Goal: Information Seeking & Learning: Learn about a topic

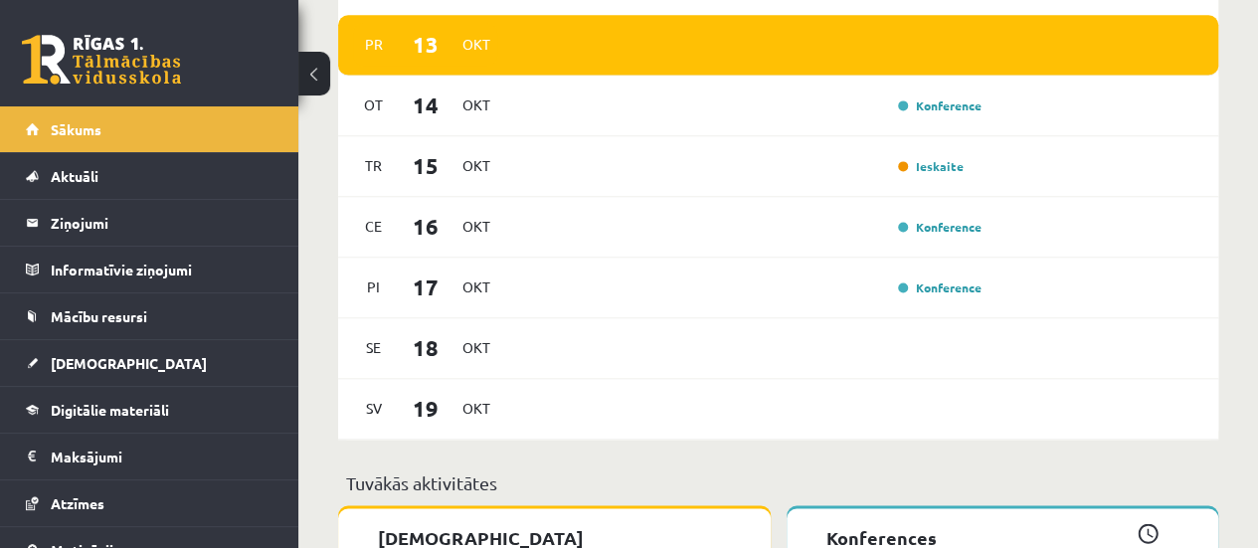
scroll to position [1358, 0]
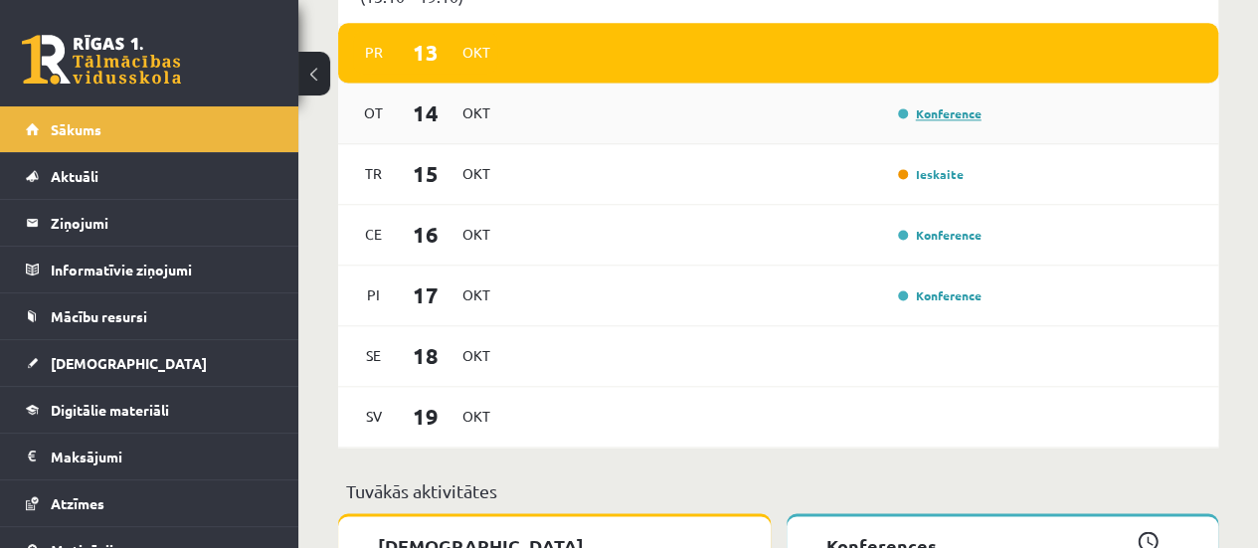
click at [963, 112] on link "Konference" at bounding box center [940, 113] width 84 height 16
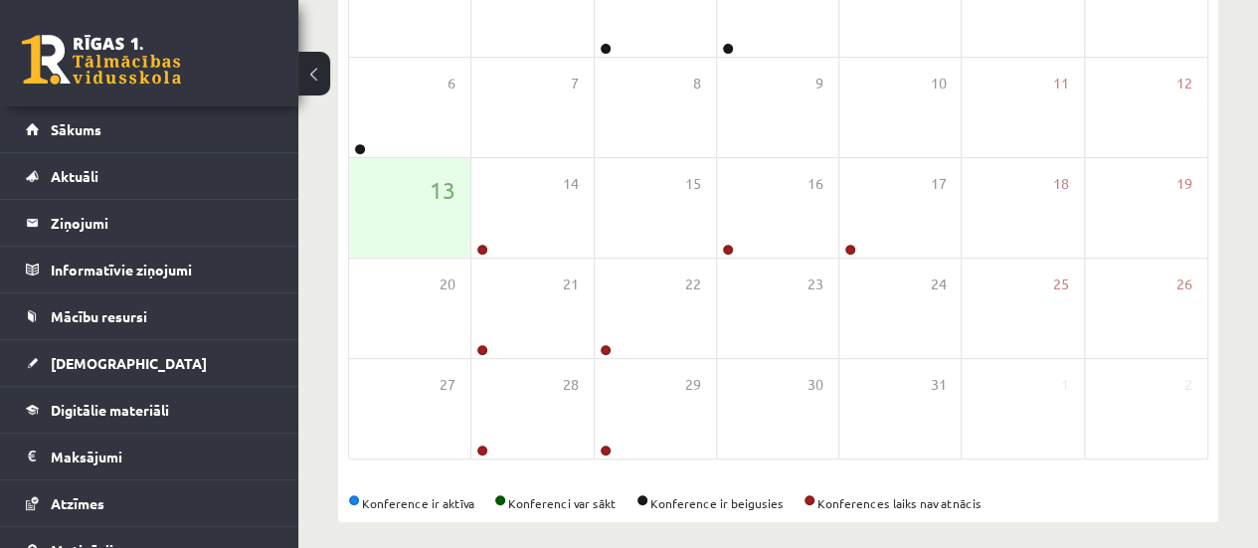
scroll to position [398, 0]
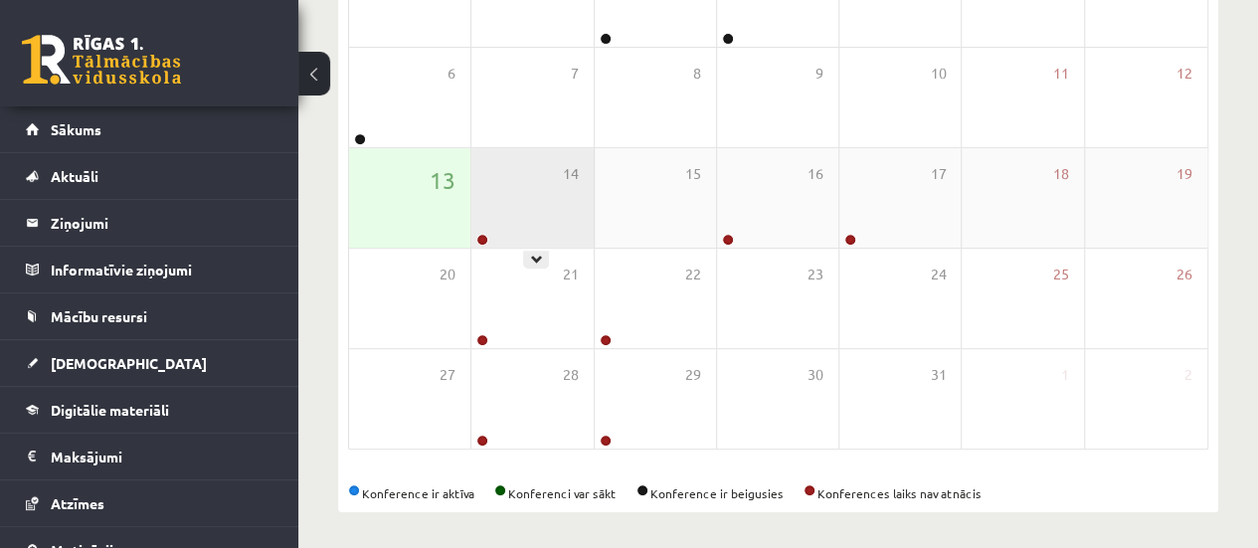
click at [556, 239] on div "14" at bounding box center [531, 197] width 121 height 99
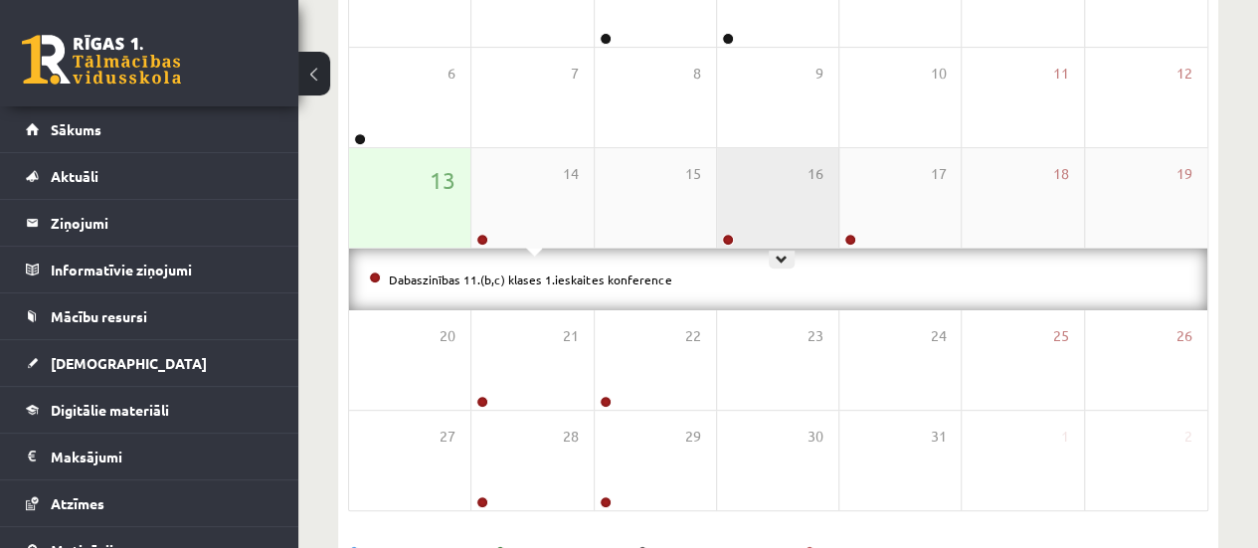
click at [742, 222] on div "16" at bounding box center [777, 197] width 121 height 99
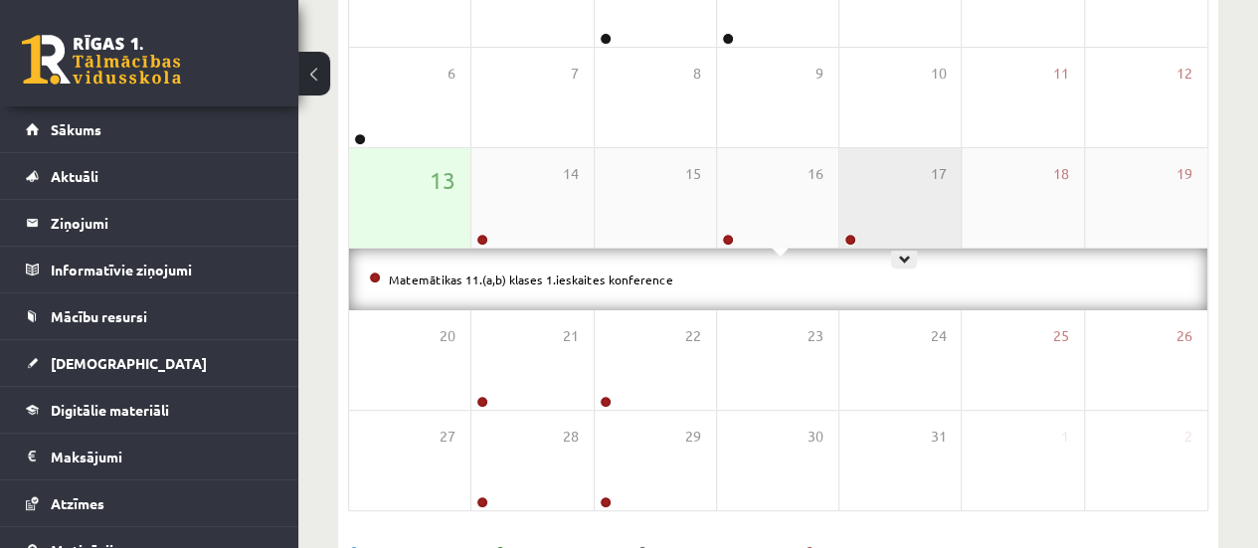
click at [877, 220] on div "17" at bounding box center [899, 197] width 121 height 99
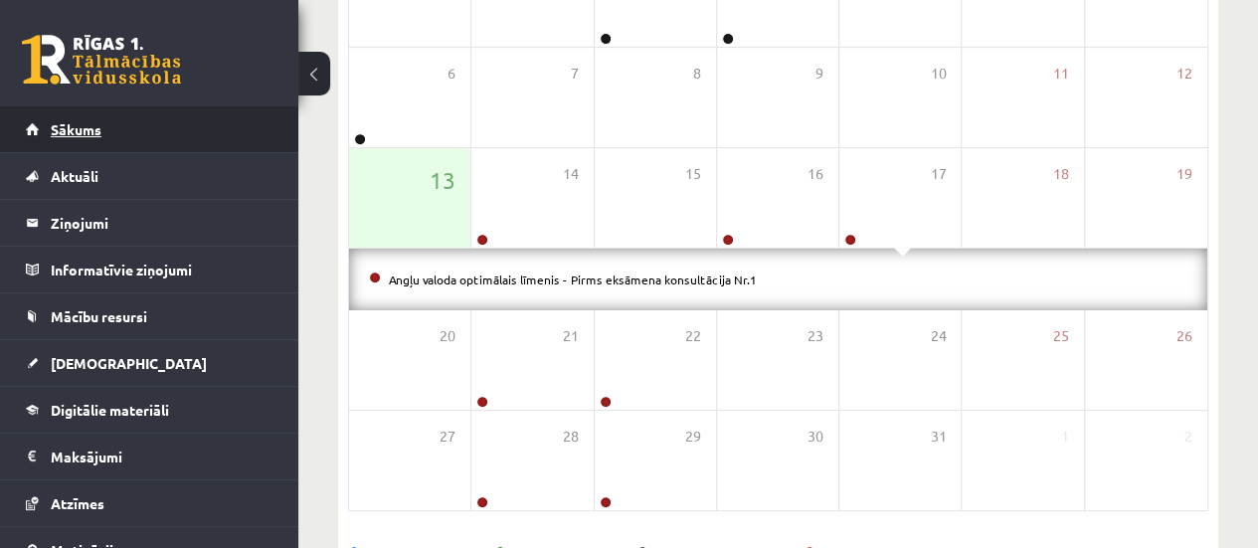
click at [253, 108] on link "Sākums" at bounding box center [150, 129] width 248 height 46
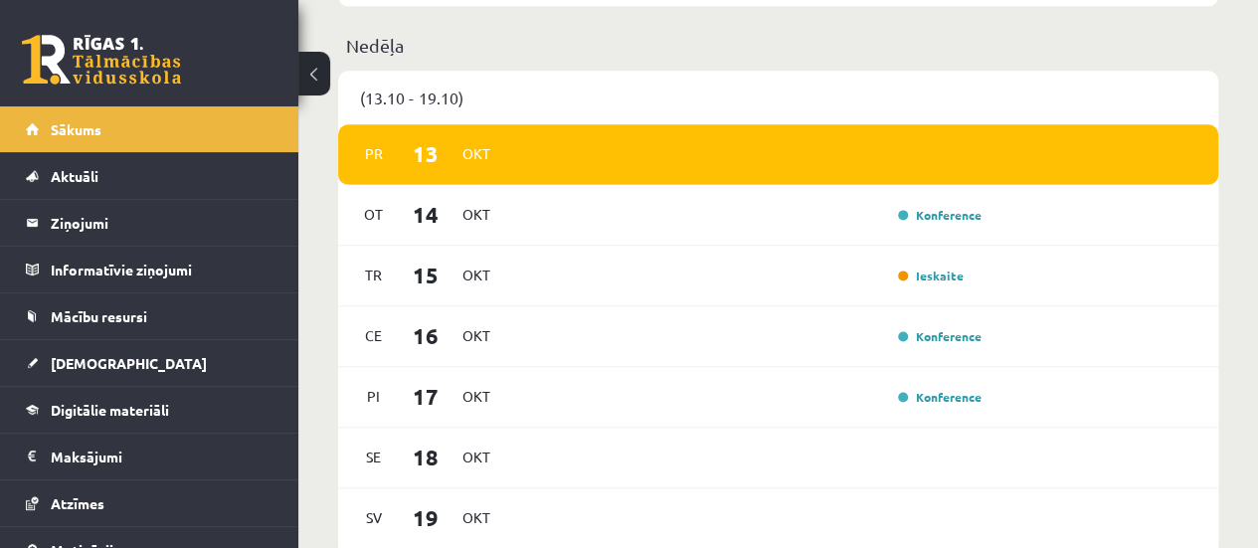
scroll to position [1253, 0]
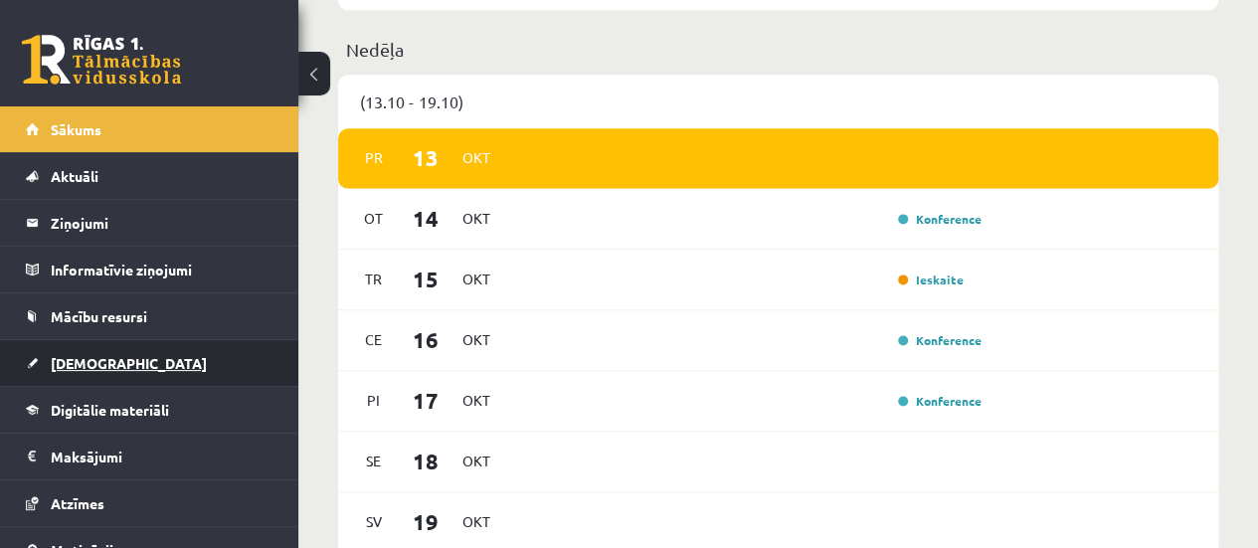
click at [87, 365] on span "[DEMOGRAPHIC_DATA]" at bounding box center [129, 363] width 156 height 18
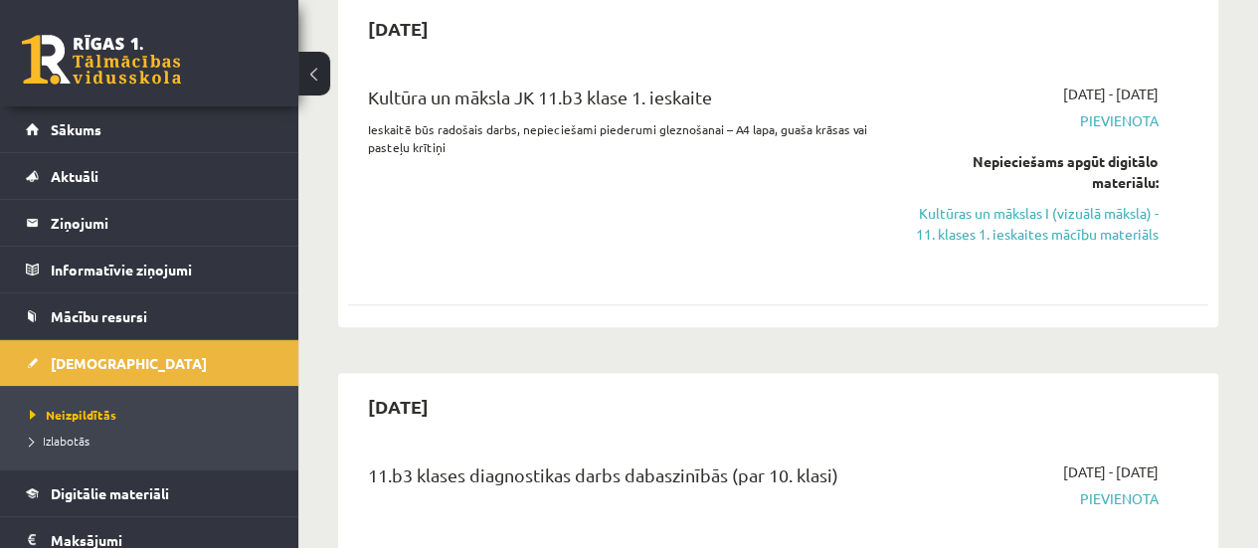
scroll to position [447, 0]
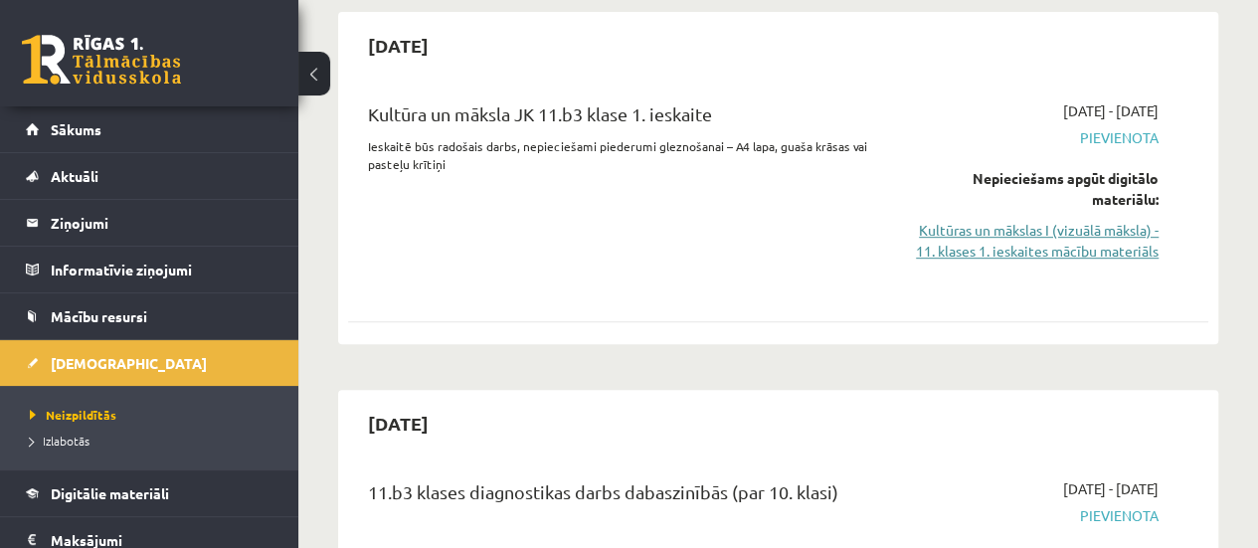
click at [1106, 258] on link "Kultūras un mākslas I (vizuālā māksla) - 11. klases 1. ieskaites mācību materiā…" at bounding box center [1037, 241] width 244 height 42
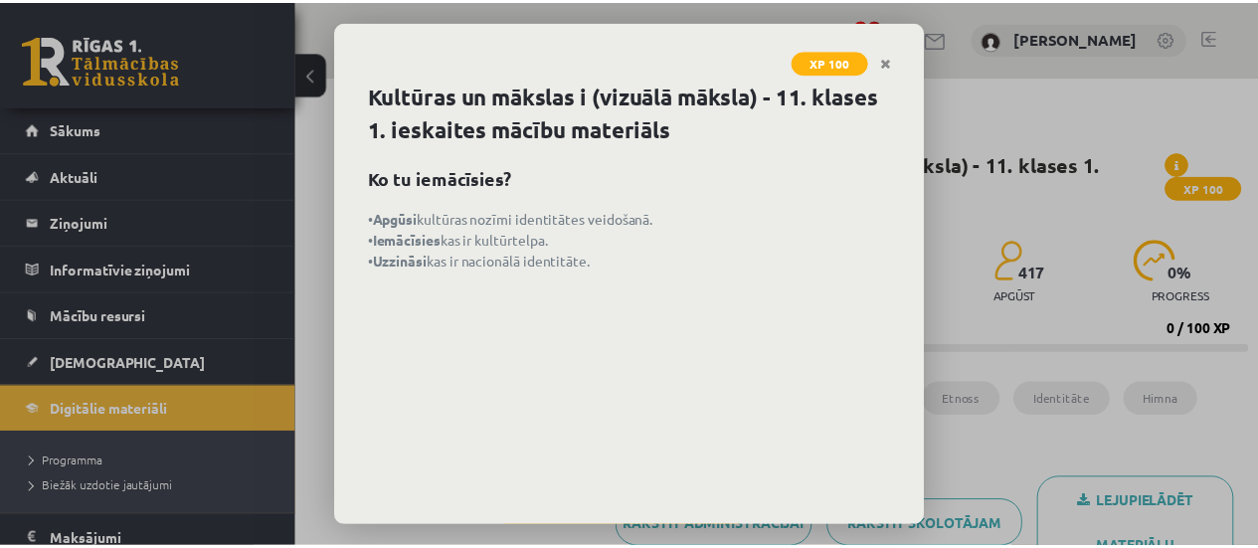
scroll to position [95, 0]
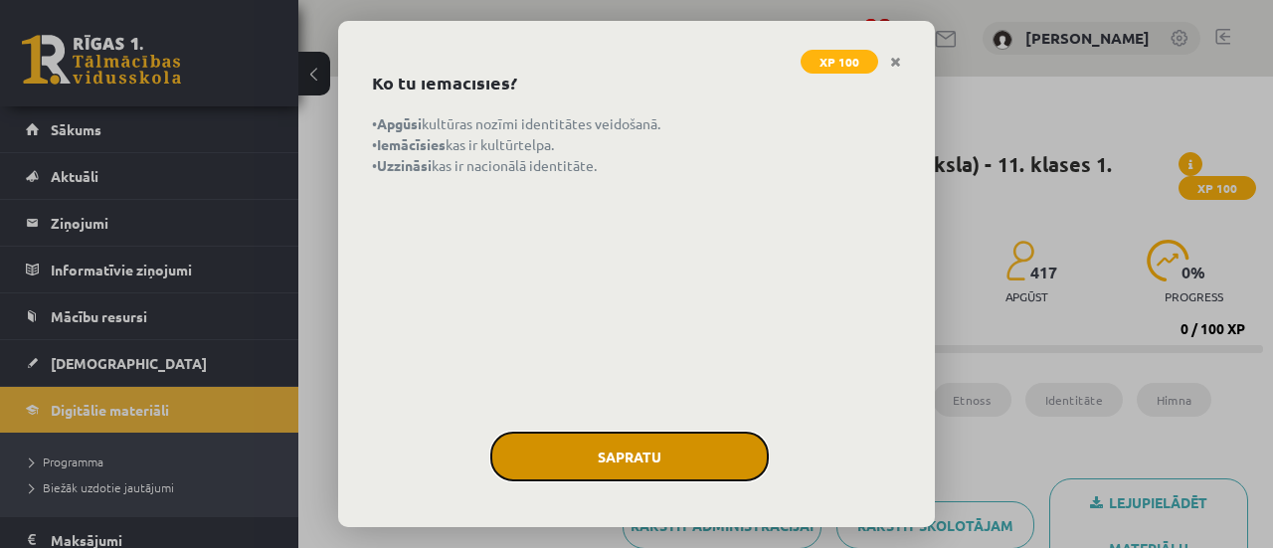
click at [684, 433] on button "Sapratu" at bounding box center [629, 457] width 278 height 50
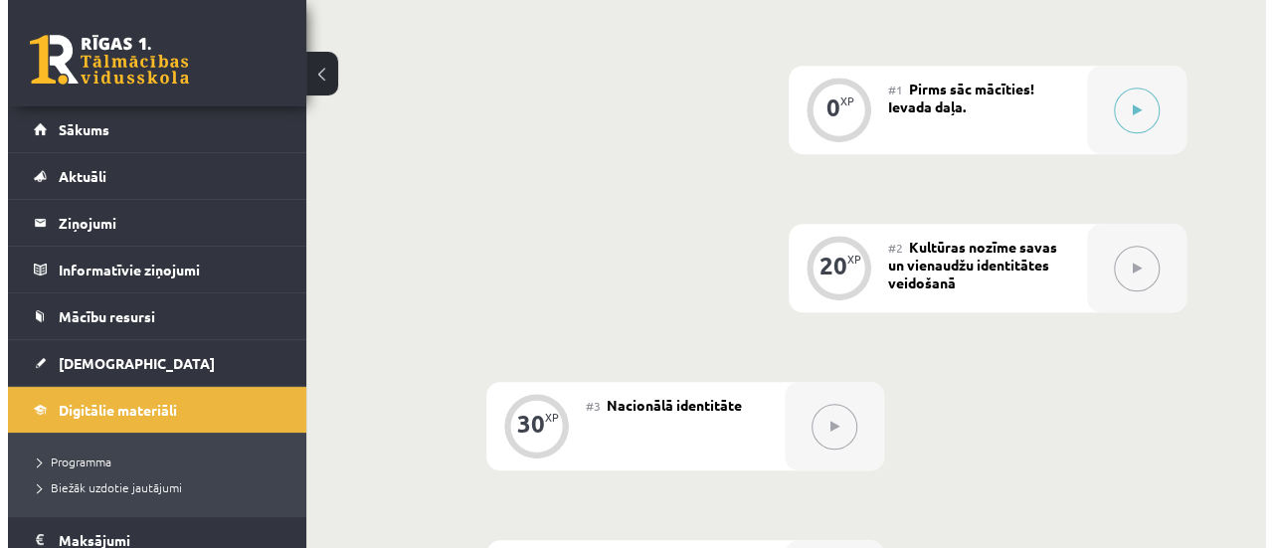
scroll to position [604, 0]
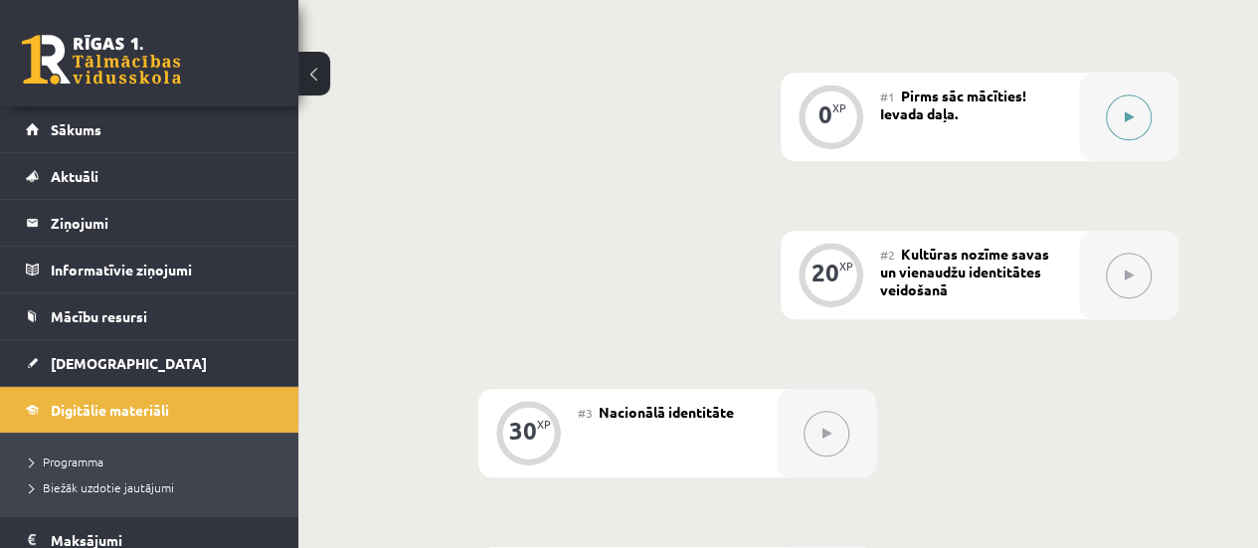
click at [1114, 132] on button at bounding box center [1129, 117] width 46 height 46
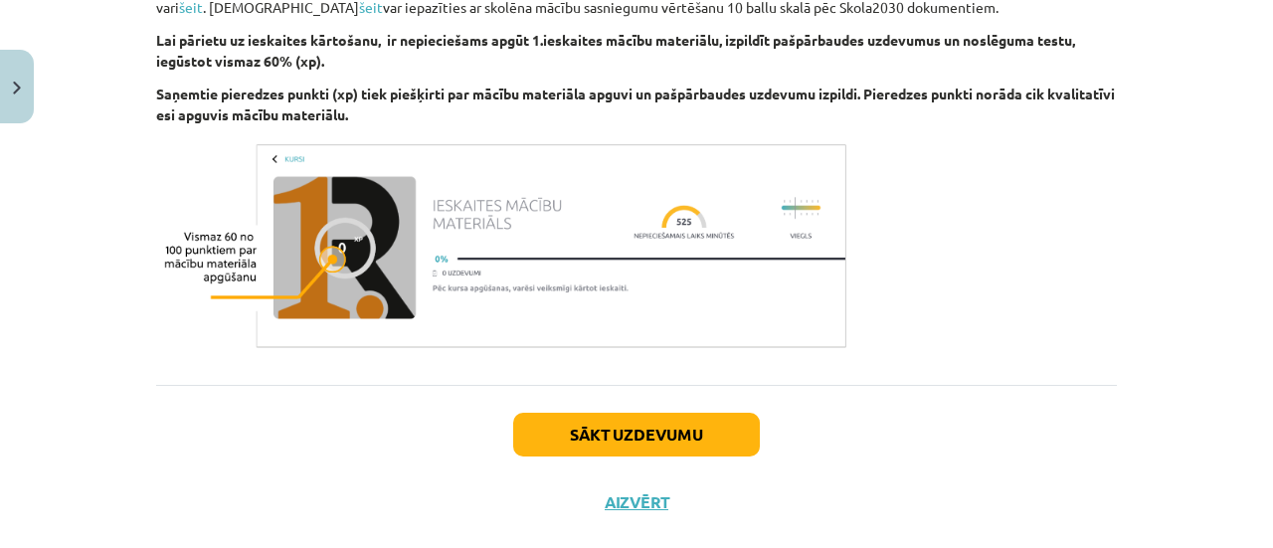
scroll to position [1265, 0]
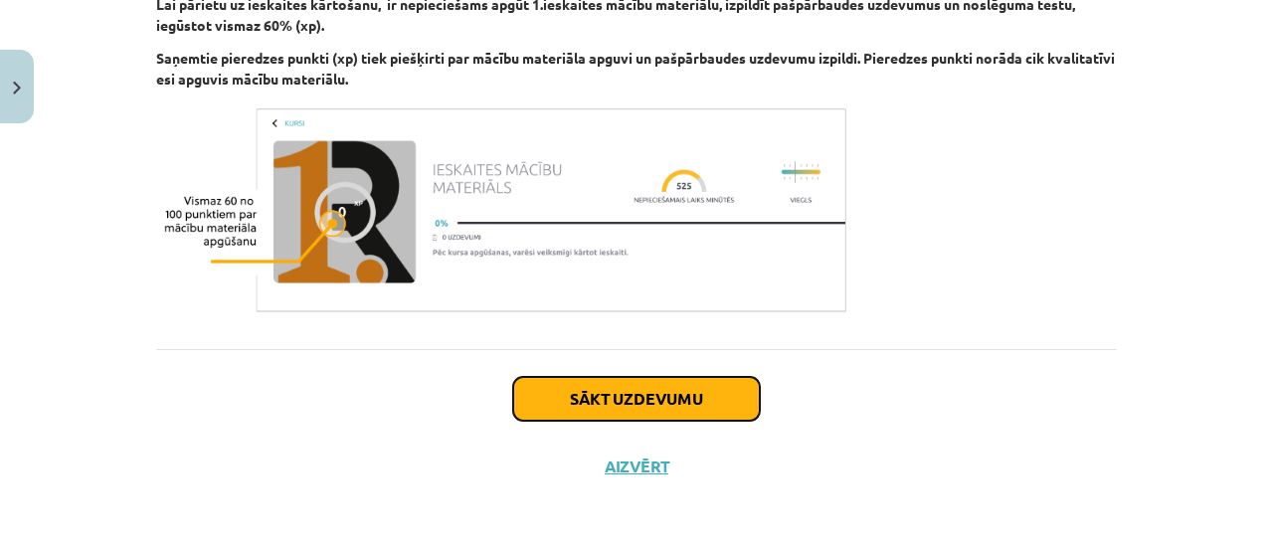
click at [741, 396] on button "Sākt uzdevumu" at bounding box center [636, 399] width 247 height 44
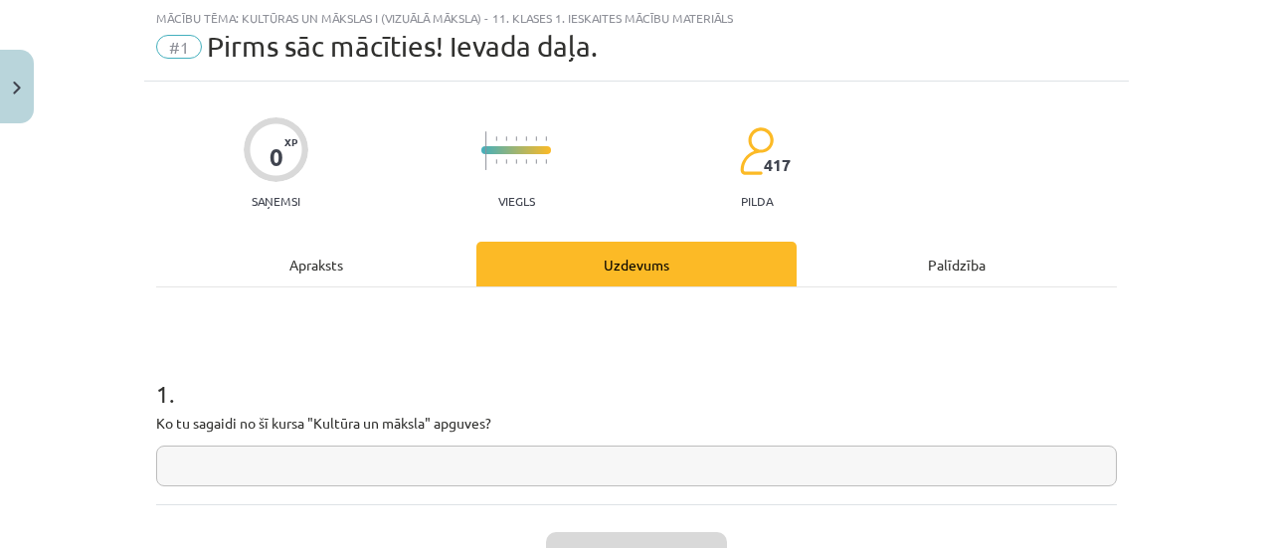
scroll to position [50, 0]
click at [695, 478] on input "text" at bounding box center [636, 466] width 961 height 41
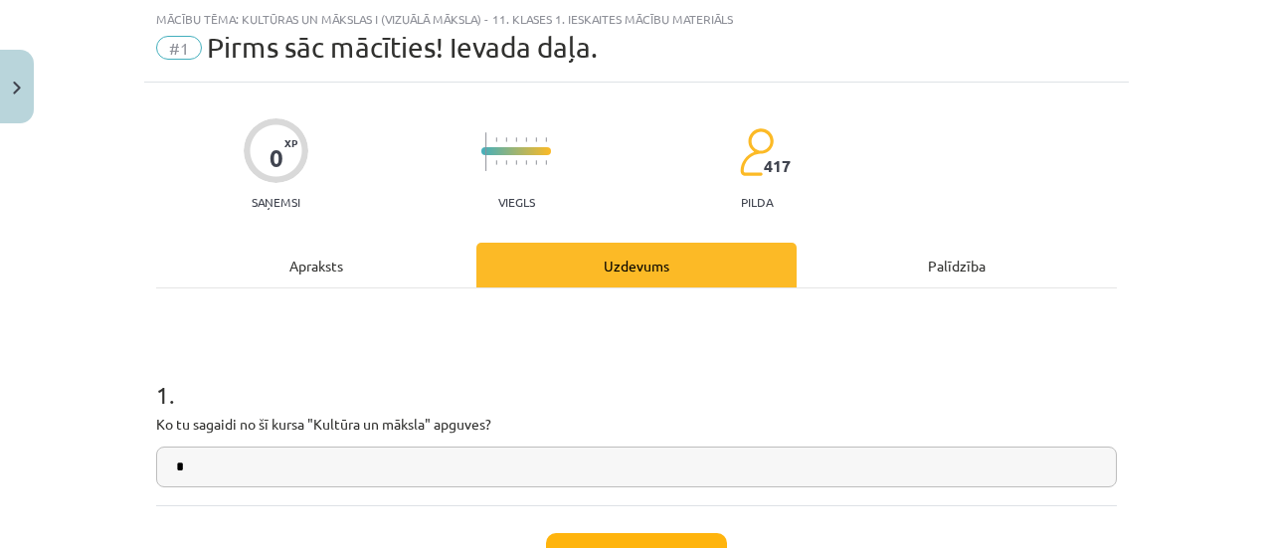
type input "*"
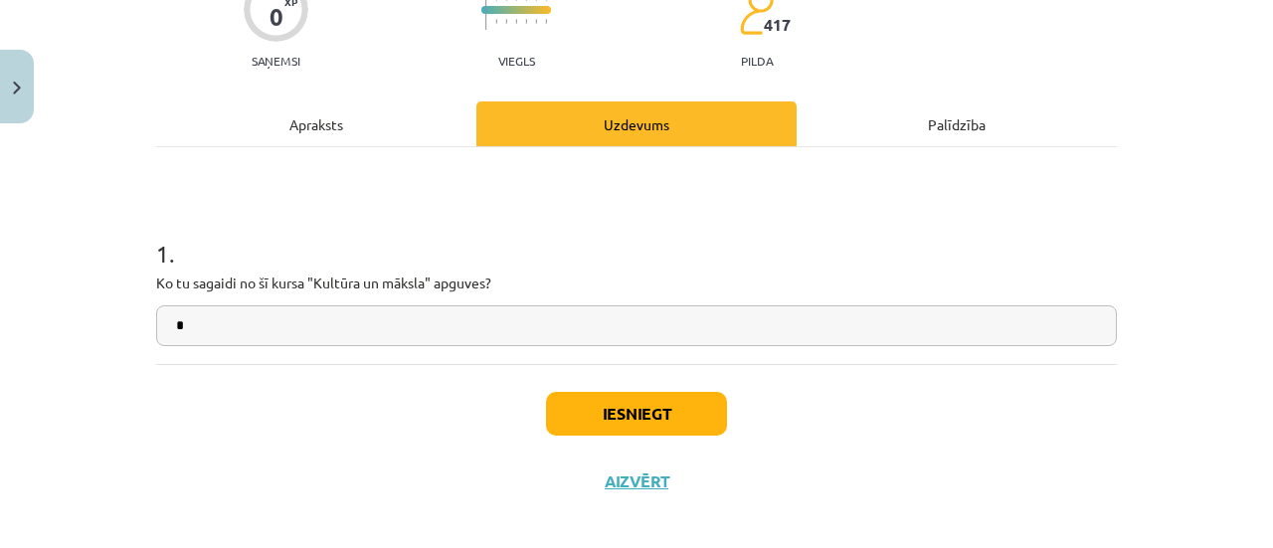
scroll to position [207, 0]
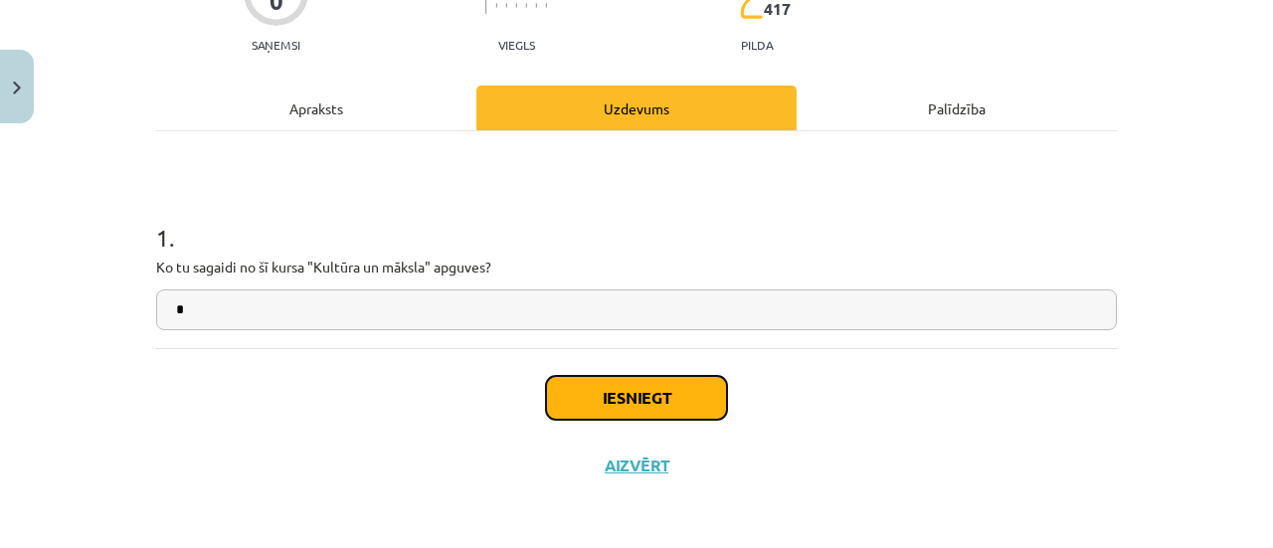
click at [597, 411] on button "Iesniegt" at bounding box center [636, 398] width 181 height 44
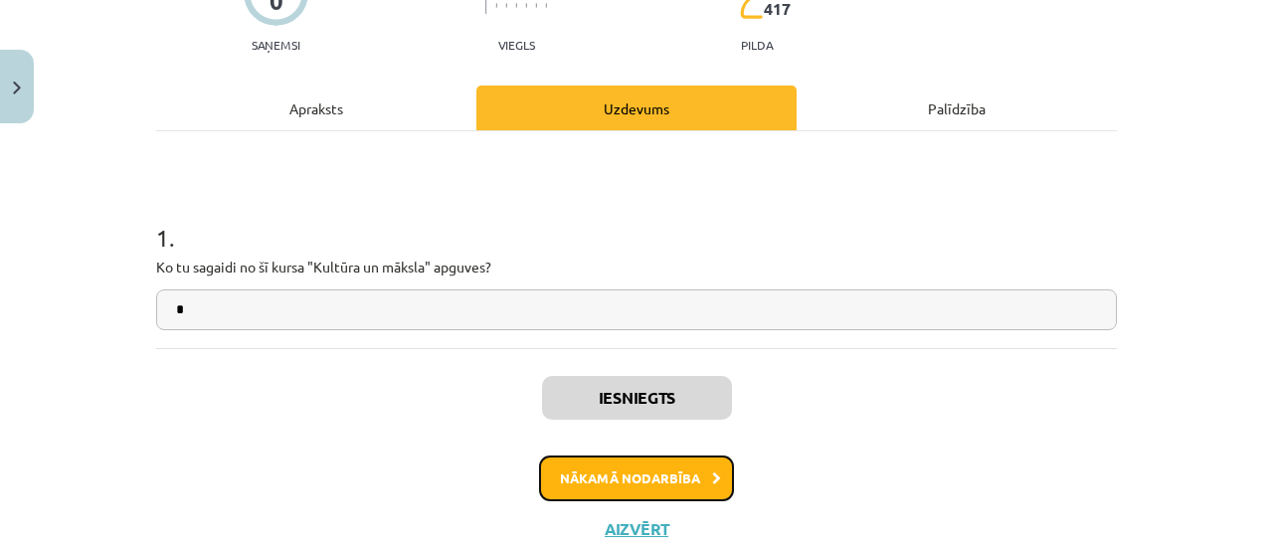
click at [654, 489] on button "Nākamā nodarbība" at bounding box center [636, 478] width 195 height 46
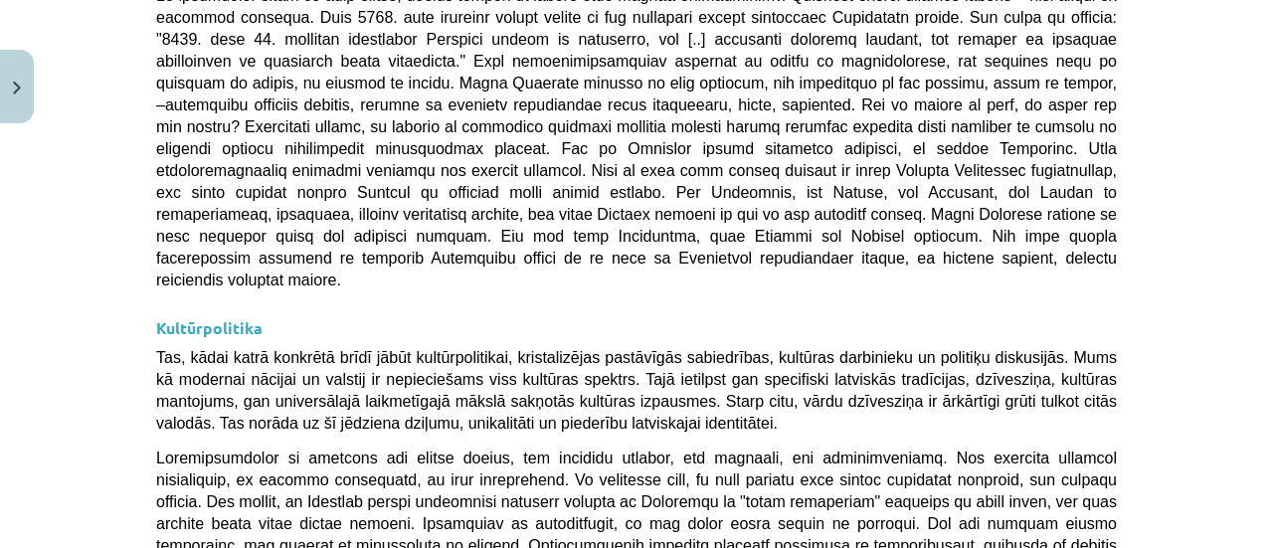
scroll to position [5503, 0]
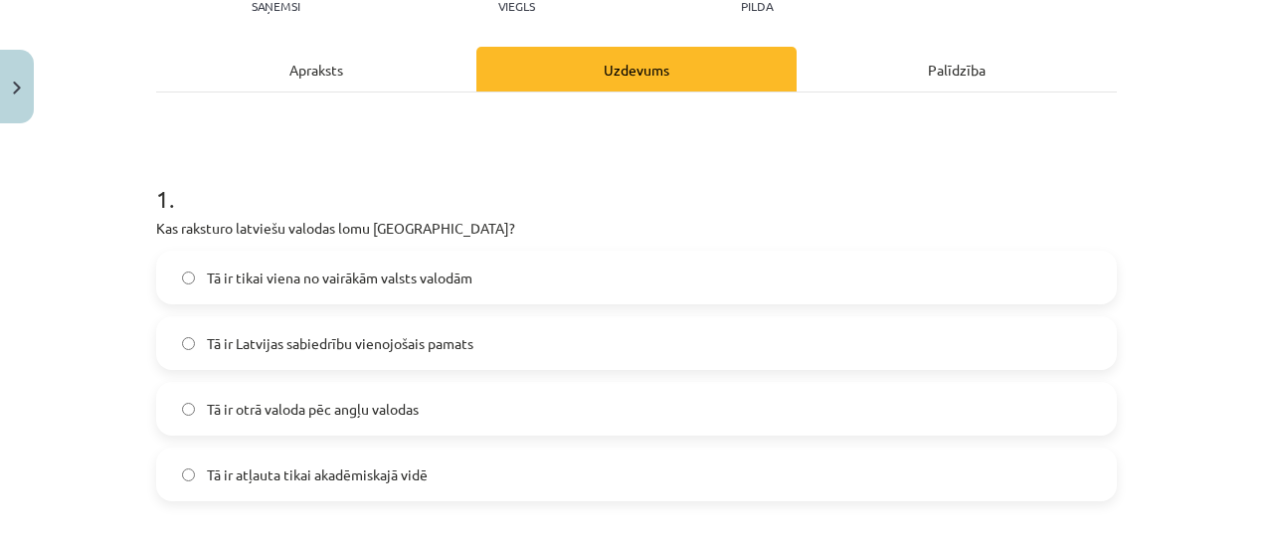
scroll to position [249, 0]
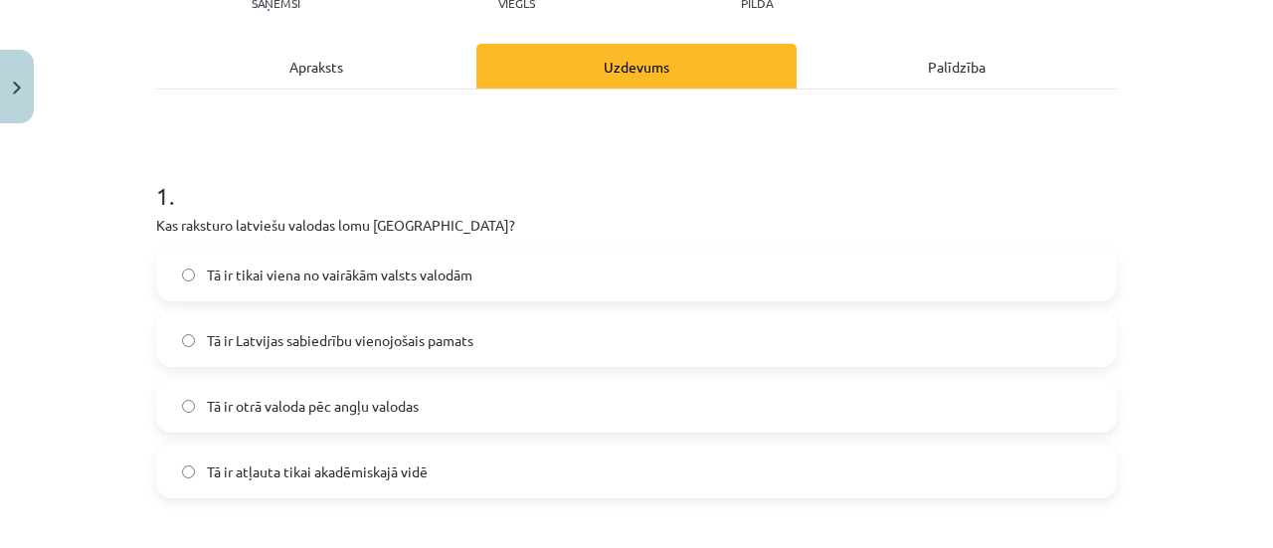
click at [455, 266] on span "Tā ir tikai viena no vairākām valsts valodām" at bounding box center [339, 274] width 265 height 21
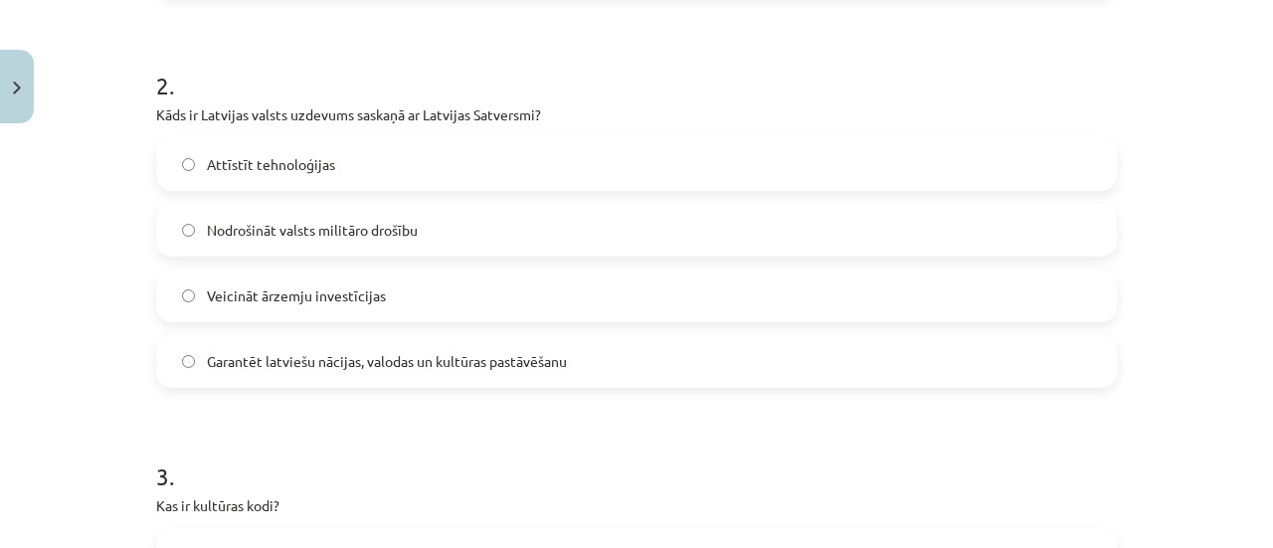
scroll to position [753, 0]
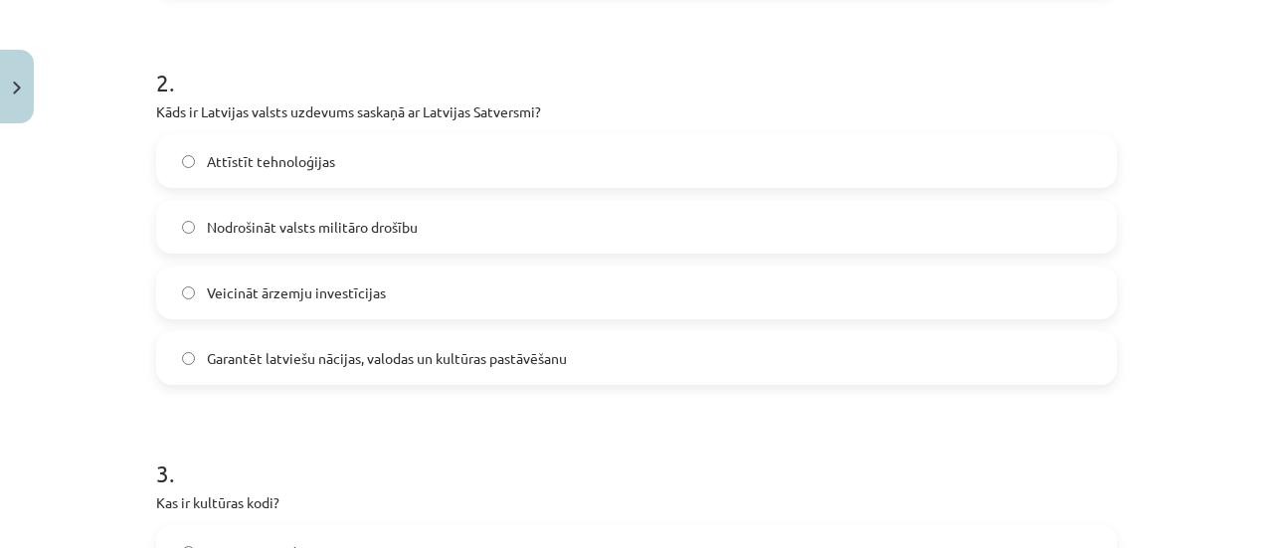
click at [471, 287] on label "Veicināt ārzemju investīcijas" at bounding box center [636, 292] width 957 height 50
click at [850, 363] on label "Garantēt latviešu nācijas, valodas un kultūras pastāvēšanu" at bounding box center [636, 358] width 957 height 50
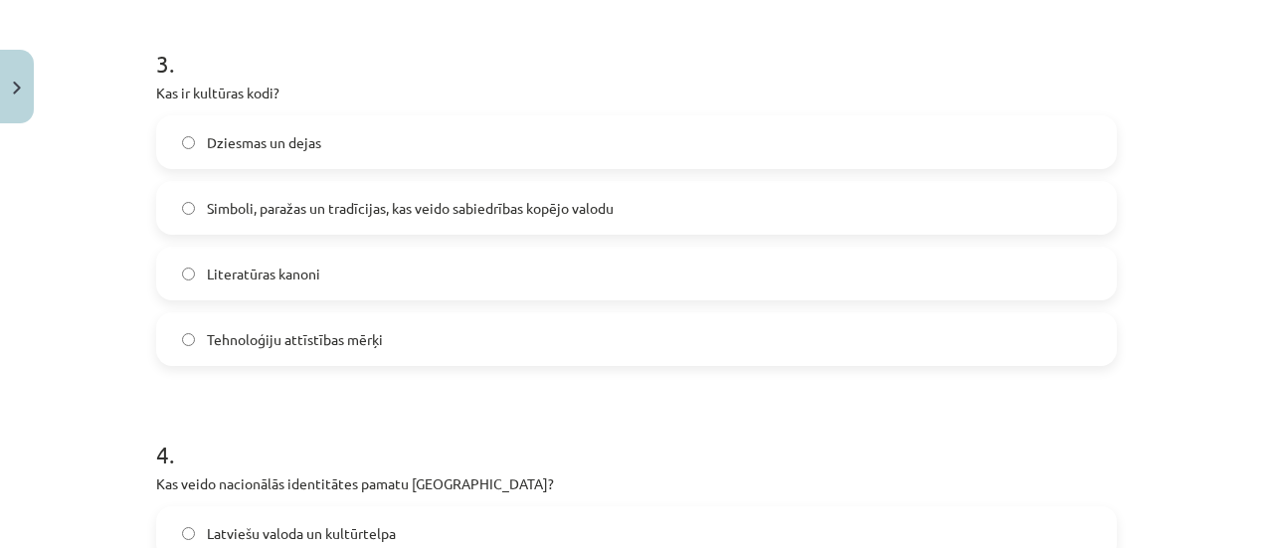
scroll to position [1199, 0]
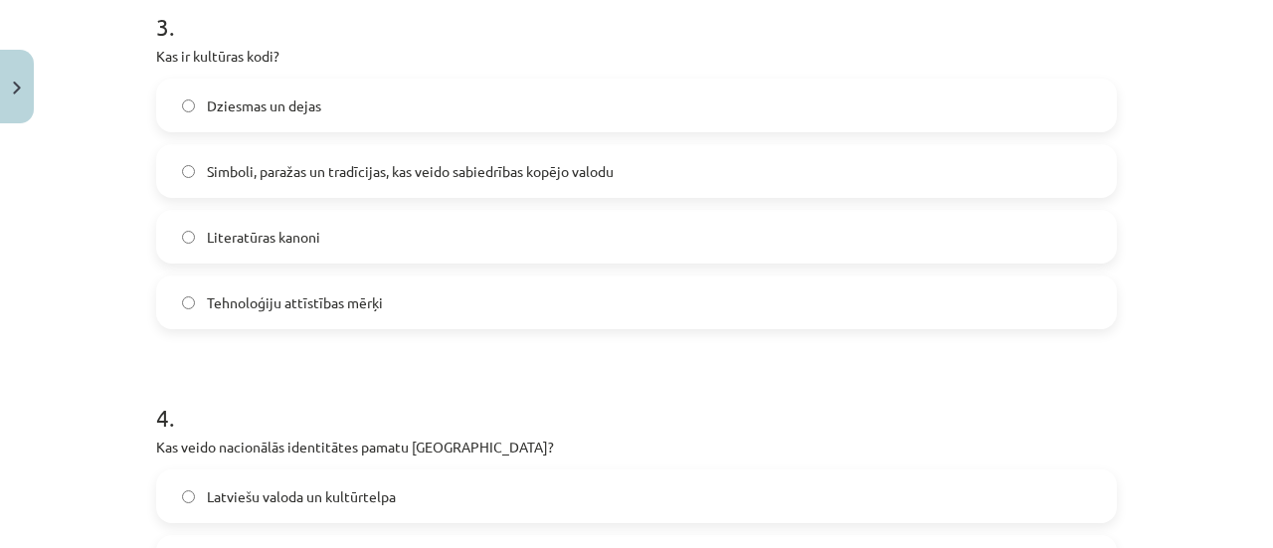
click at [542, 79] on div "Dziesmas un dejas" at bounding box center [636, 106] width 961 height 54
click at [750, 108] on label "Dziesmas un dejas" at bounding box center [636, 106] width 957 height 50
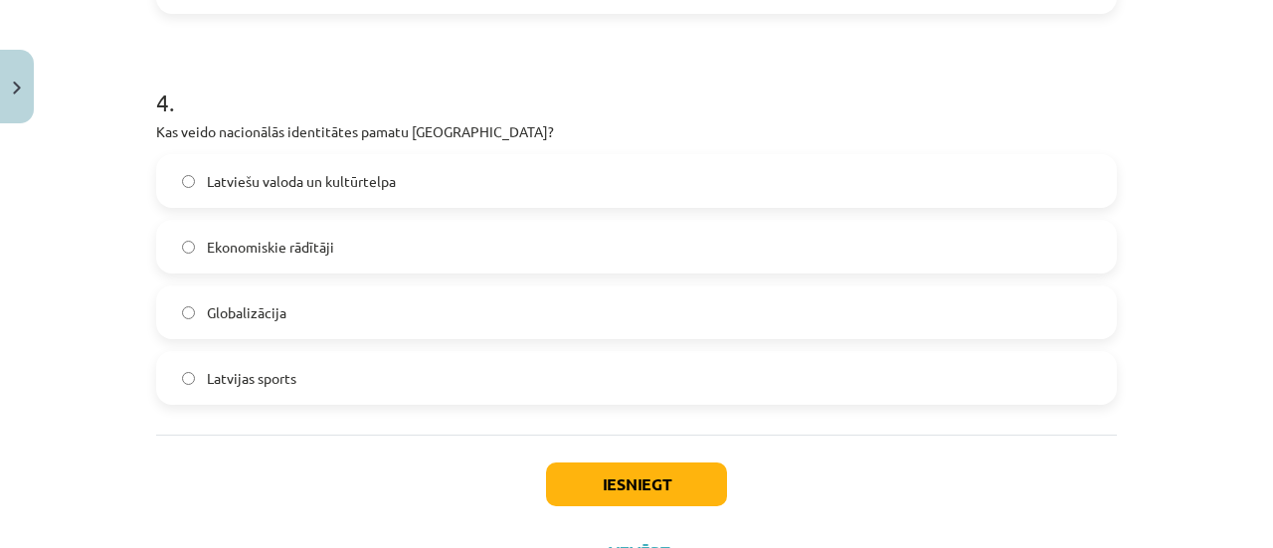
scroll to position [1533, 0]
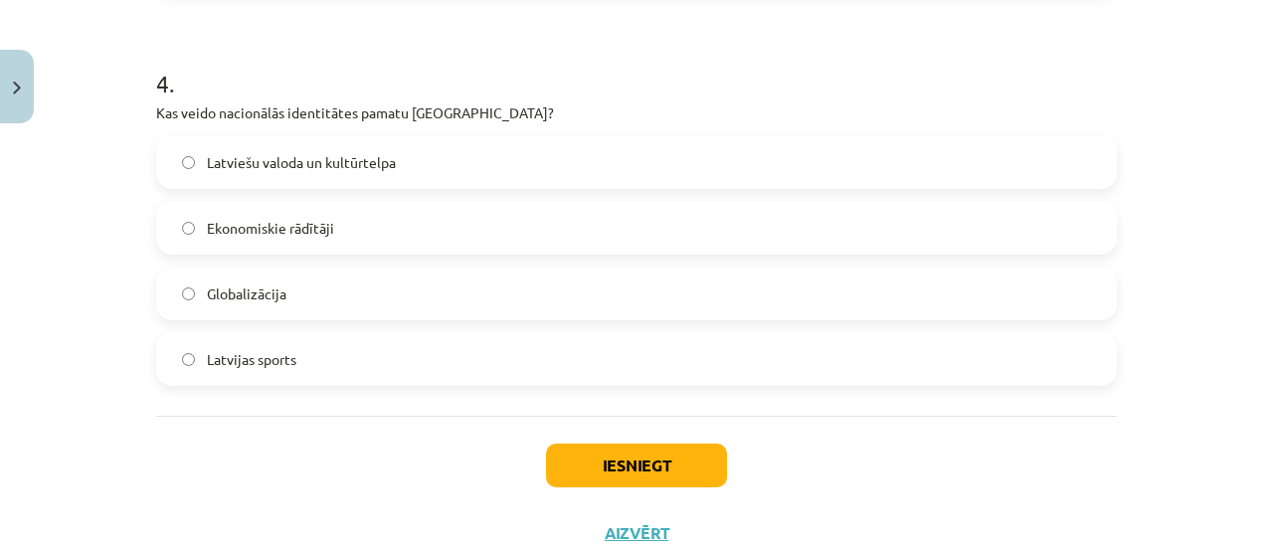
click at [539, 303] on label "Globalizācija" at bounding box center [636, 293] width 957 height 50
click at [639, 457] on button "Iesniegt" at bounding box center [636, 465] width 181 height 44
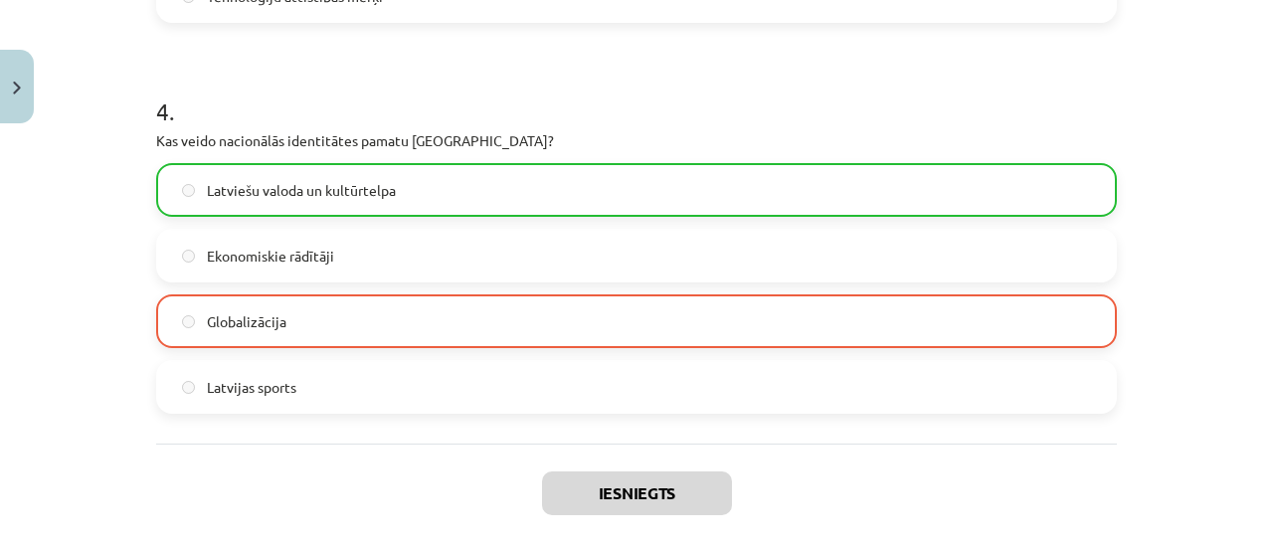
scroll to position [1517, 0]
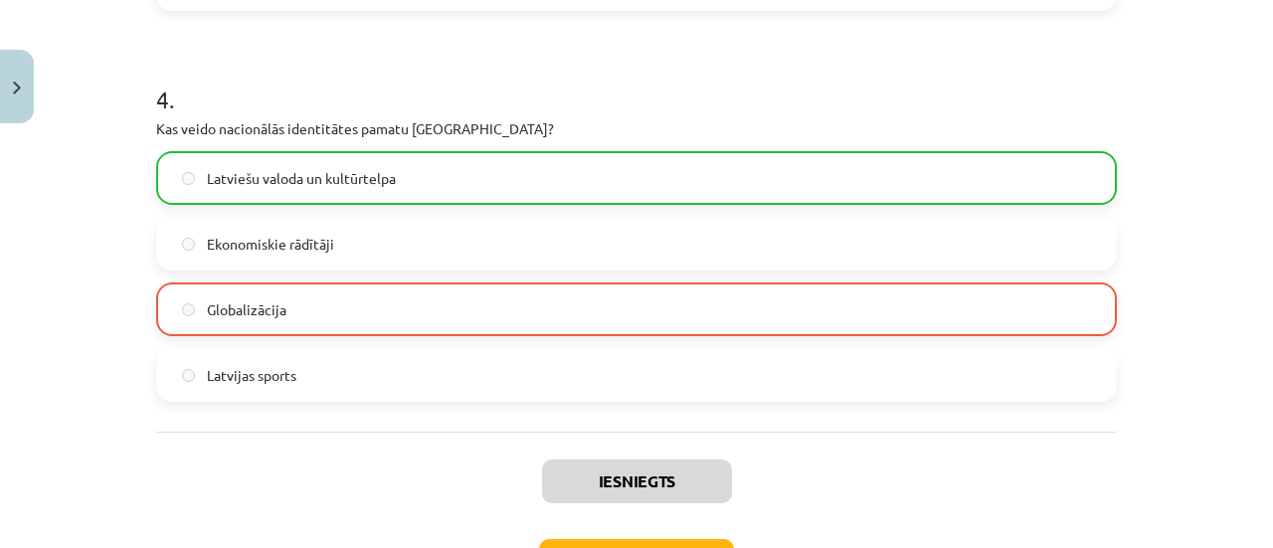
click at [691, 537] on div "Iesniegts Nākamā nodarbība Aizvērt" at bounding box center [636, 533] width 961 height 203
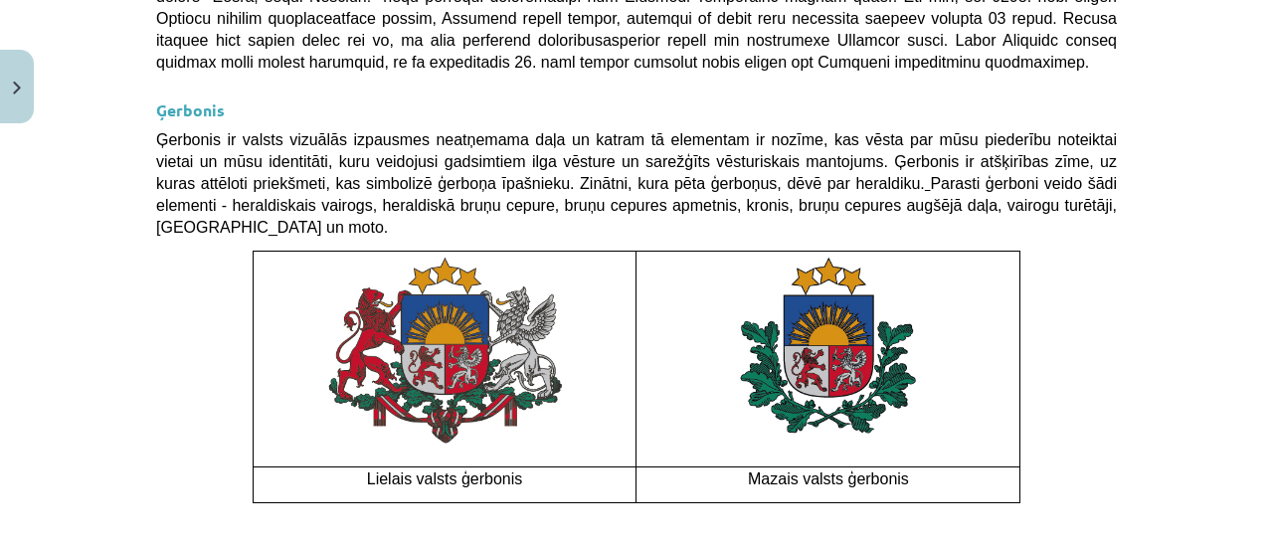
scroll to position [1677, 0]
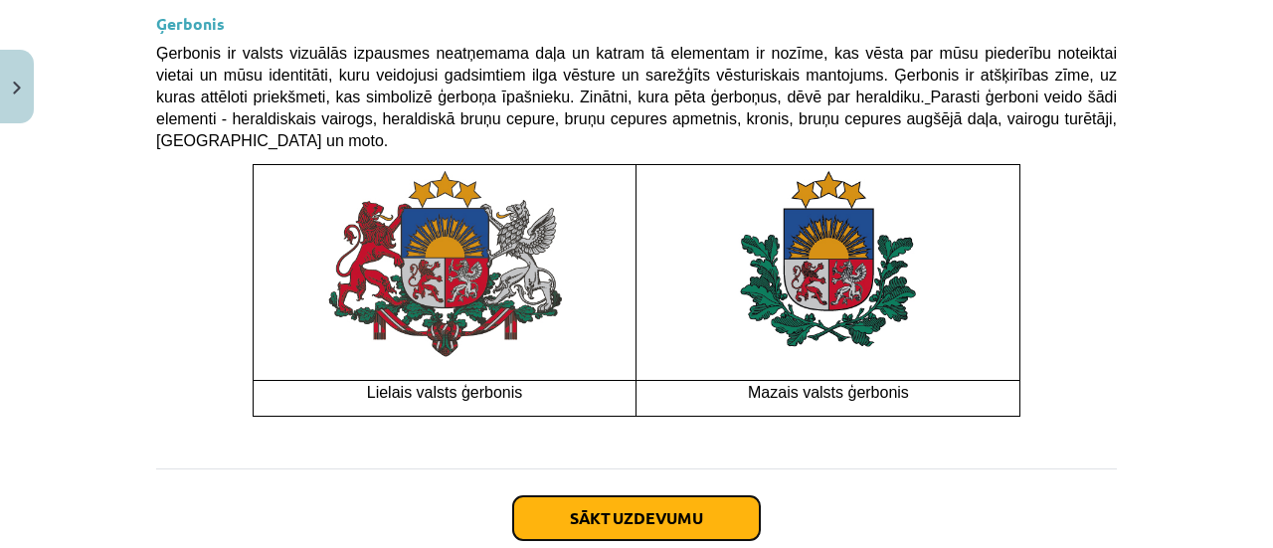
click at [583, 496] on button "Sākt uzdevumu" at bounding box center [636, 518] width 247 height 44
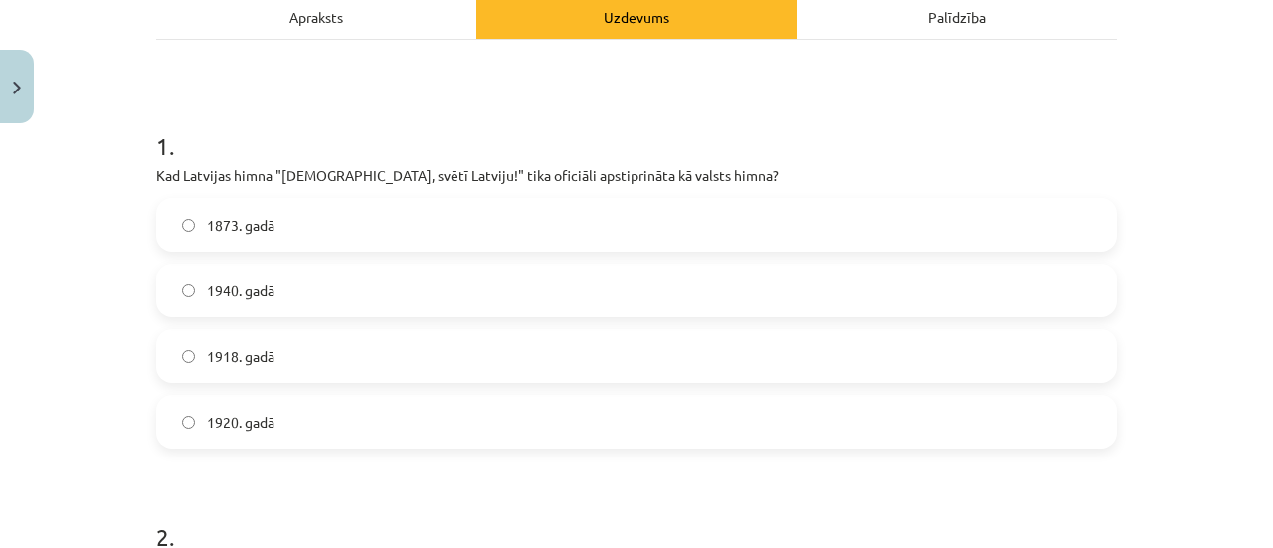
scroll to position [355, 0]
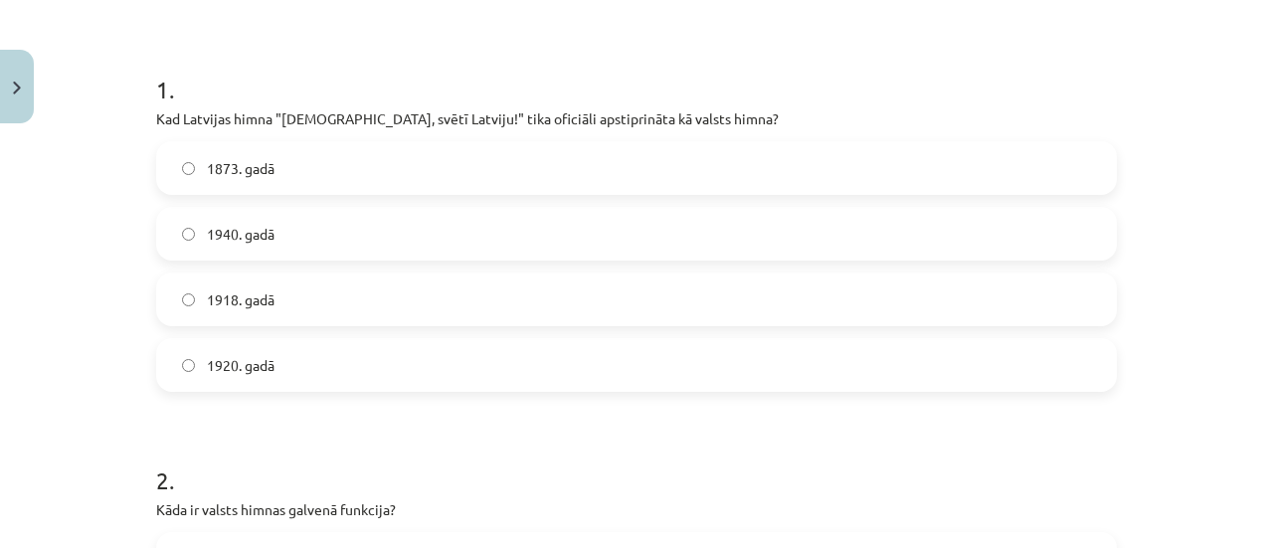
click at [383, 283] on label "1918. gadā" at bounding box center [636, 299] width 957 height 50
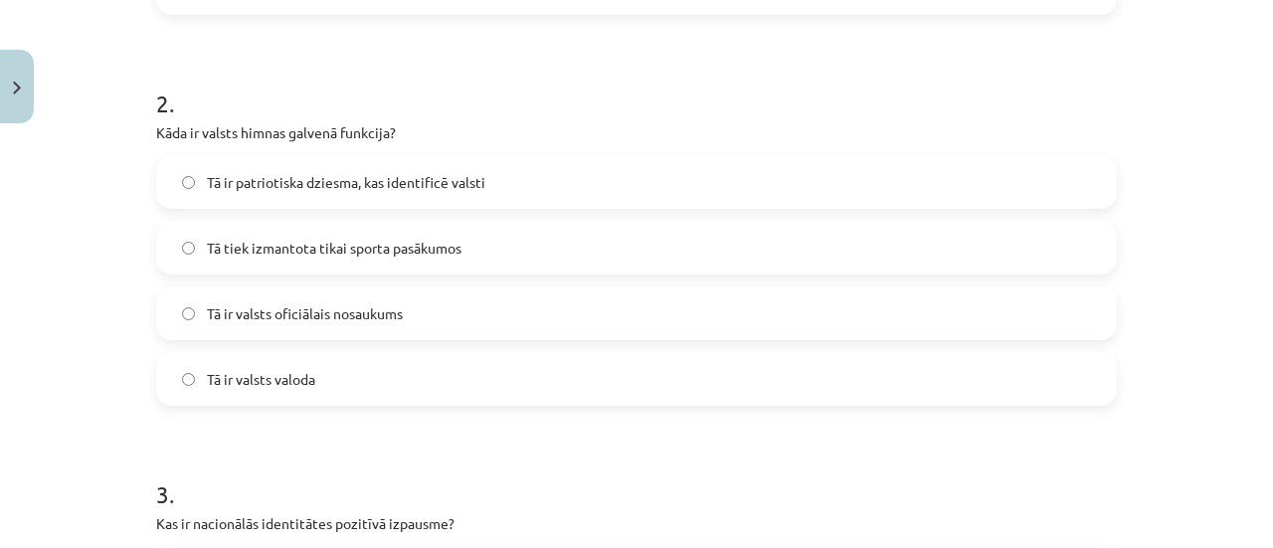
scroll to position [736, 0]
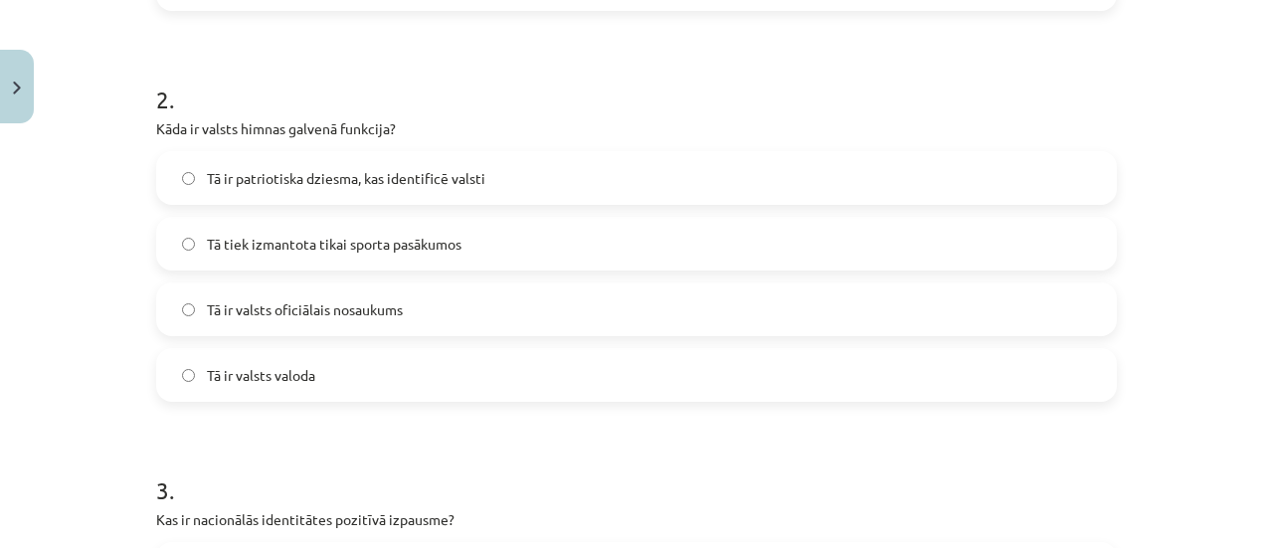
click at [601, 176] on label "Tā ir patriotiska dziesma, kas identificē valsti" at bounding box center [636, 178] width 957 height 50
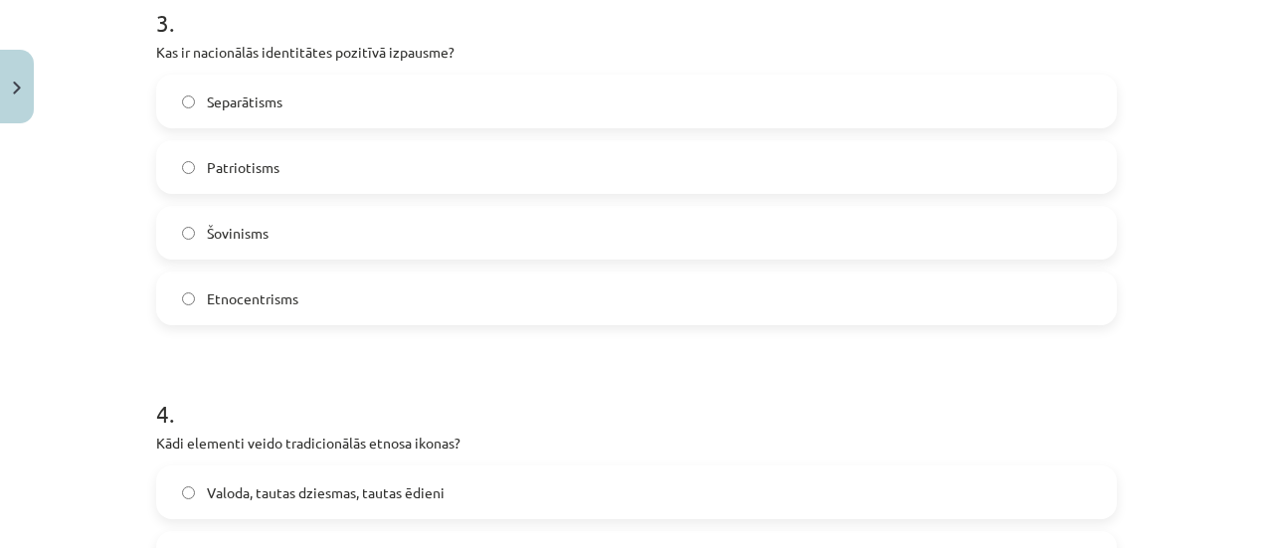
scroll to position [1187, 0]
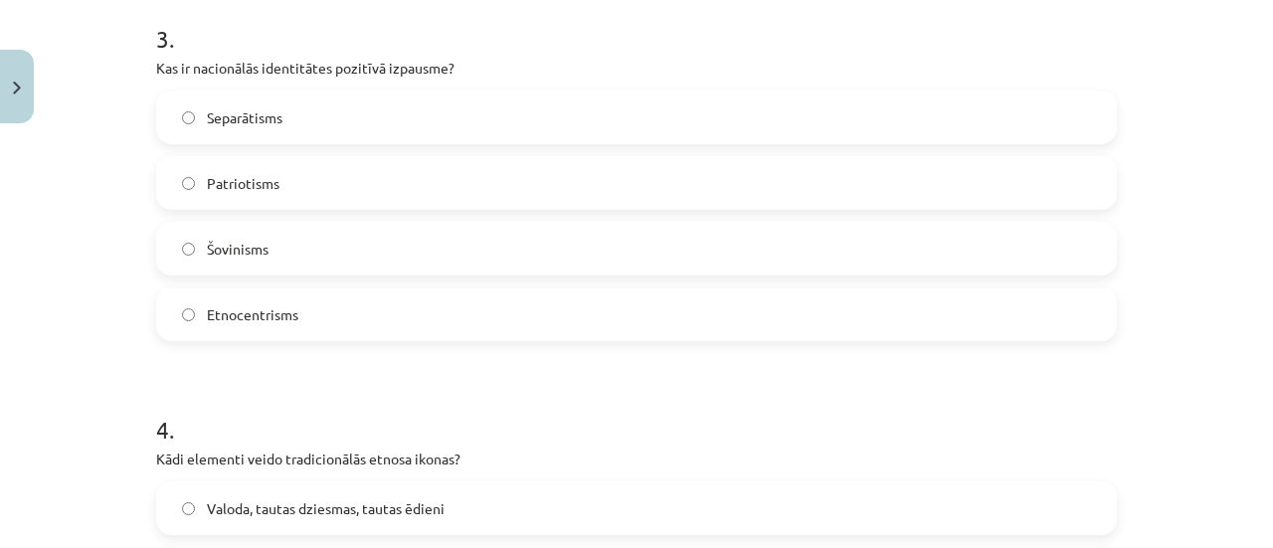
click at [661, 212] on div "Separātisms Patriotisms Šovinisms Etnocentrisms" at bounding box center [636, 215] width 961 height 251
click at [661, 188] on label "Patriotisms" at bounding box center [636, 183] width 957 height 50
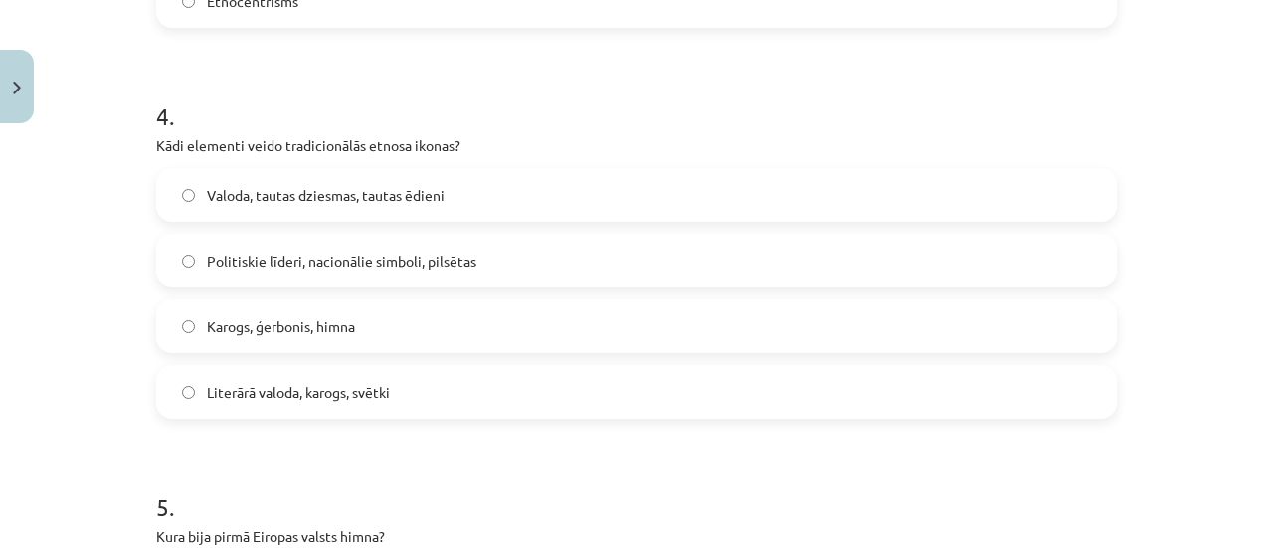
scroll to position [1504, 0]
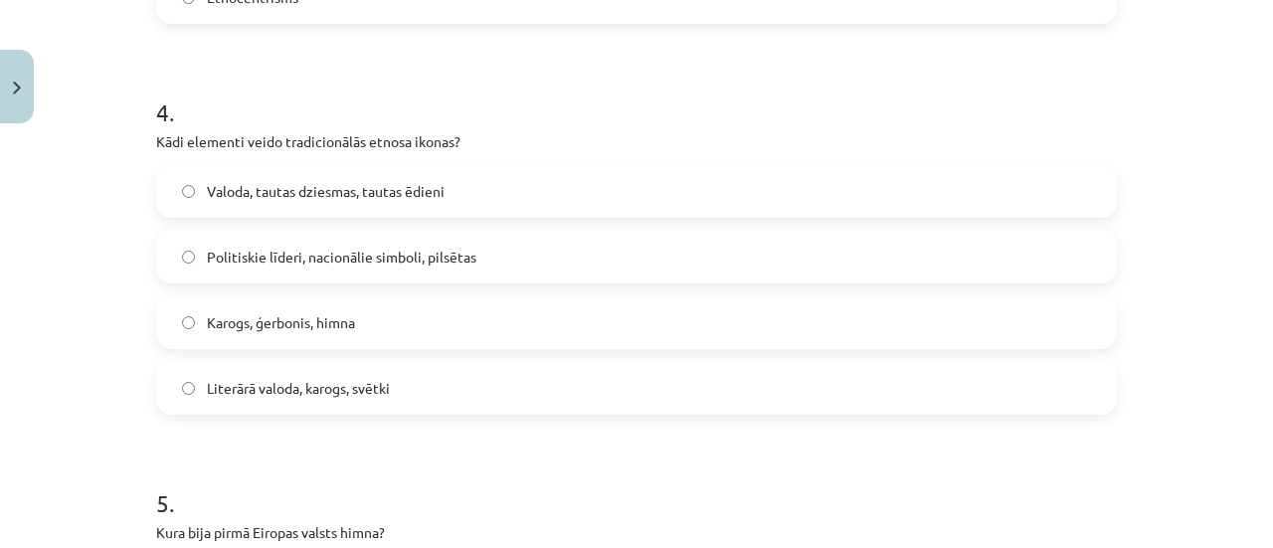
click at [640, 268] on label "Politiskie līderi, nacionālie simboli, pilsētas" at bounding box center [636, 257] width 957 height 50
click at [823, 349] on div "Valoda, tautas dziesmas, tautas ēdieni Politiskie līderi, nacionālie simboli, p…" at bounding box center [636, 289] width 961 height 251
click at [830, 336] on label "Karogs, ģerbonis, himna" at bounding box center [636, 322] width 957 height 50
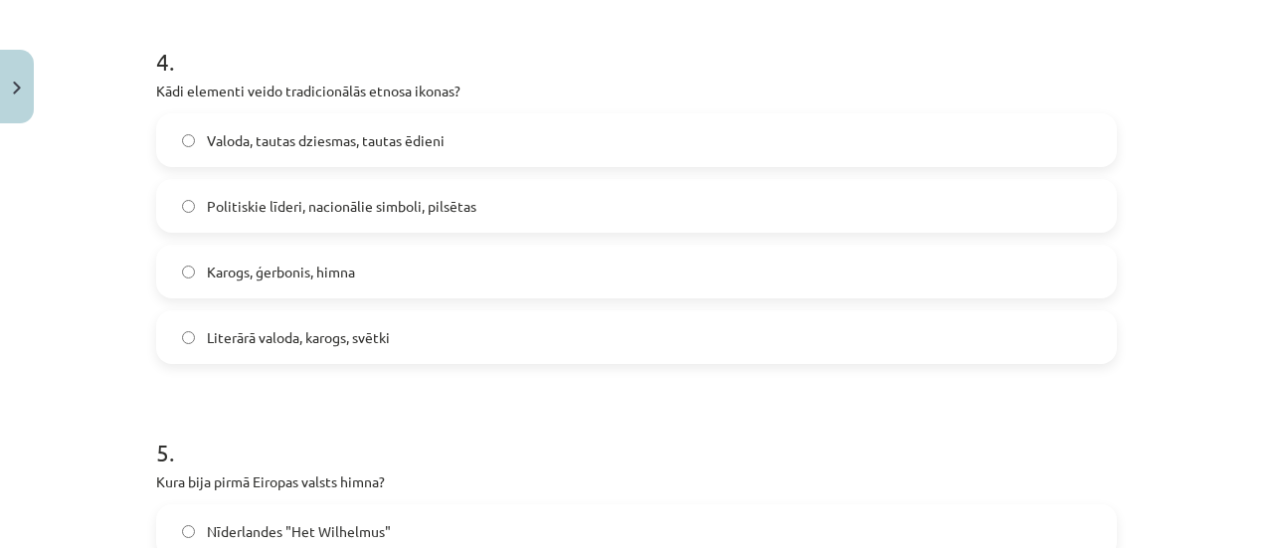
scroll to position [1551, 0]
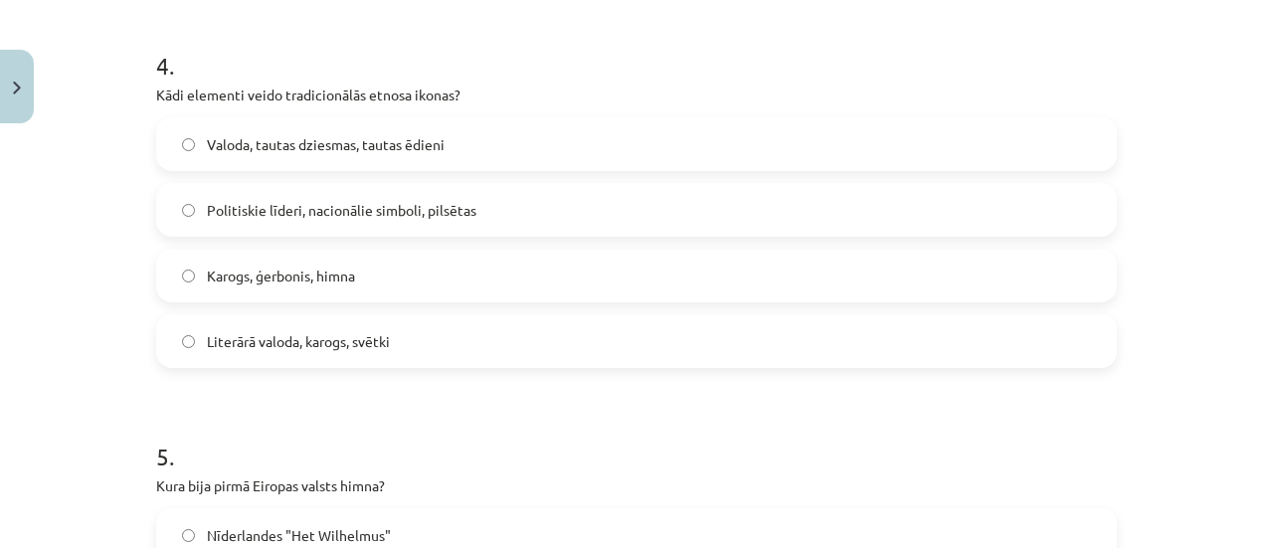
click at [799, 155] on label "Valoda, tautas dziesmas, tautas ēdieni" at bounding box center [636, 144] width 957 height 50
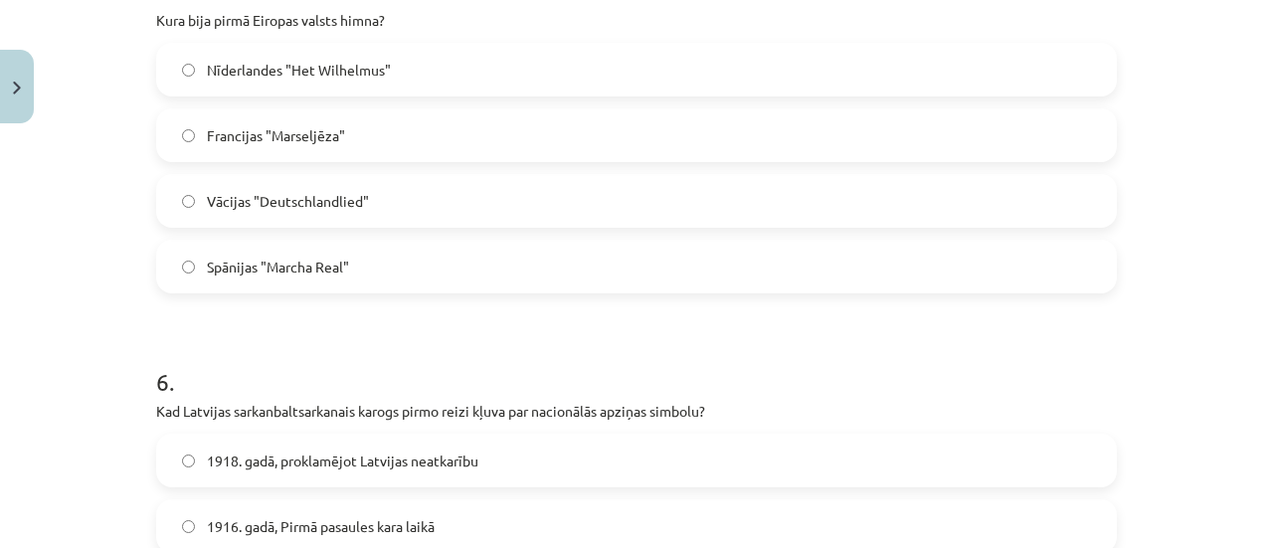
scroll to position [1971, 0]
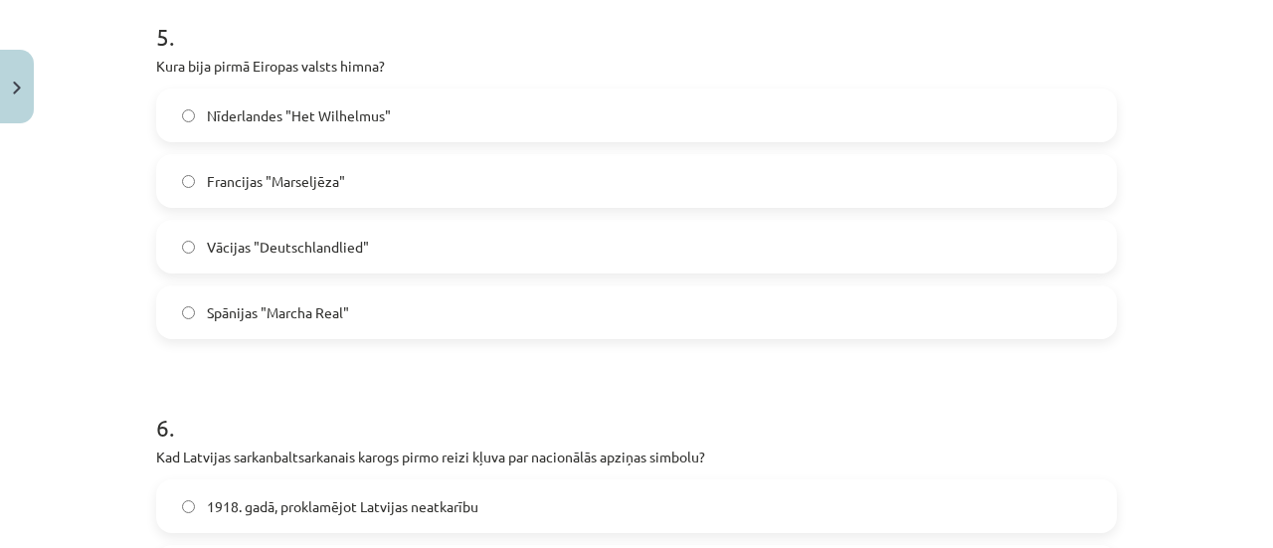
click at [488, 235] on label "Vācijas "Deutschlandlied"" at bounding box center [636, 247] width 957 height 50
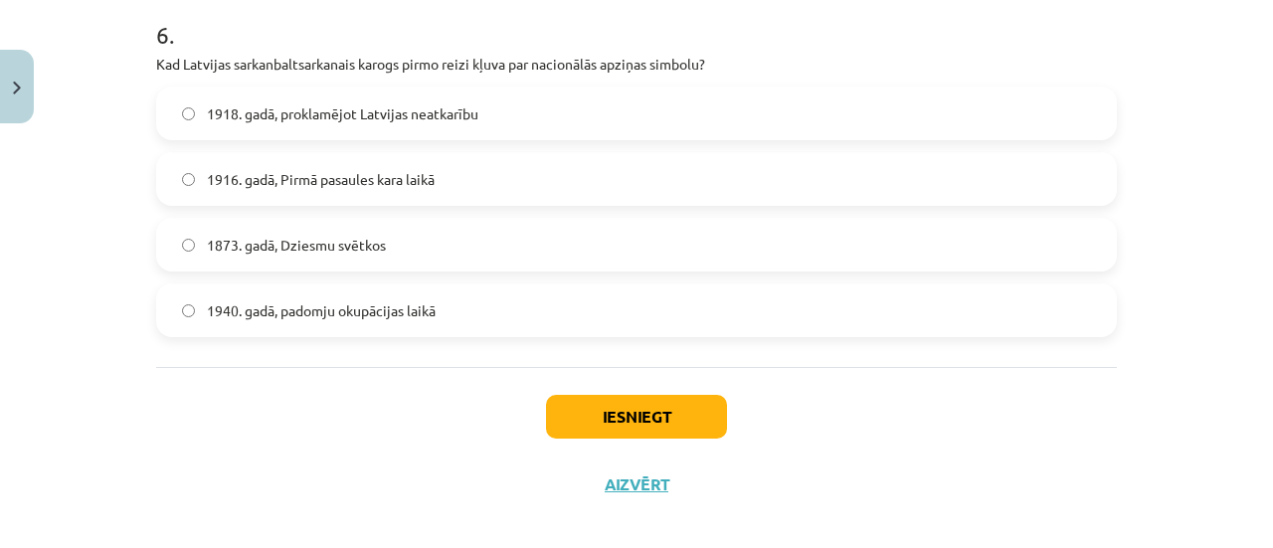
scroll to position [2382, 0]
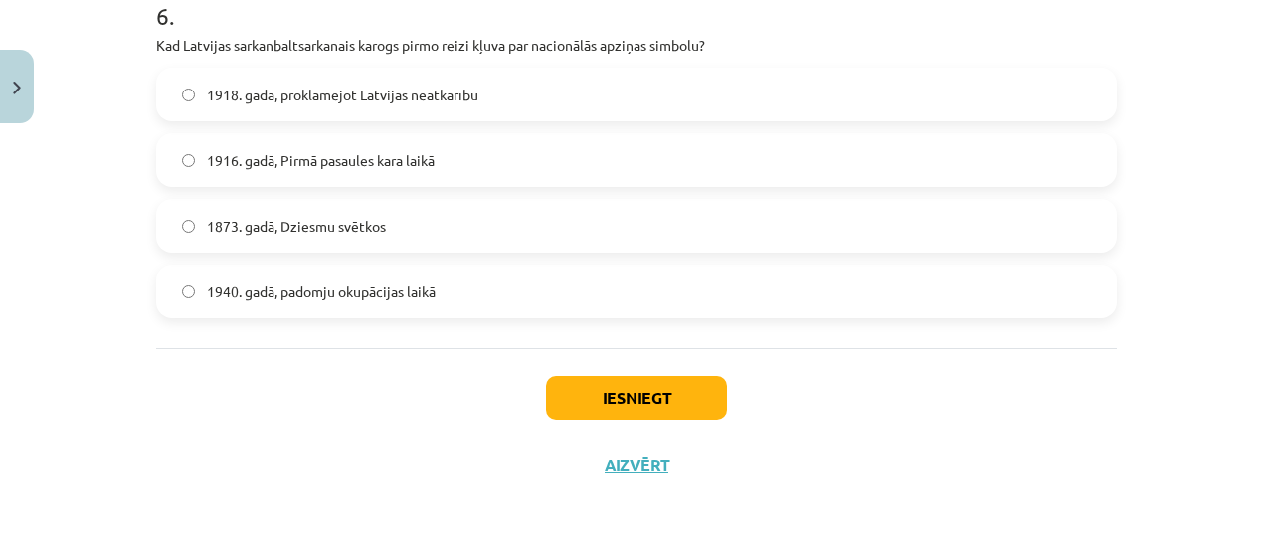
click at [615, 115] on label "1918. gadā, proklamējot Latvijas neatkarību" at bounding box center [636, 95] width 957 height 50
click at [616, 392] on button "Iesniegt" at bounding box center [636, 398] width 181 height 44
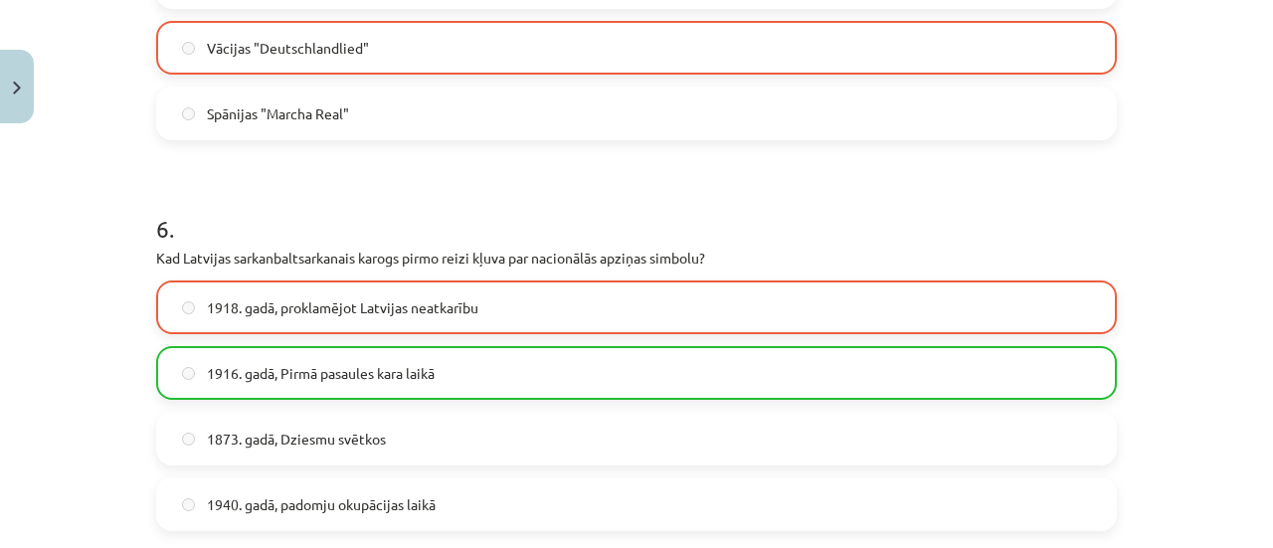
scroll to position [2444, 0]
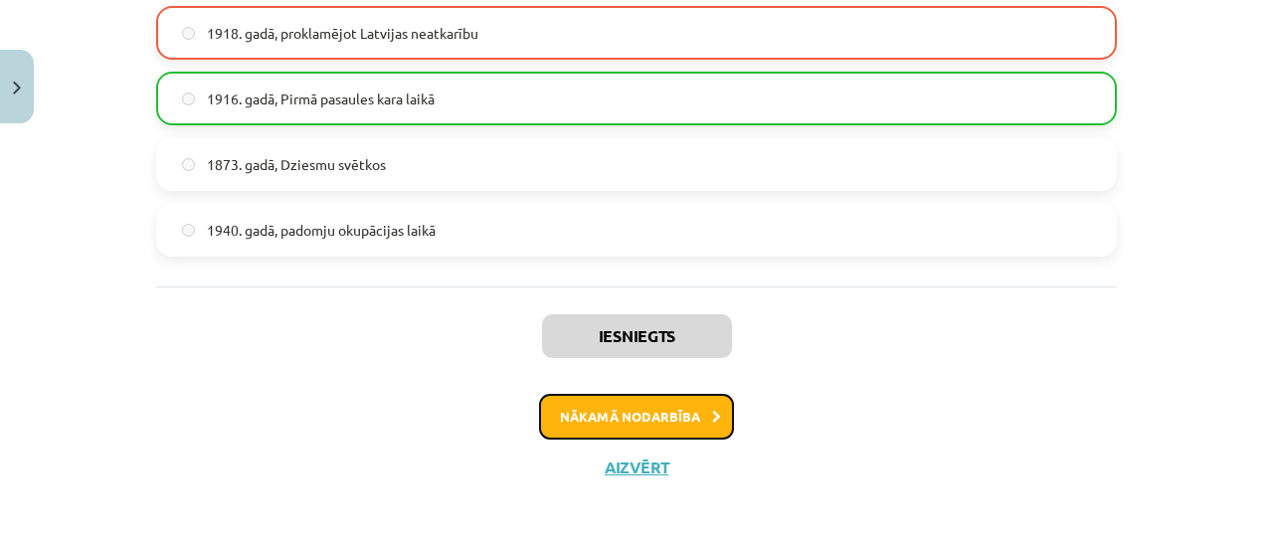
click at [587, 411] on button "Nākamā nodarbība" at bounding box center [636, 417] width 195 height 46
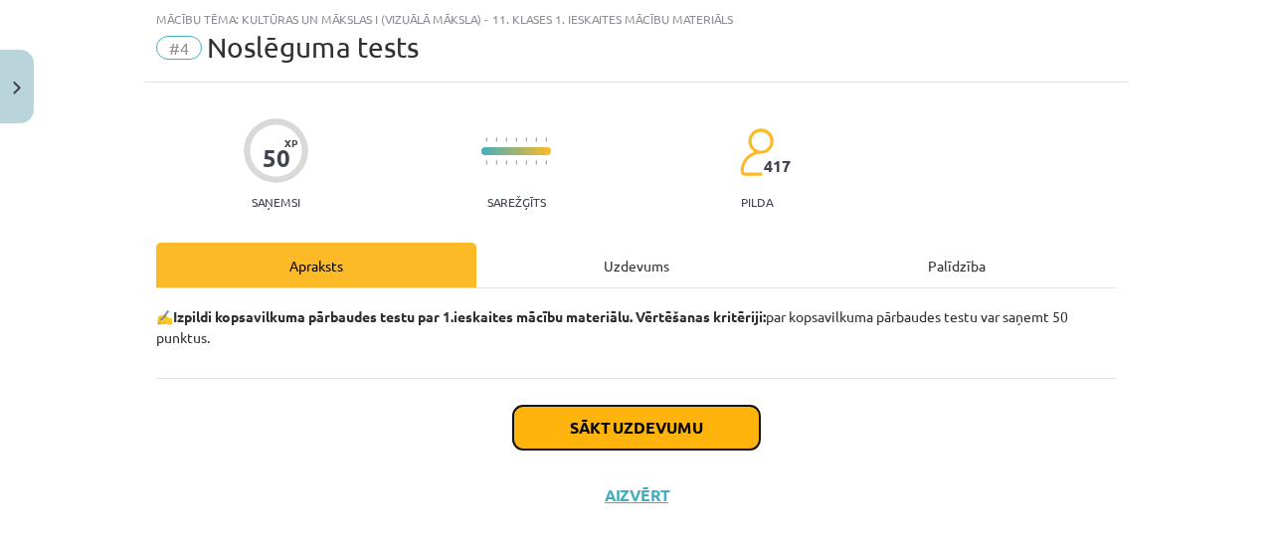
click at [630, 427] on button "Sākt uzdevumu" at bounding box center [636, 428] width 247 height 44
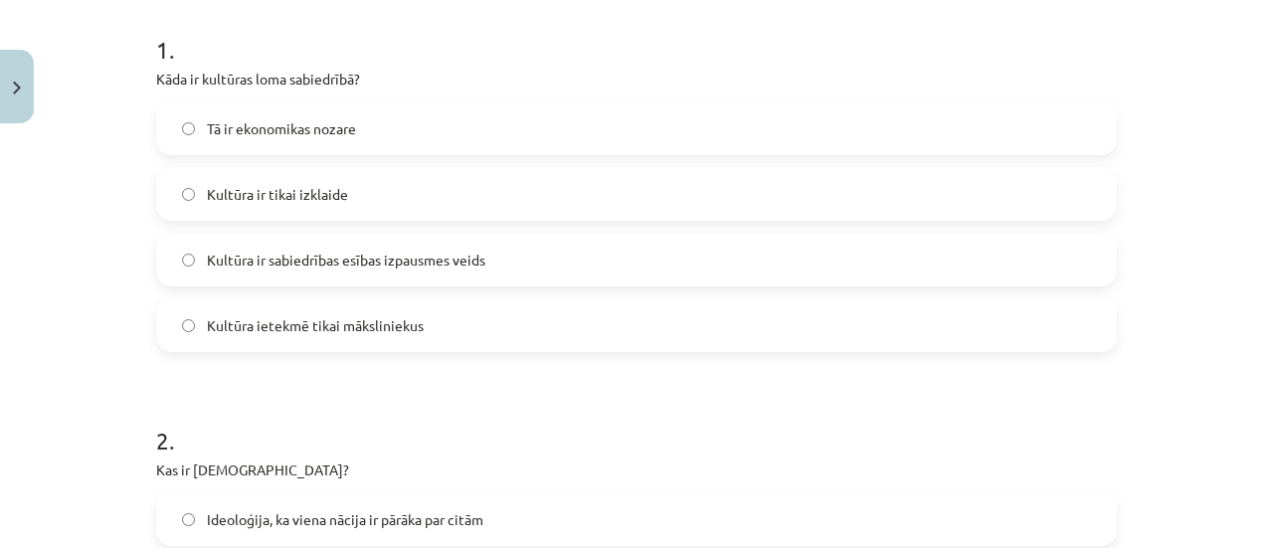
scroll to position [390, 0]
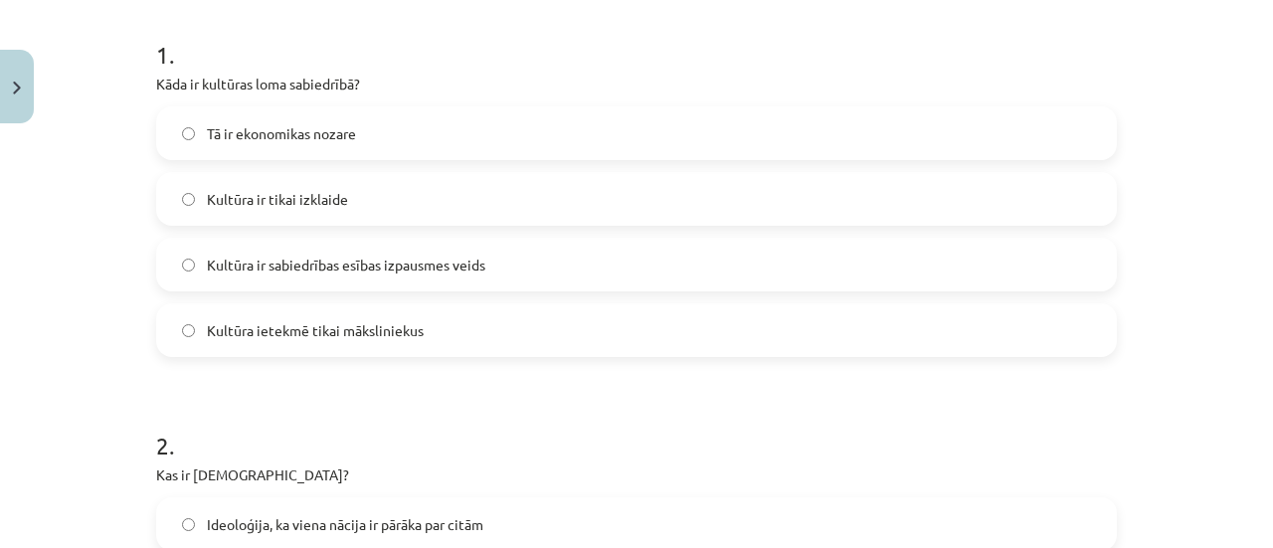
click at [533, 325] on label "Kultūra ietekmē tikai māksliniekus" at bounding box center [636, 330] width 957 height 50
click at [609, 263] on label "Kultūra ir sabiedrības esības izpausmes veids" at bounding box center [636, 265] width 957 height 50
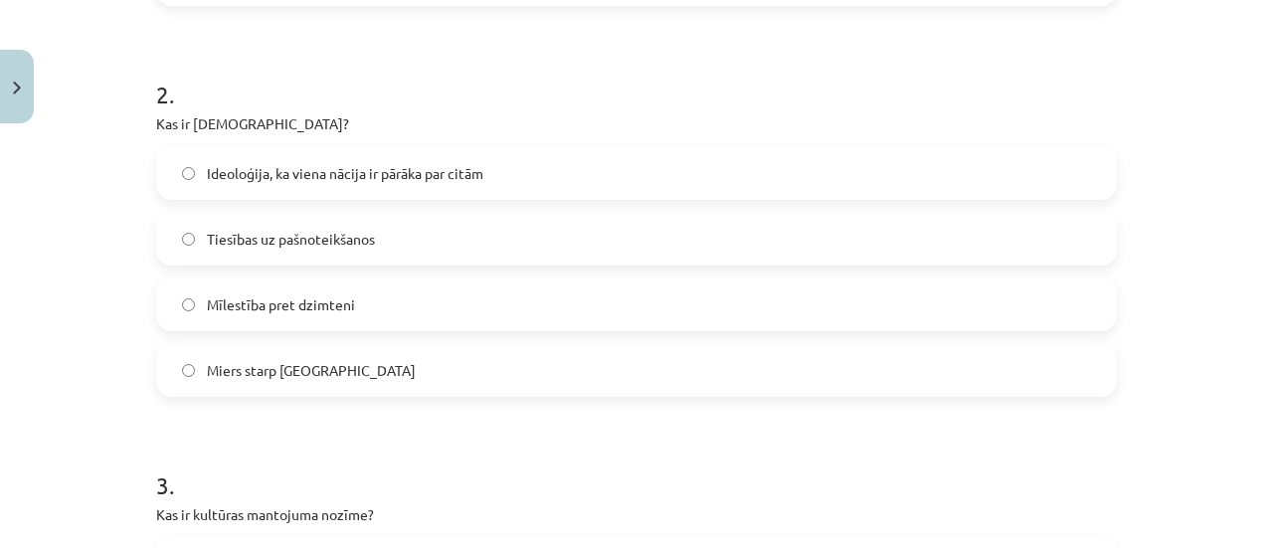
scroll to position [735, 0]
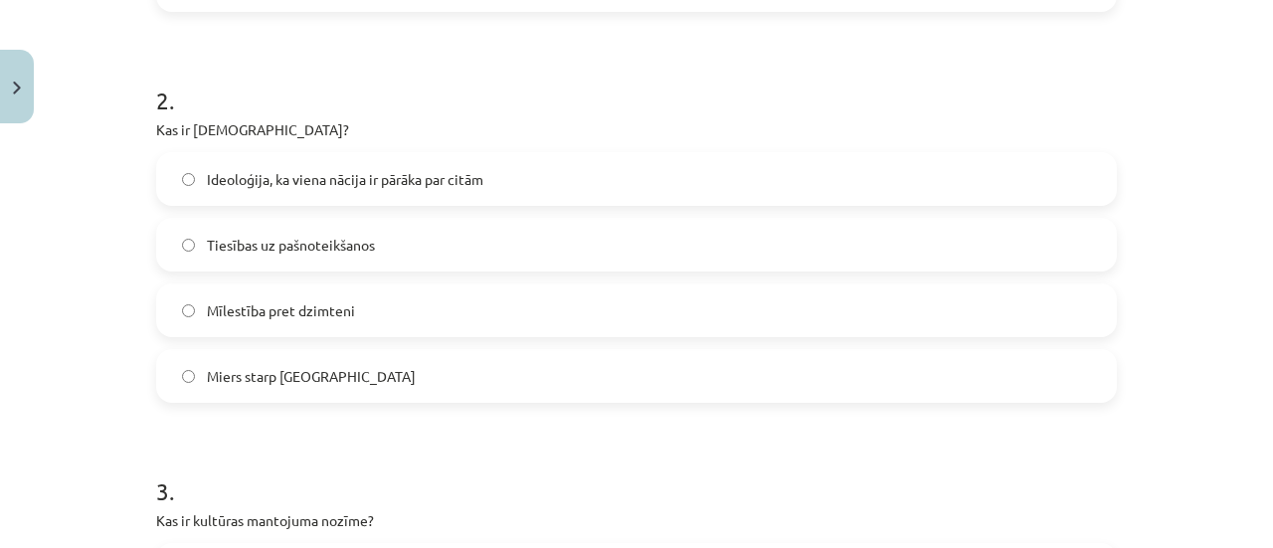
click at [557, 188] on label "Ideoloģija, ka viena nācija ir pārāka par citām" at bounding box center [636, 179] width 957 height 50
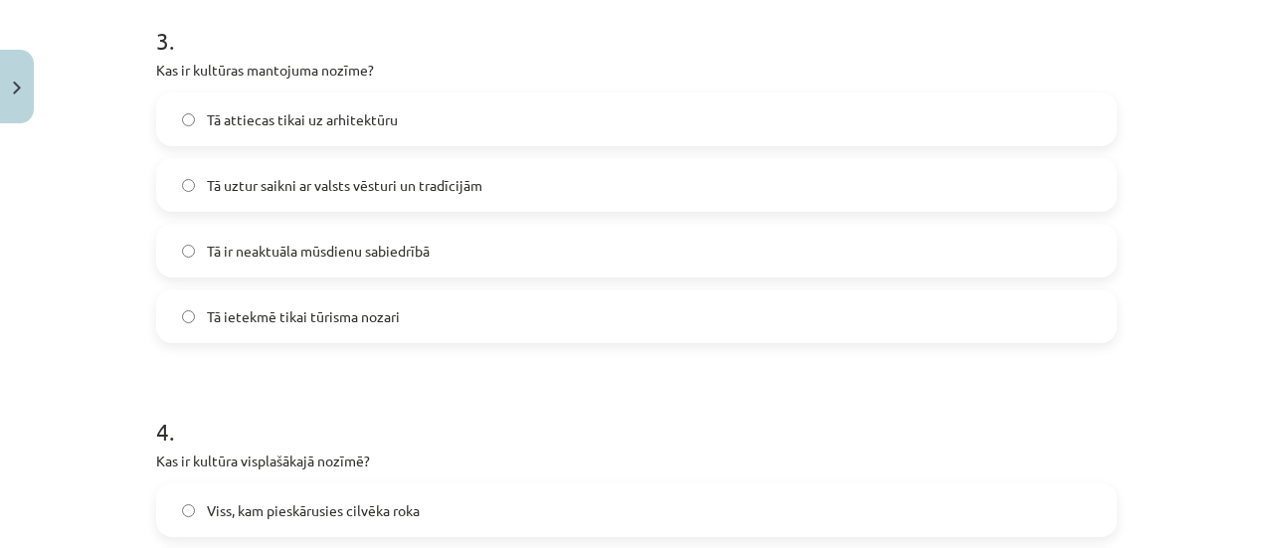
scroll to position [1214, 0]
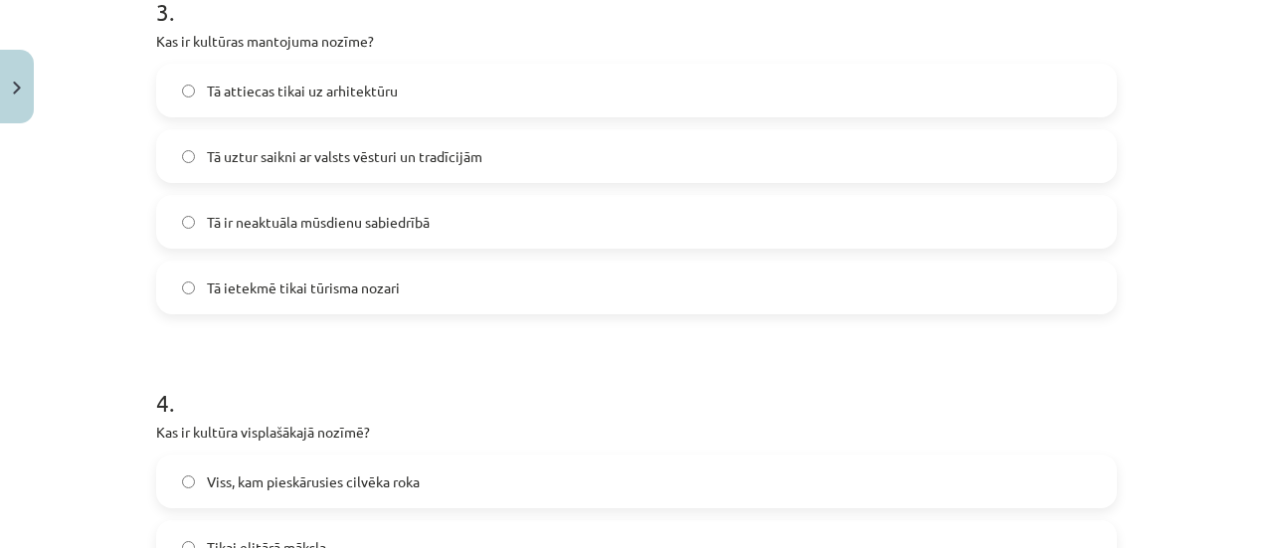
click at [593, 93] on label "Tā attiecas tikai uz arhitektūru" at bounding box center [636, 91] width 957 height 50
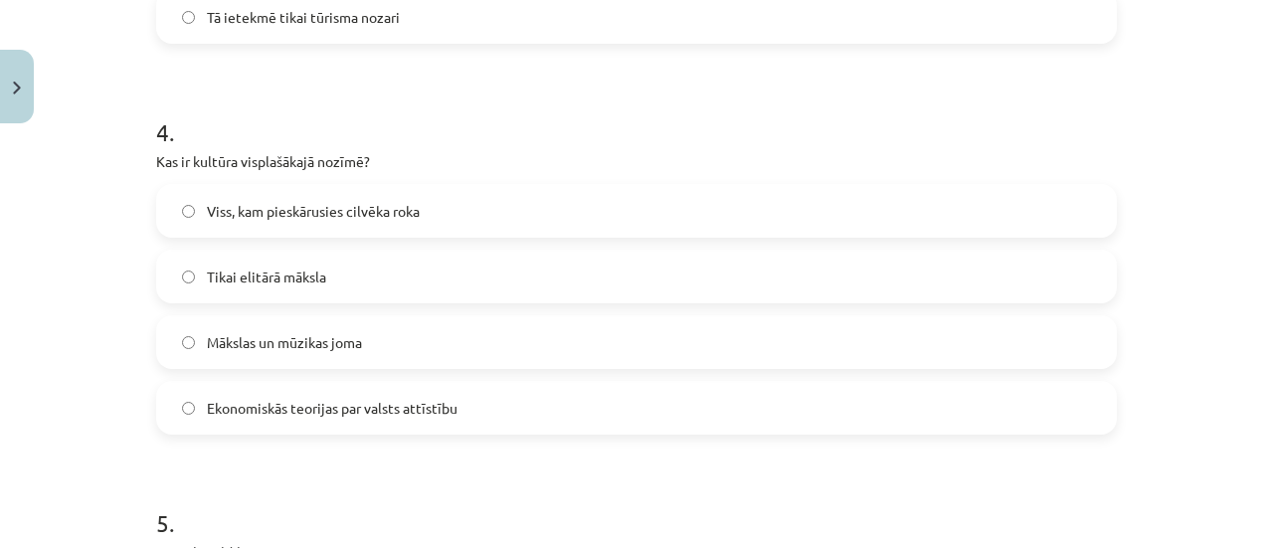
scroll to position [1548, 0]
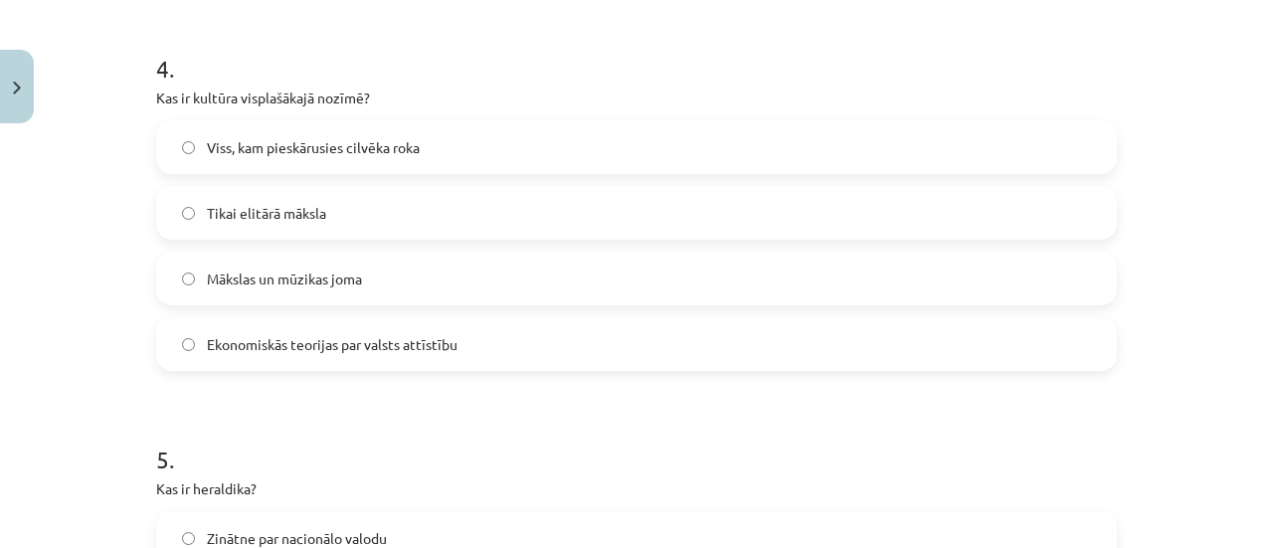
click at [487, 156] on label "Viss, kam pieskārusies cilvēka roka" at bounding box center [636, 147] width 957 height 50
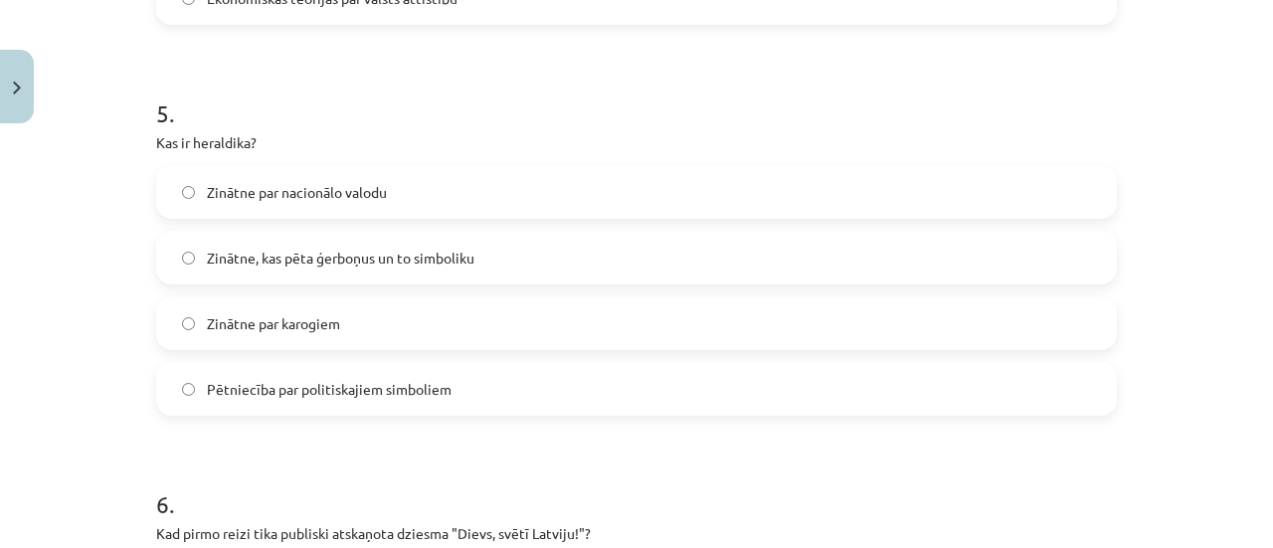
scroll to position [1906, 0]
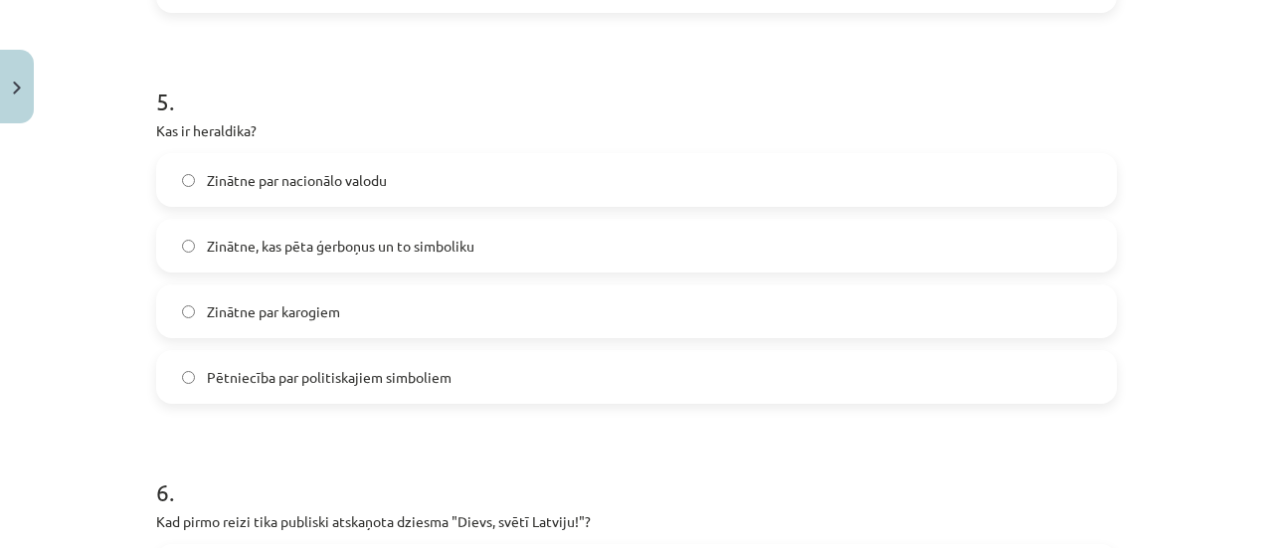
click at [644, 232] on label "Zinātne, kas pēta ģerboņus un to simboliku" at bounding box center [636, 246] width 957 height 50
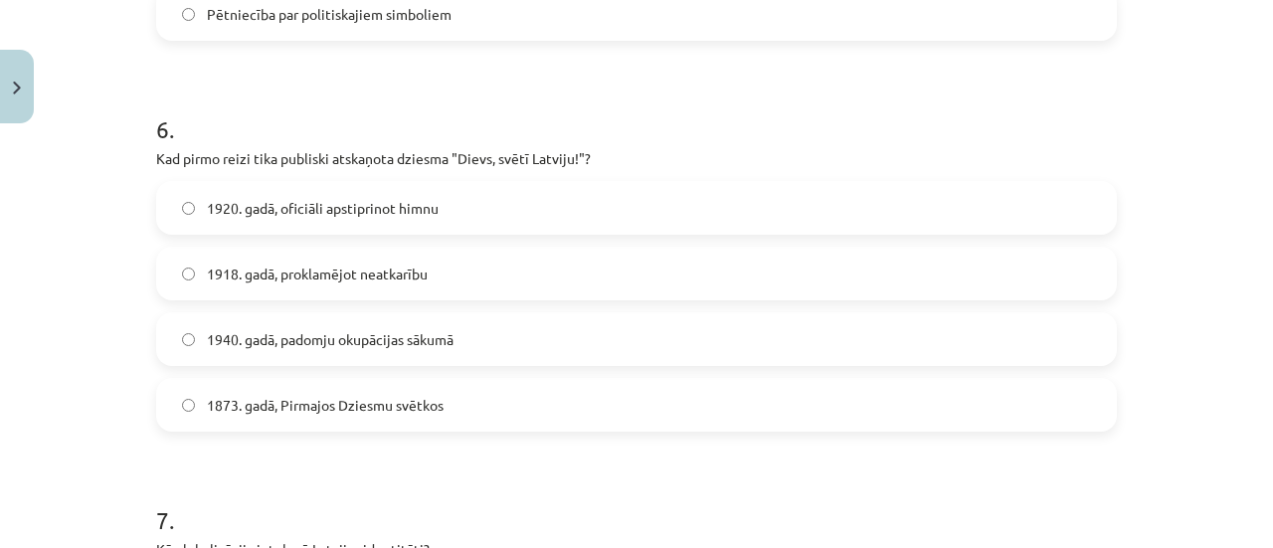
scroll to position [2292, 0]
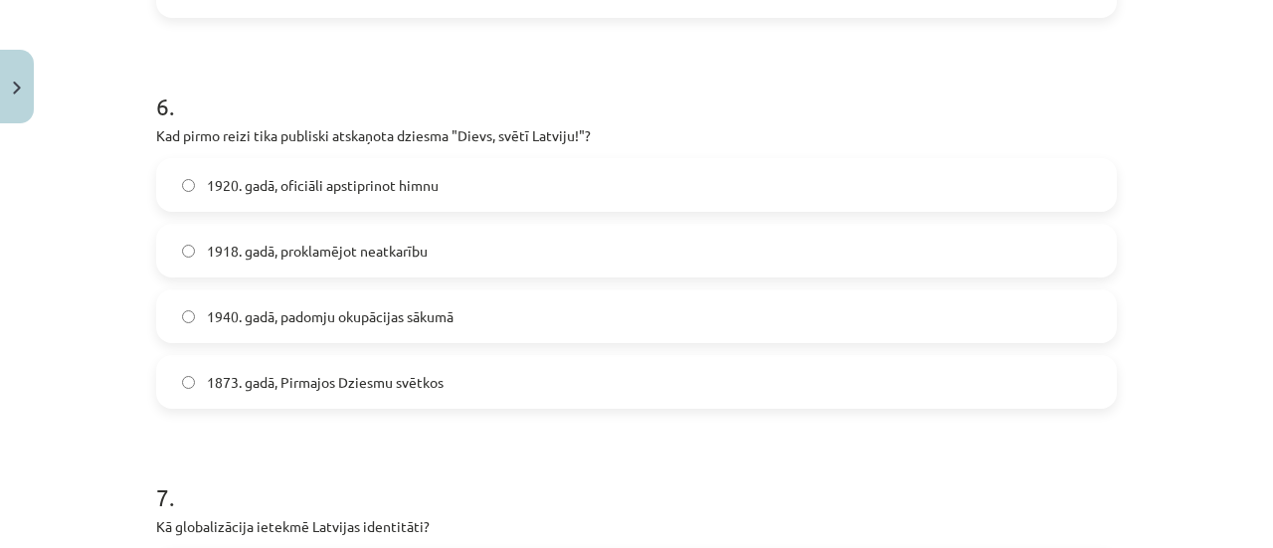
click at [722, 194] on label "1920. gadā, oficiāli apstiprinot himnu" at bounding box center [636, 185] width 957 height 50
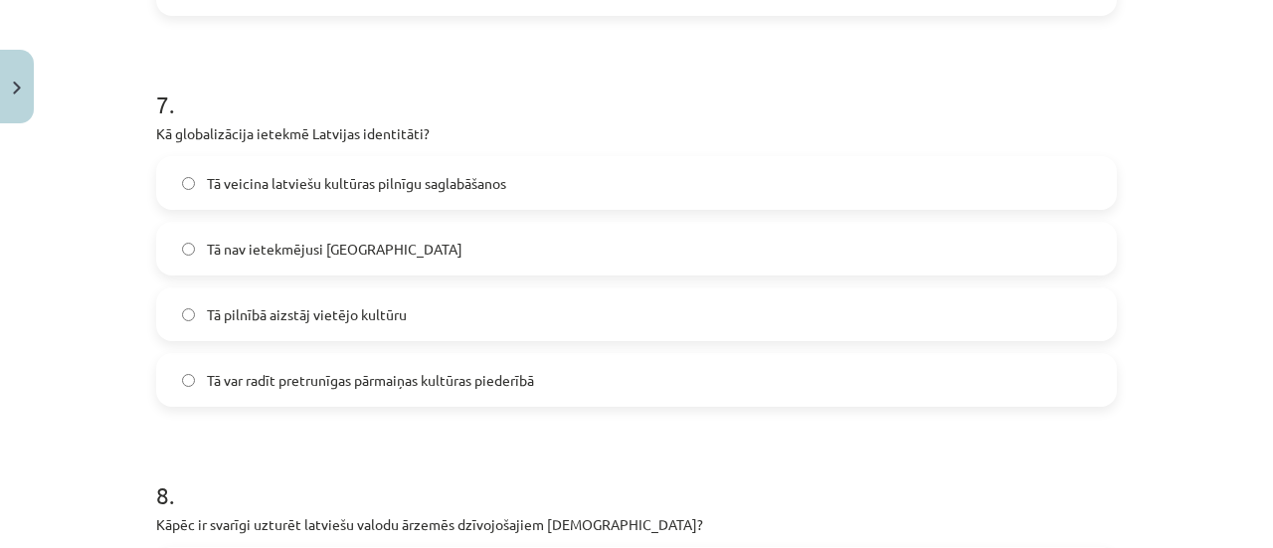
scroll to position [2708, 0]
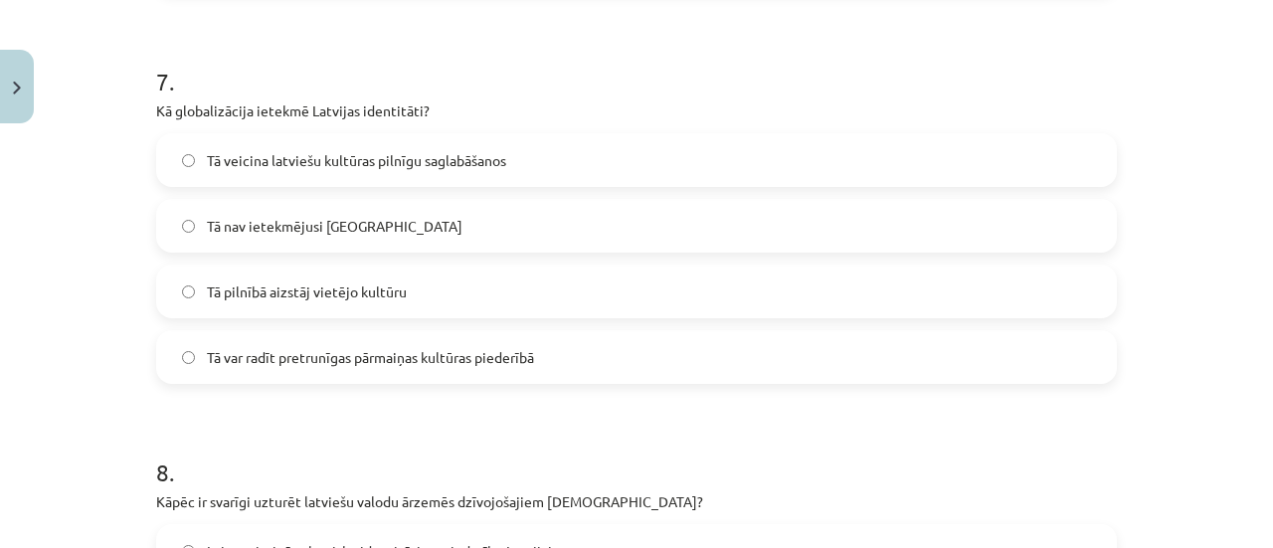
click at [615, 368] on label "Tā var radīt pretrunīgas pārmaiņas kultūras piederībā" at bounding box center [636, 357] width 957 height 50
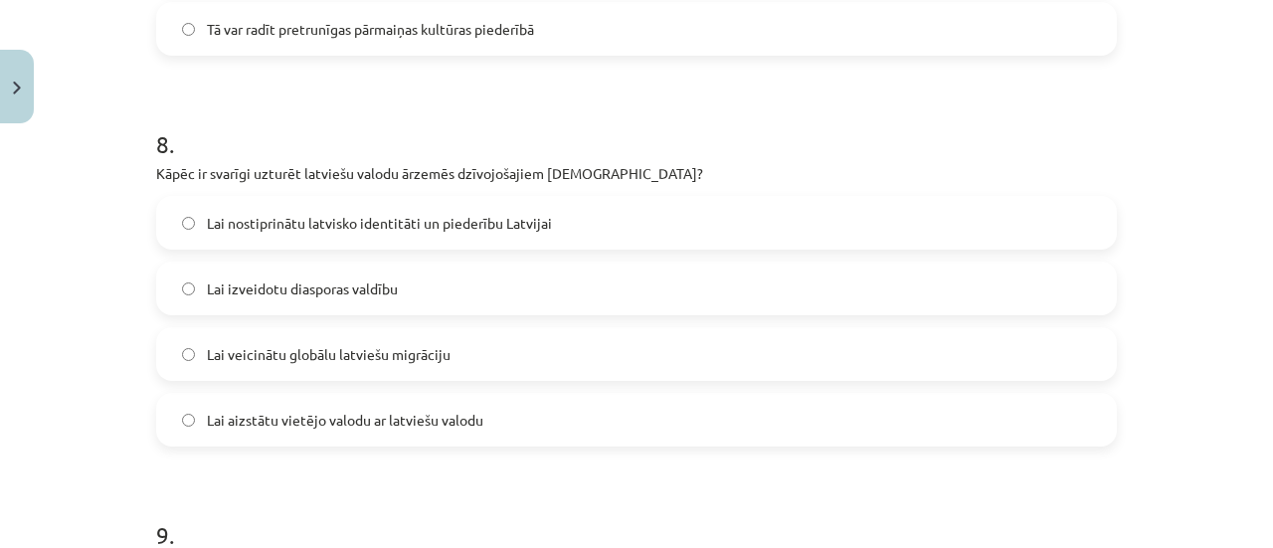
scroll to position [3042, 0]
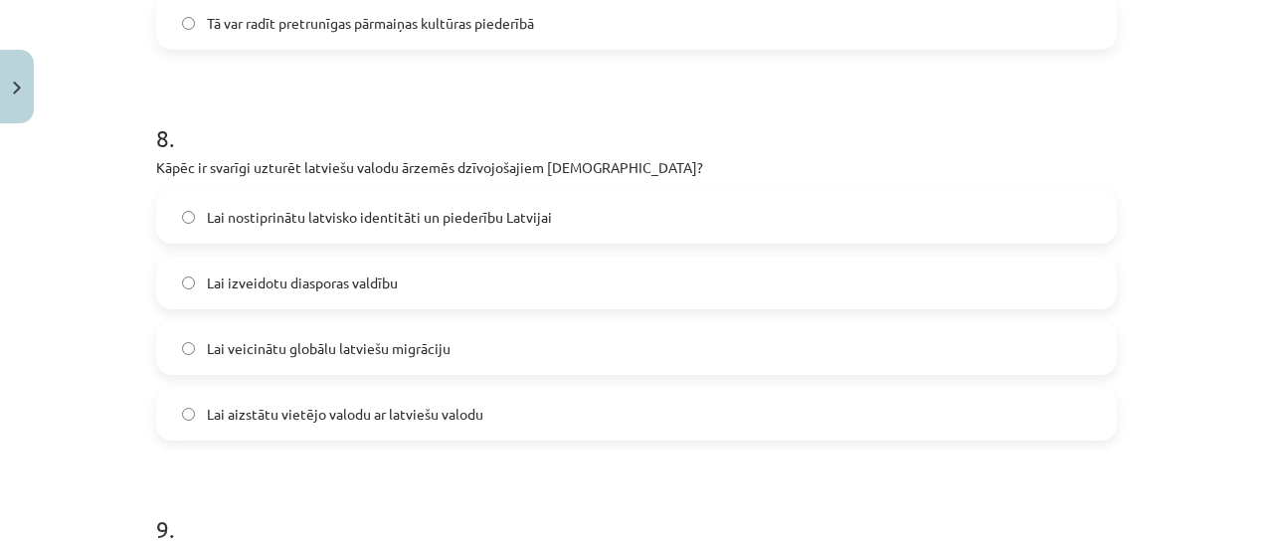
click at [670, 232] on label "Lai nostiprinātu latvisko identitāti un piederību Latvijai" at bounding box center [636, 217] width 957 height 50
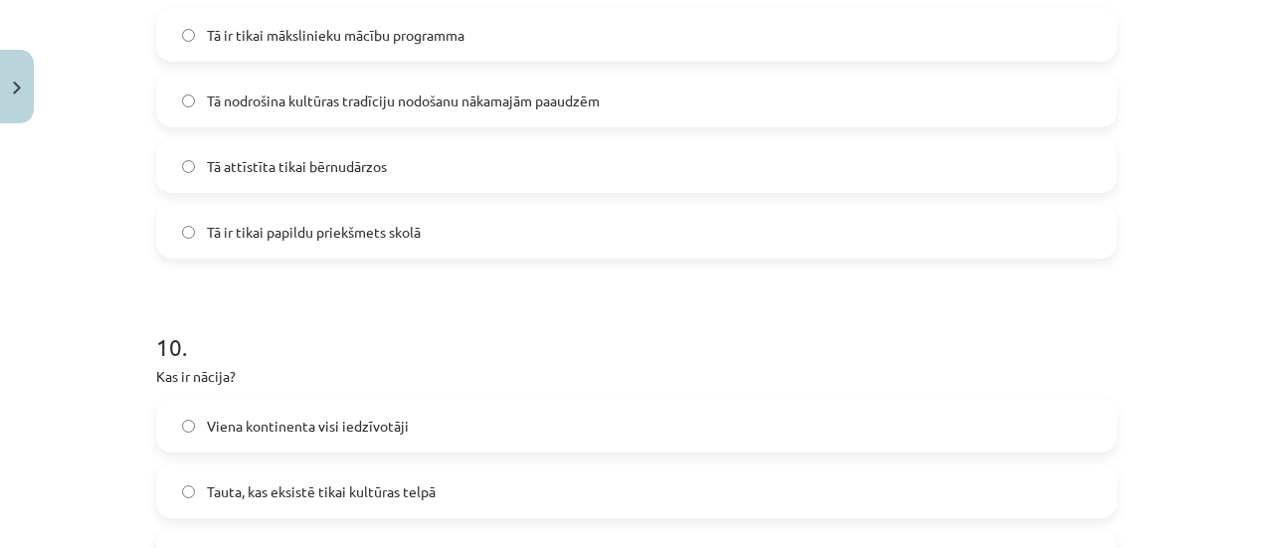
scroll to position [3597, 0]
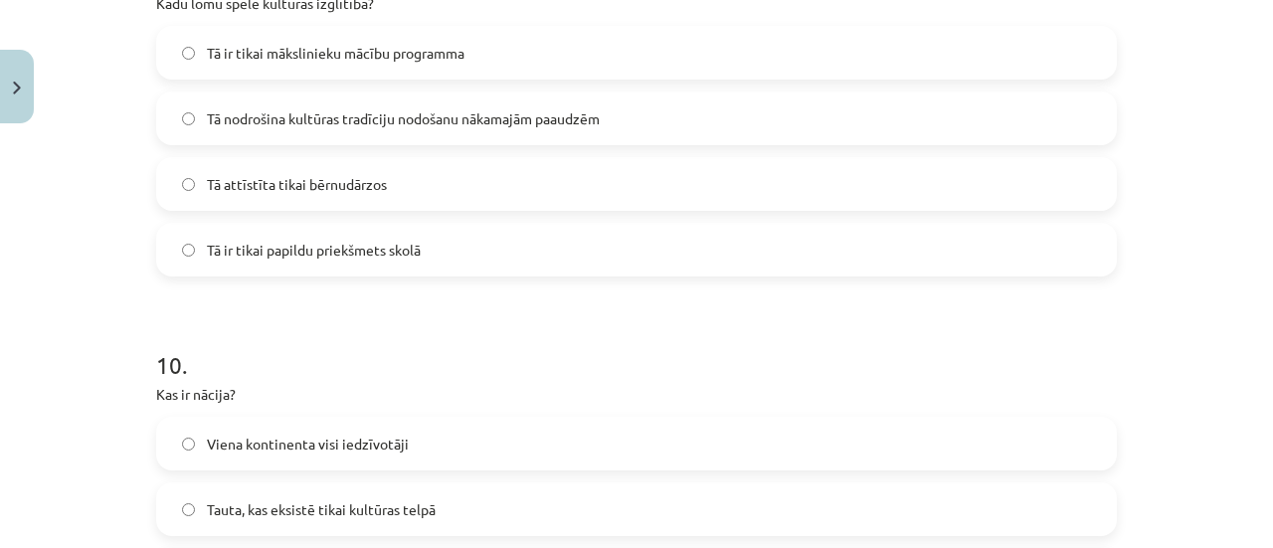
click at [755, 116] on label "Tā nodrošina kultūras tradīciju nodošanu nākamajām paaudzēm" at bounding box center [636, 118] width 957 height 50
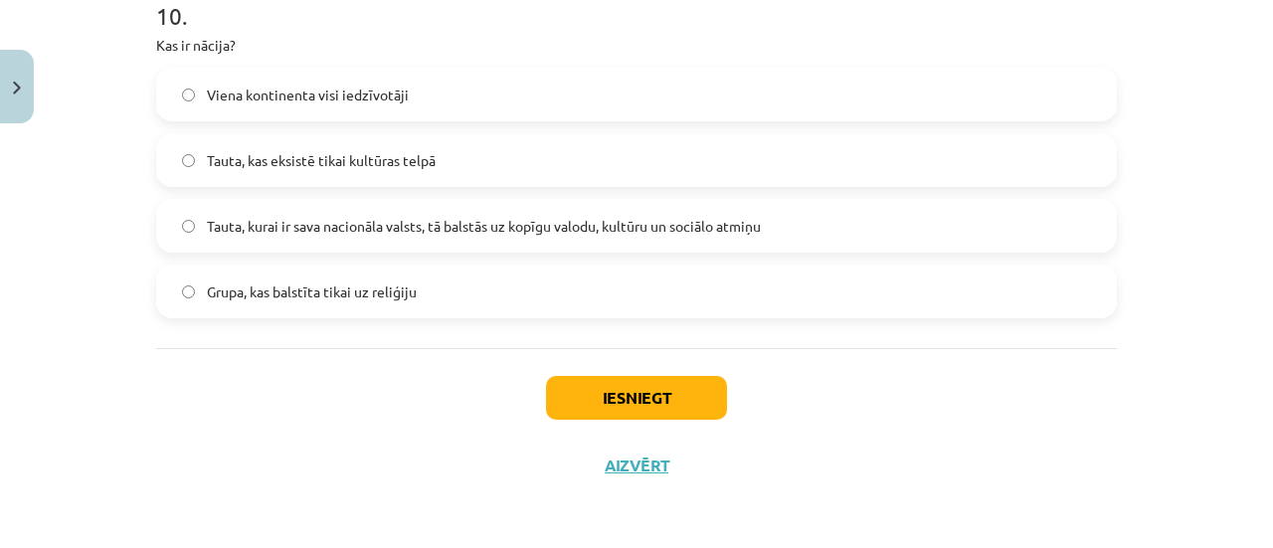
scroll to position [3902, 0]
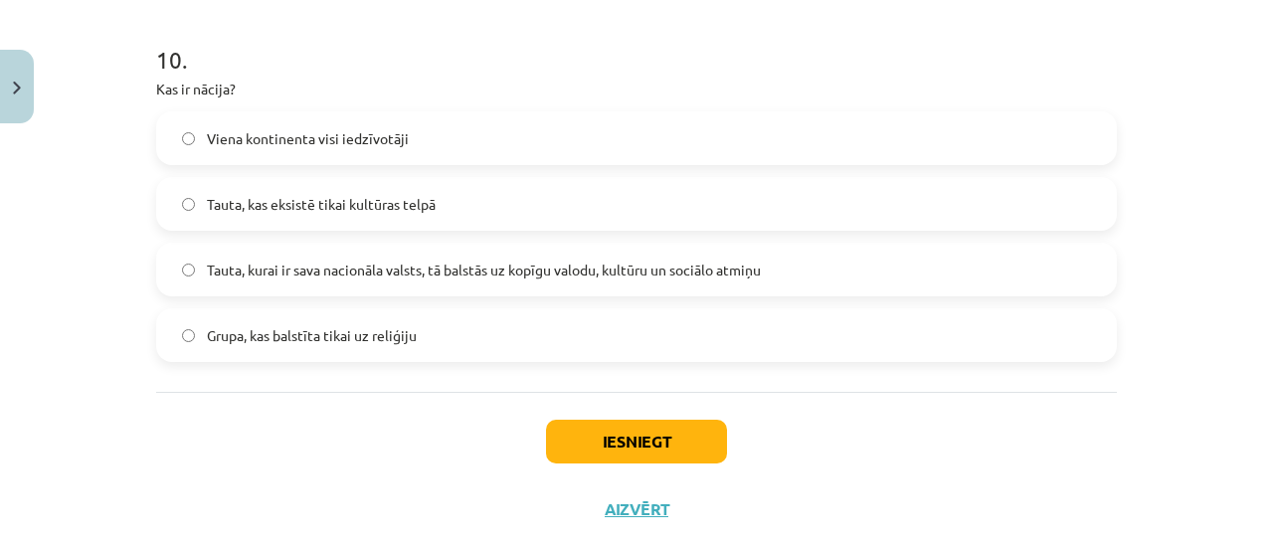
click at [583, 288] on label "Tauta, kurai ir sava nacionāla valsts, tā balstās uz kopīgu valodu, kultūru un …" at bounding box center [636, 270] width 957 height 50
click at [609, 450] on button "Iesniegt" at bounding box center [636, 442] width 181 height 44
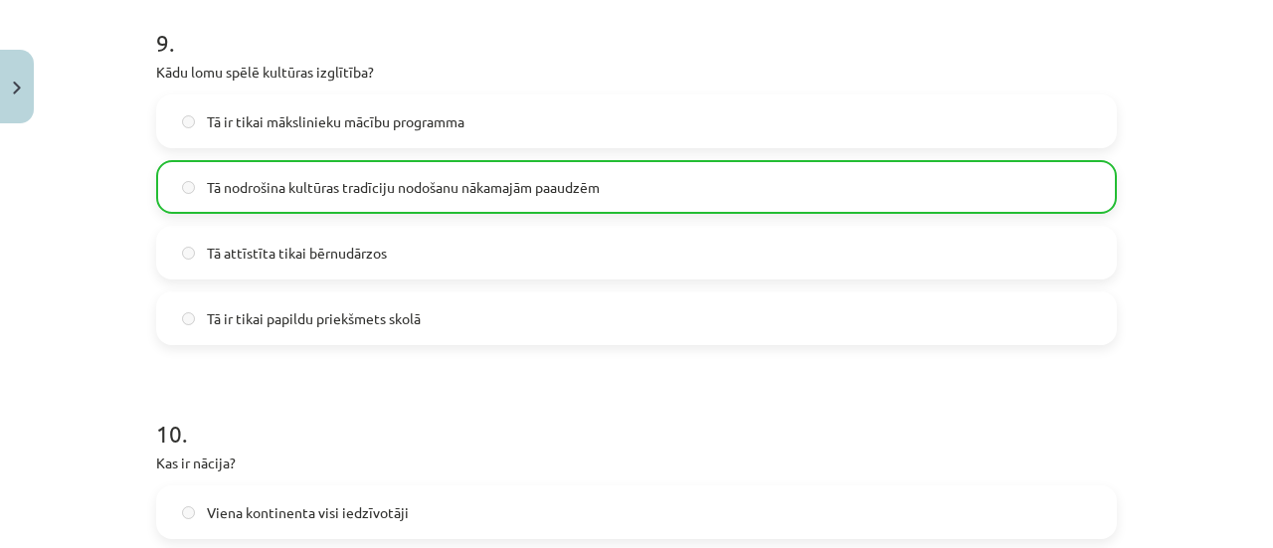
scroll to position [3951, 0]
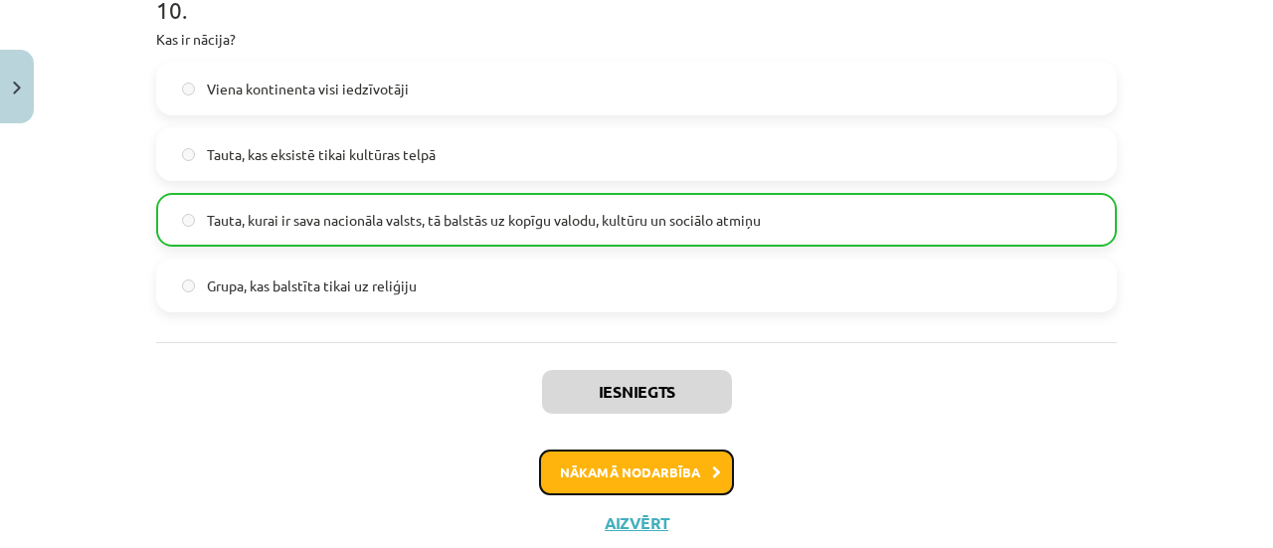
click at [695, 476] on button "Nākamā nodarbība" at bounding box center [636, 472] width 195 height 46
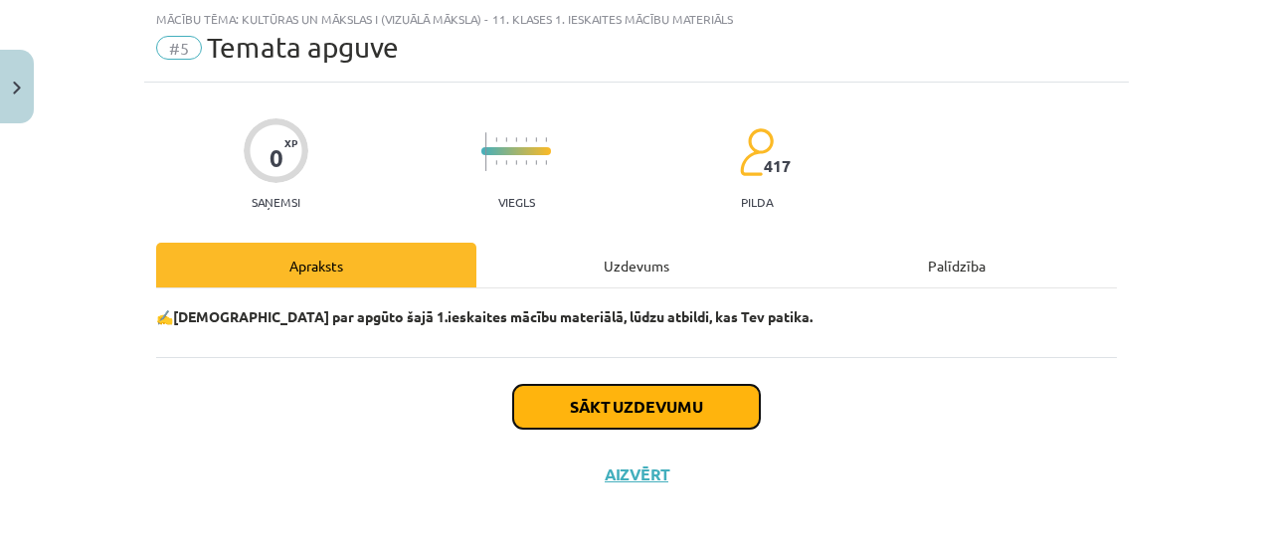
click at [699, 411] on button "Sākt uzdevumu" at bounding box center [636, 407] width 247 height 44
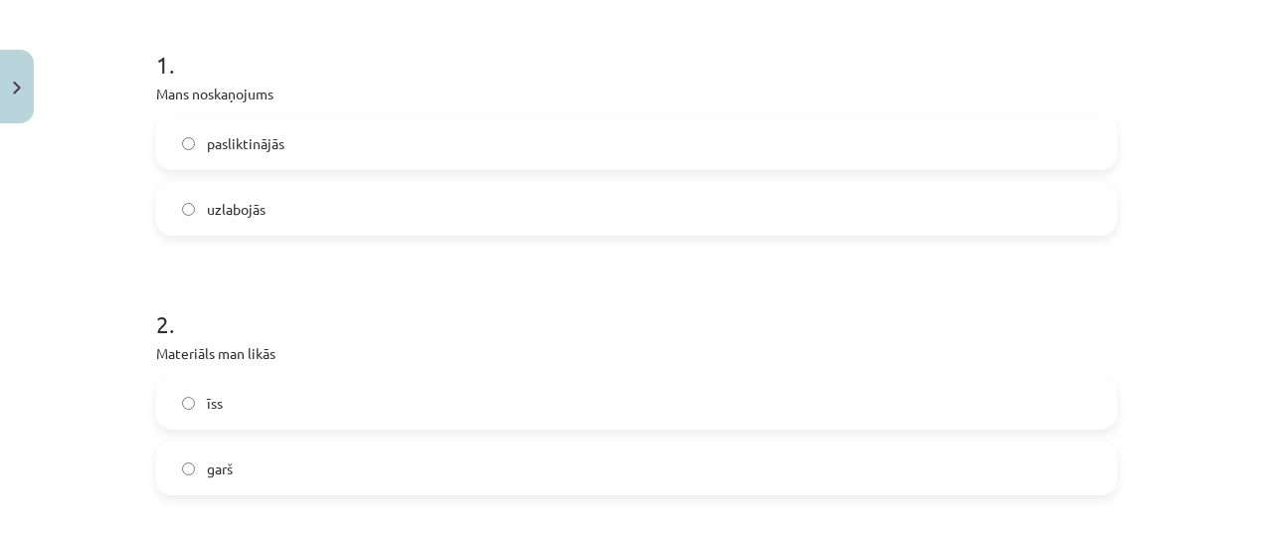
scroll to position [374, 0]
click at [565, 233] on label "uzlabojās" at bounding box center [636, 215] width 957 height 50
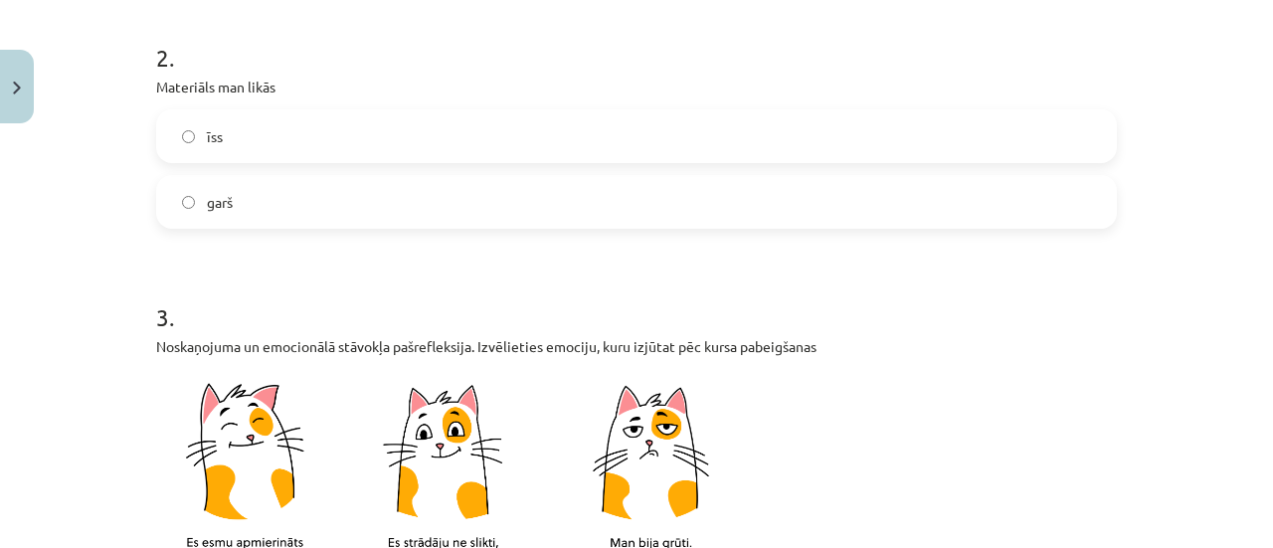
scroll to position [648, 0]
click at [521, 151] on label "īss" at bounding box center [636, 134] width 957 height 50
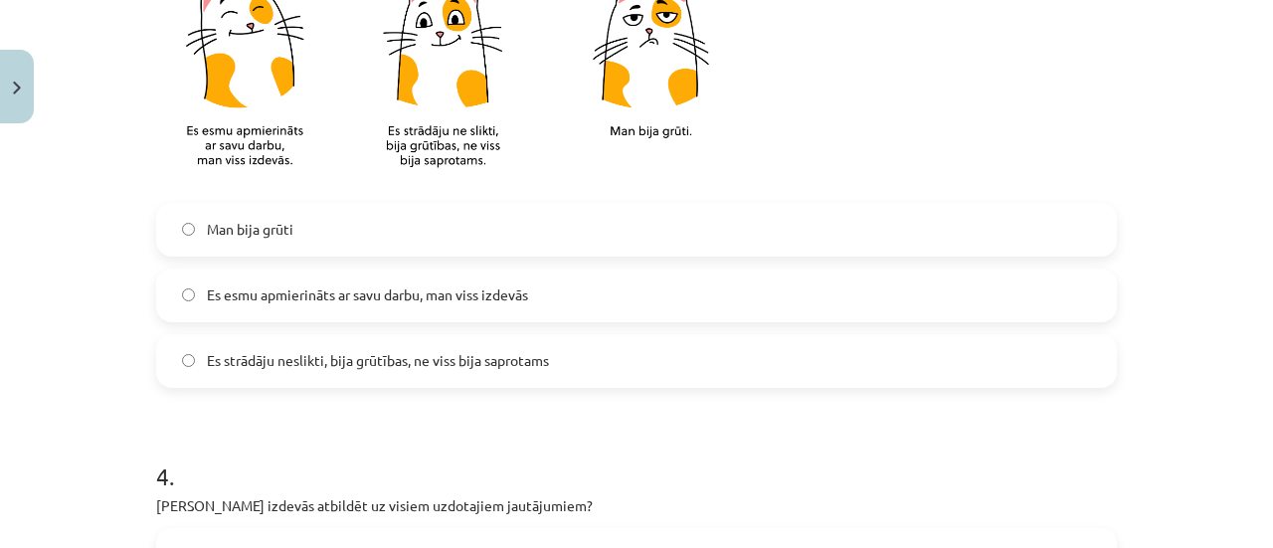
scroll to position [1074, 0]
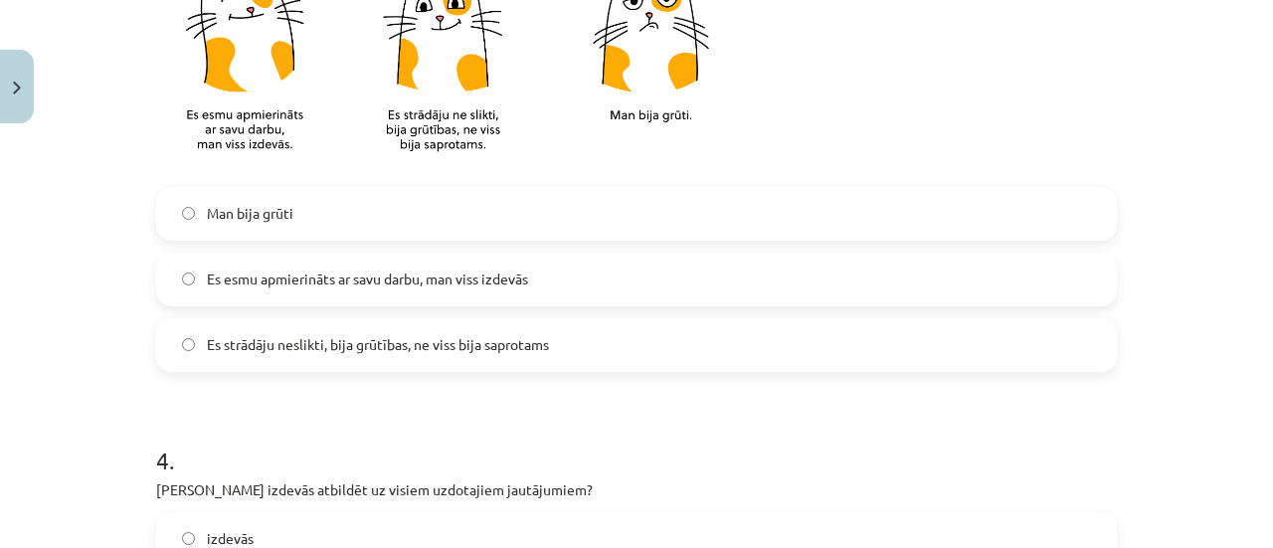
click at [488, 278] on span "Es esmu apmierināts ar savu darbu, man viss izdevās" at bounding box center [367, 278] width 321 height 21
click at [583, 337] on label "Es strādāju neslikti, bija grūtības, ne viss bija saprotams" at bounding box center [636, 345] width 957 height 50
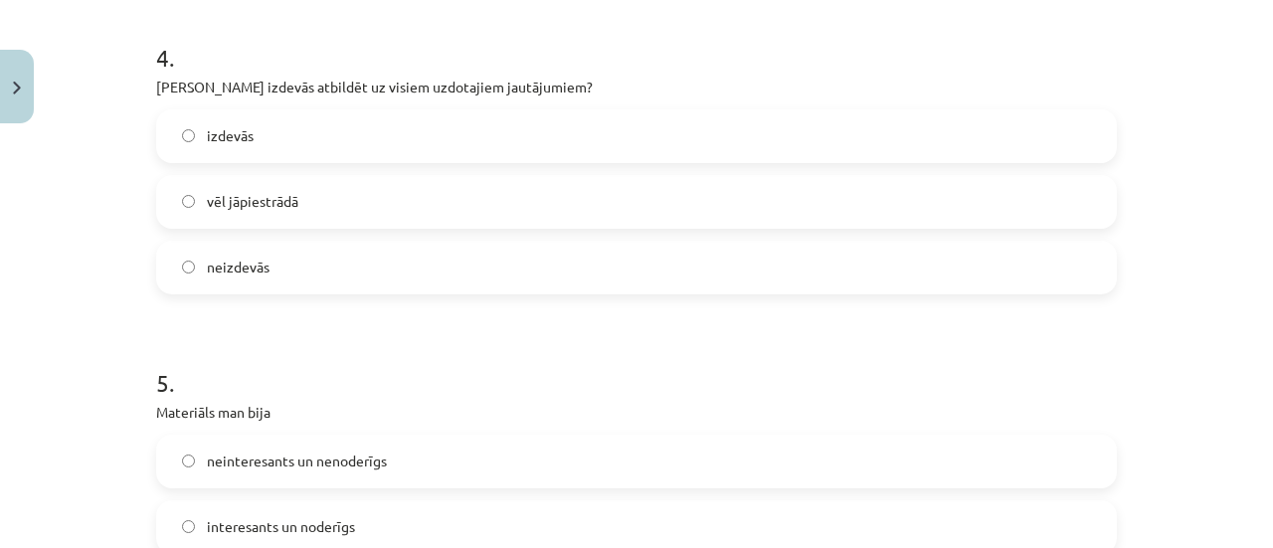
scroll to position [1470, 0]
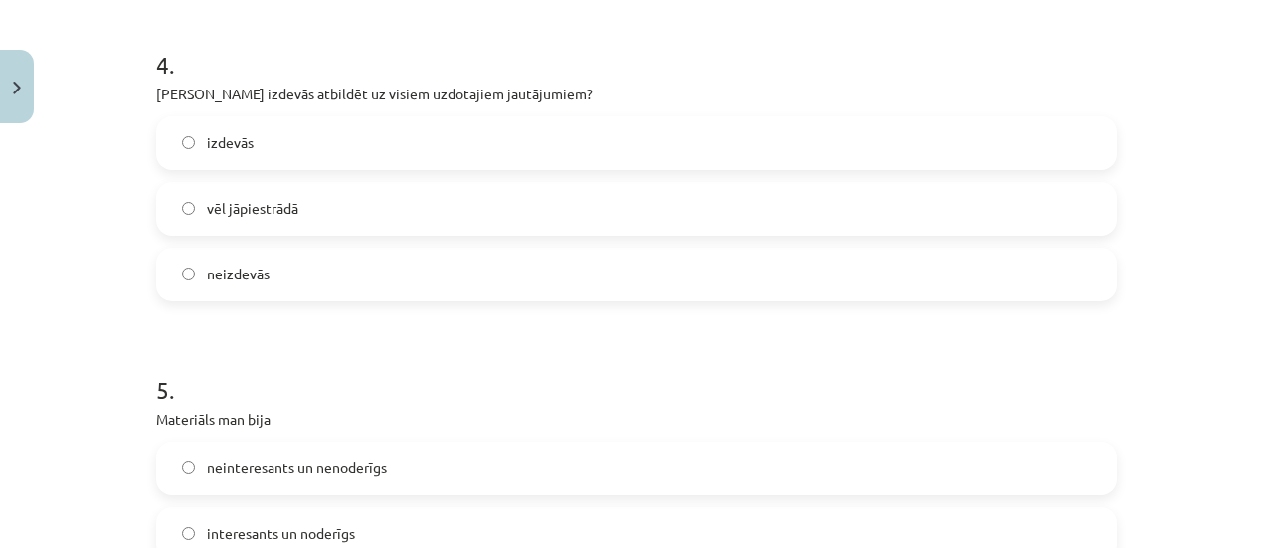
click at [528, 211] on label "vēl jāpiestrādā" at bounding box center [636, 209] width 957 height 50
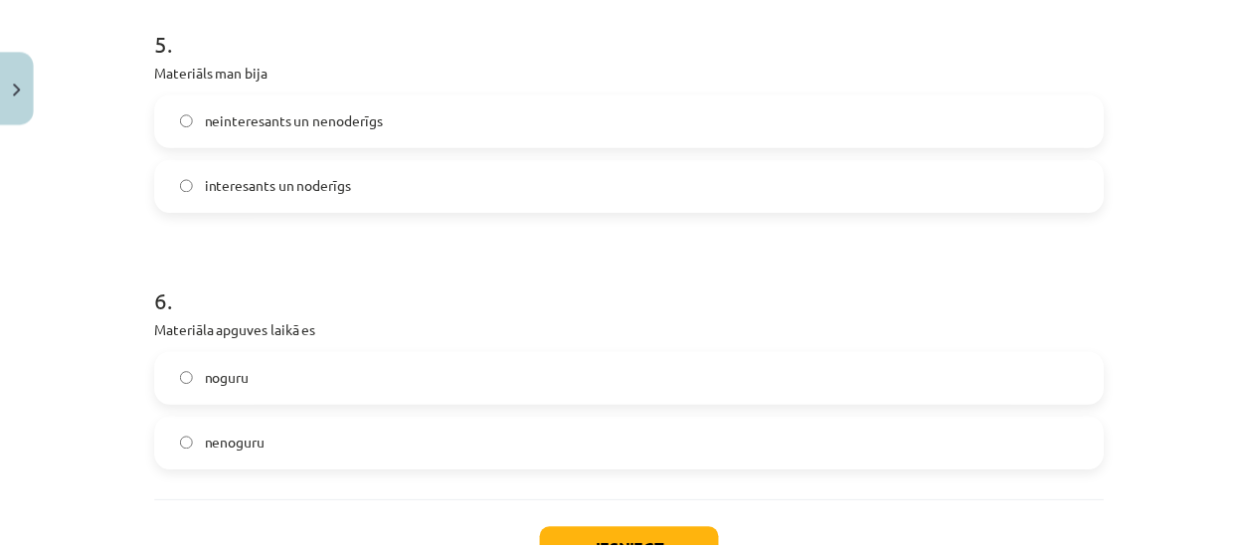
scroll to position [1811, 0]
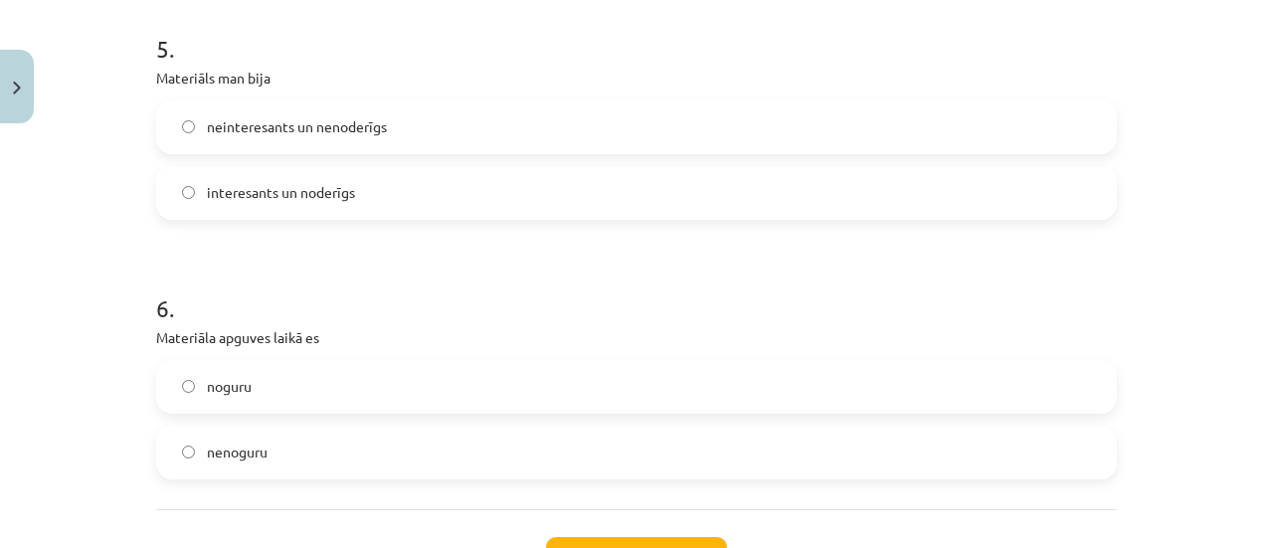
click at [526, 190] on label "interesants un noderīgs" at bounding box center [636, 193] width 957 height 50
click at [430, 463] on label "nenoguru" at bounding box center [636, 453] width 957 height 50
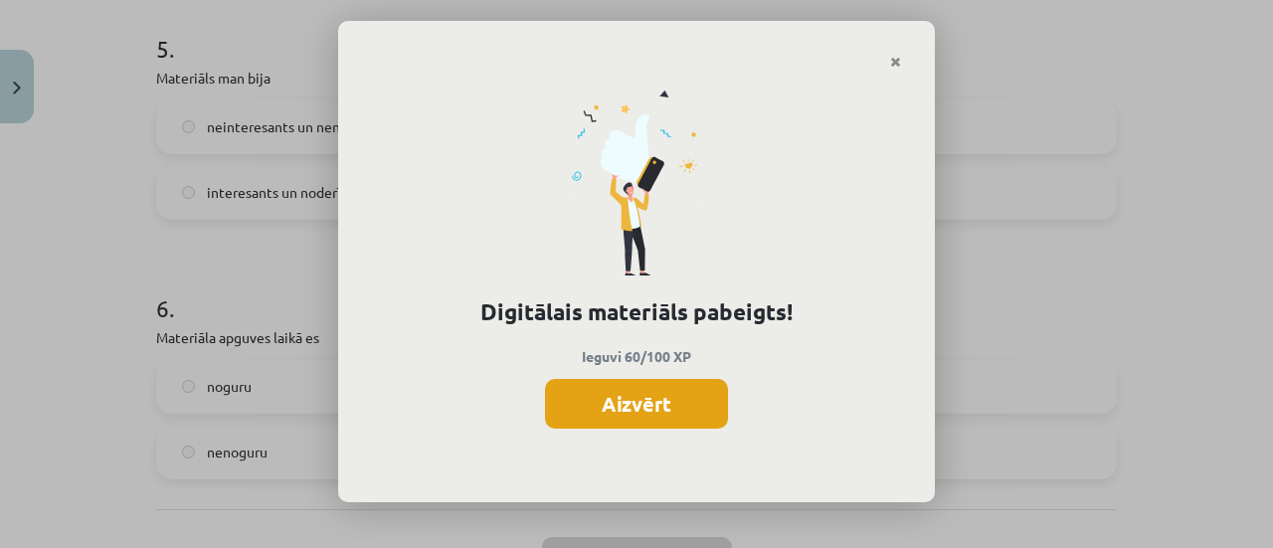
click at [690, 395] on button "Aizvērt" at bounding box center [636, 404] width 183 height 50
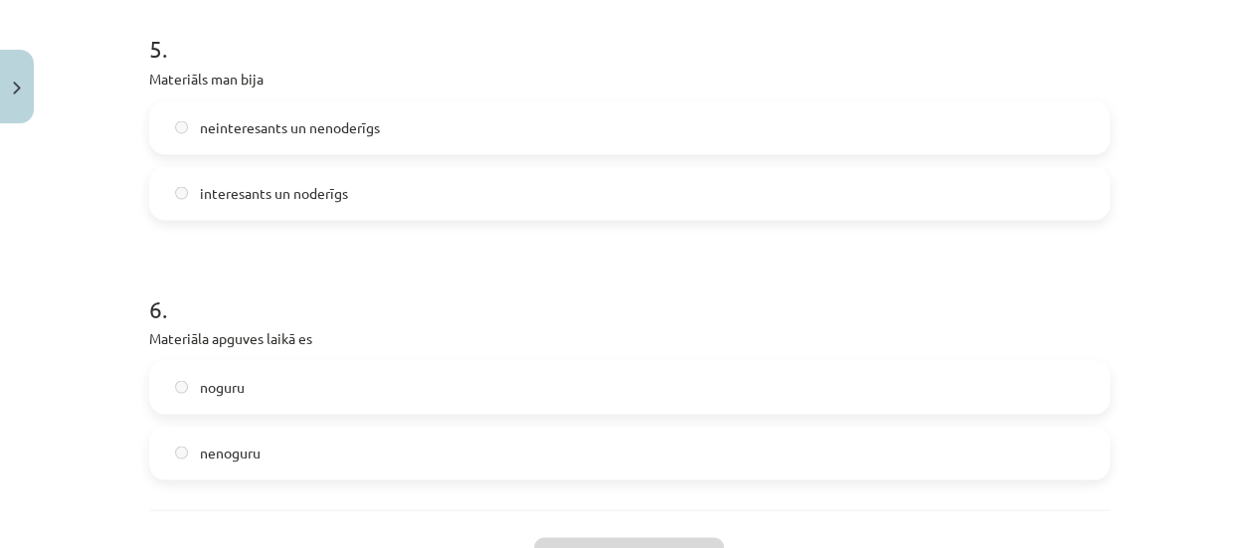
scroll to position [1971, 0]
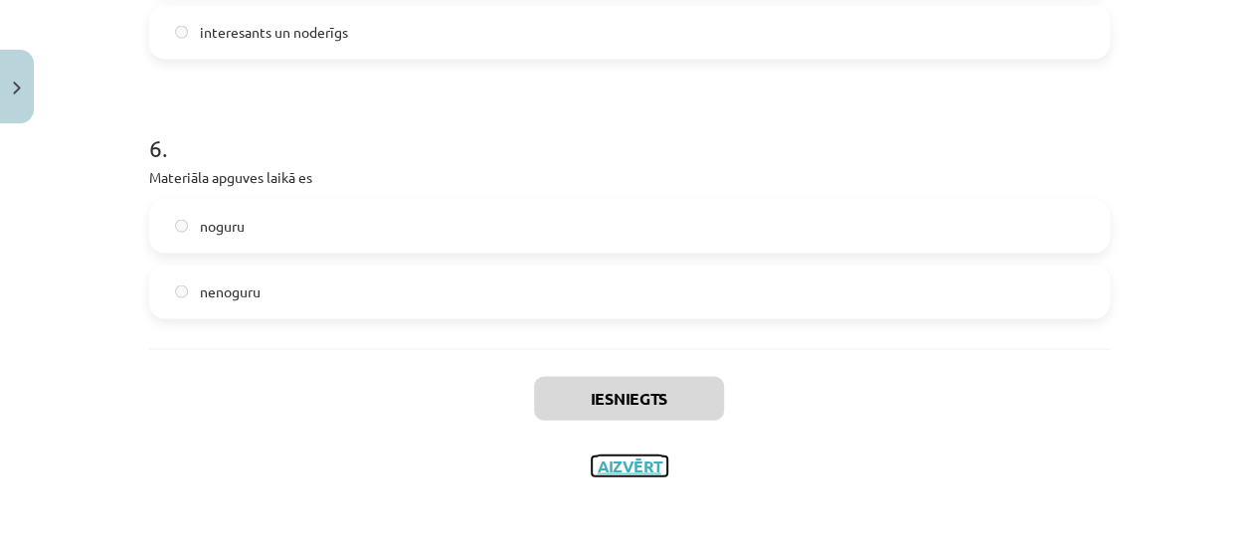
click at [622, 456] on button "Aizvērt" at bounding box center [630, 466] width 76 height 20
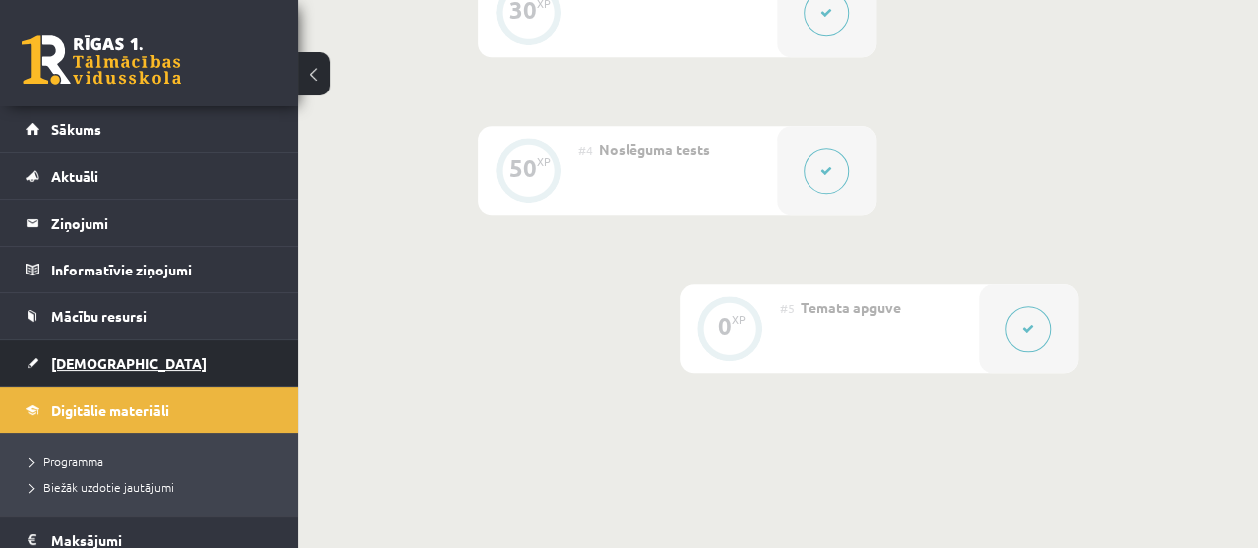
click at [89, 359] on span "[DEMOGRAPHIC_DATA]" at bounding box center [129, 363] width 156 height 18
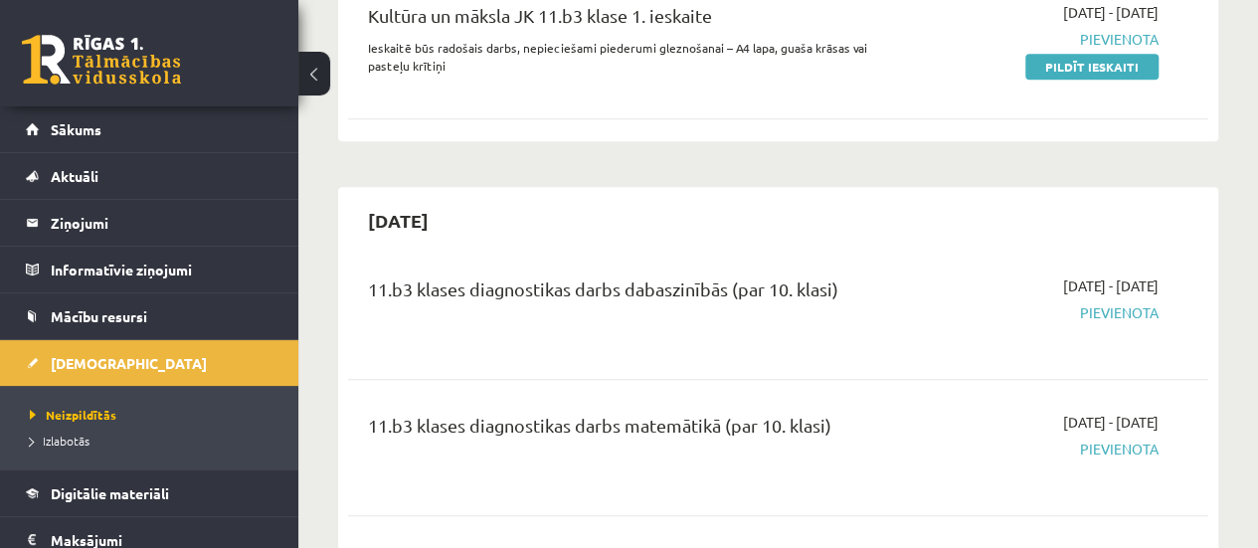
scroll to position [563, 0]
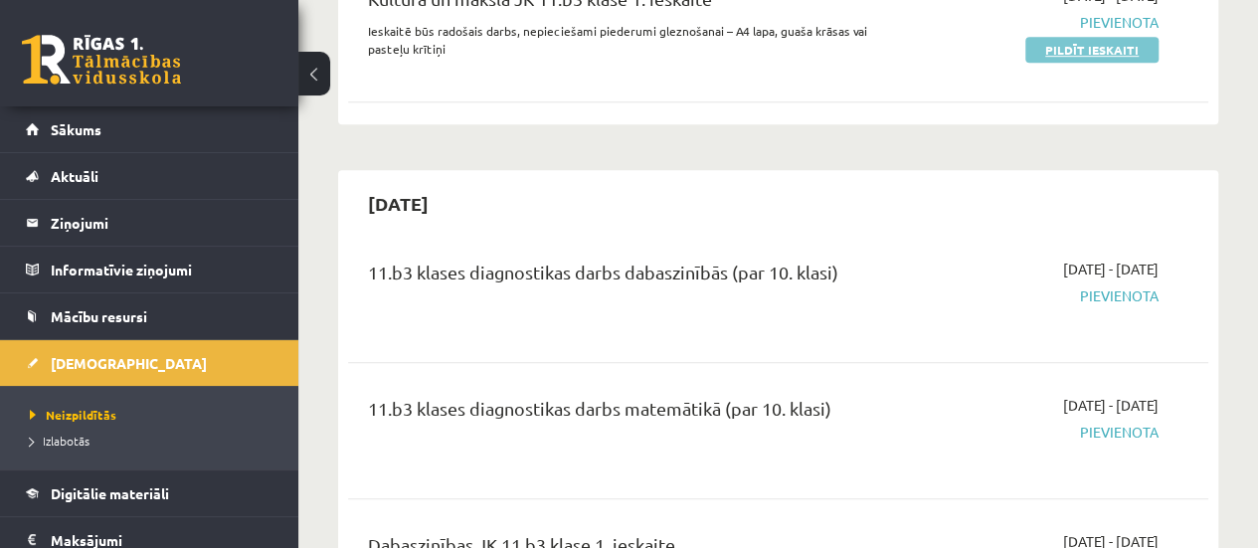
click at [1120, 50] on link "Pildīt ieskaiti" at bounding box center [1091, 50] width 133 height 26
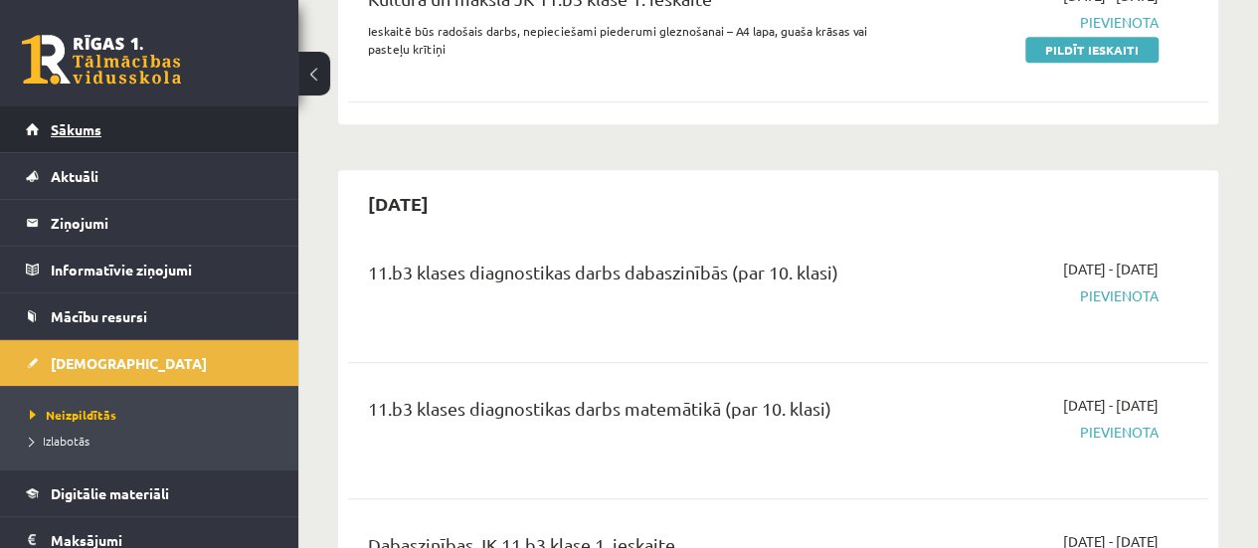
click at [111, 130] on link "Sākums" at bounding box center [150, 129] width 248 height 46
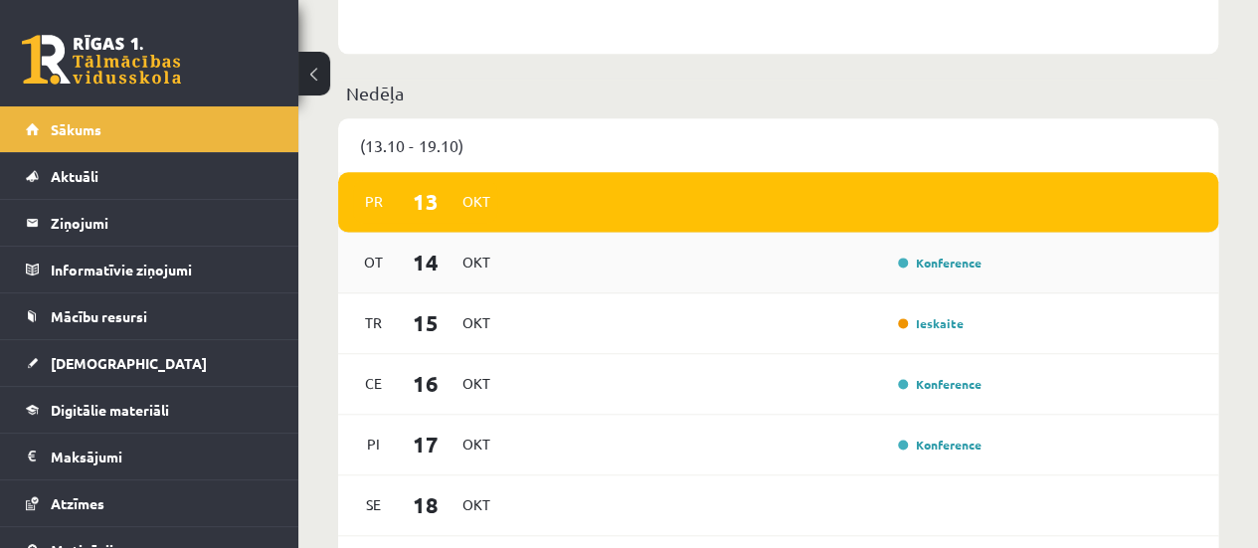
scroll to position [1213, 0]
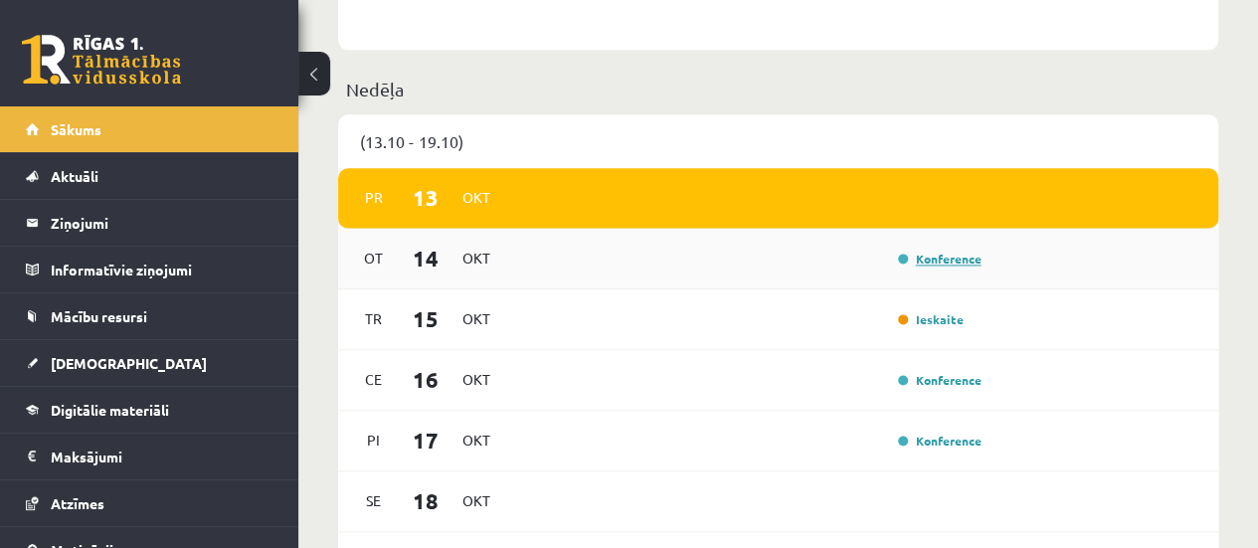
click at [959, 258] on link "Konference" at bounding box center [940, 259] width 84 height 16
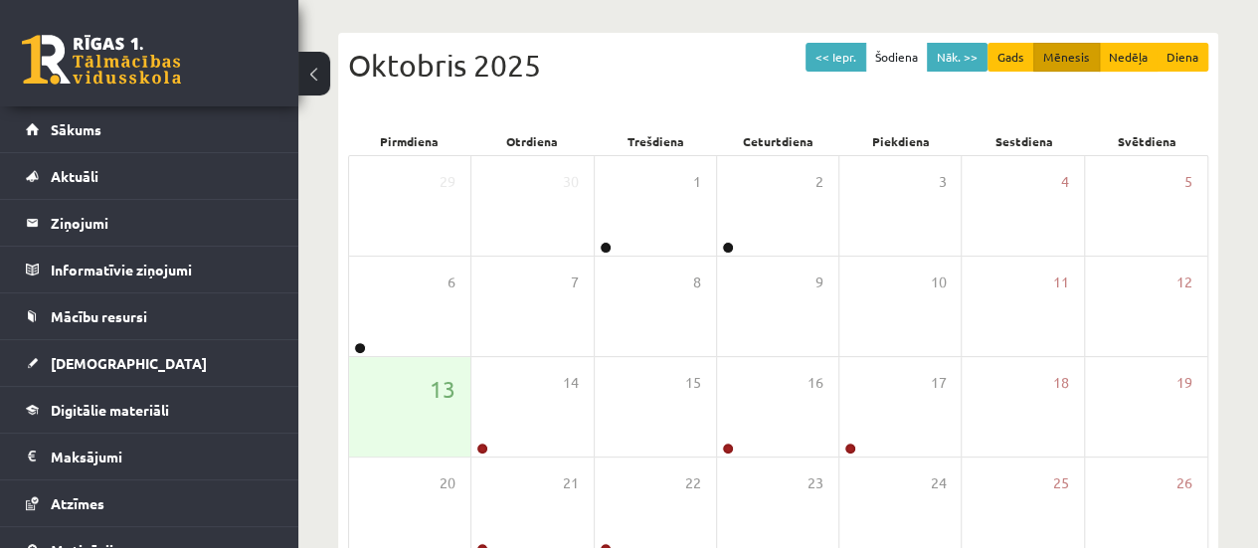
scroll to position [217, 0]
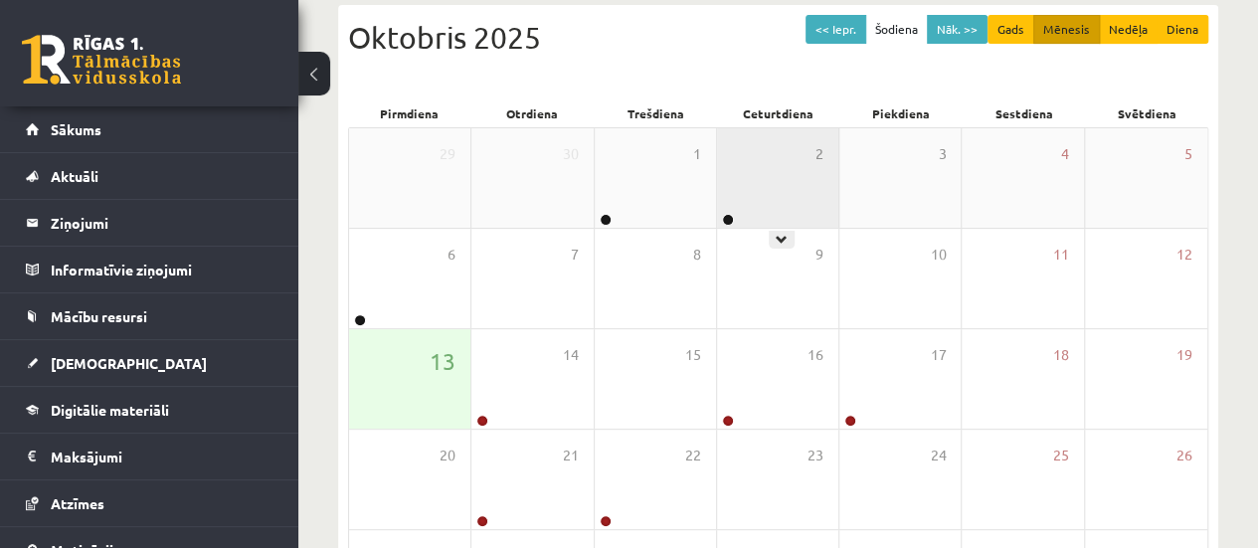
click at [765, 190] on div "2" at bounding box center [777, 177] width 121 height 99
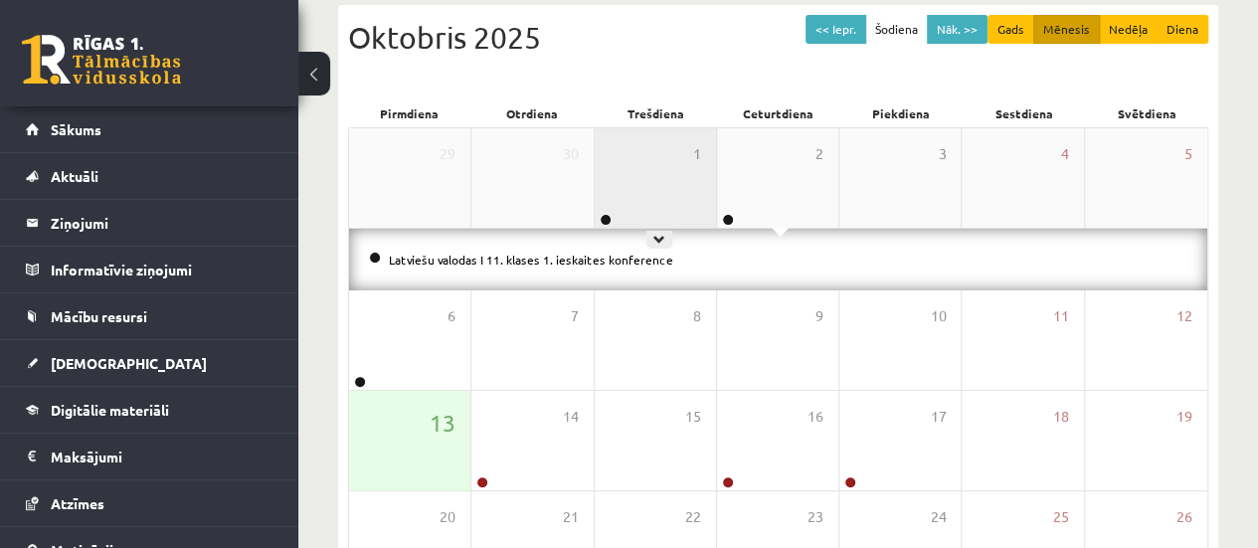
click at [602, 162] on div "1" at bounding box center [655, 177] width 121 height 99
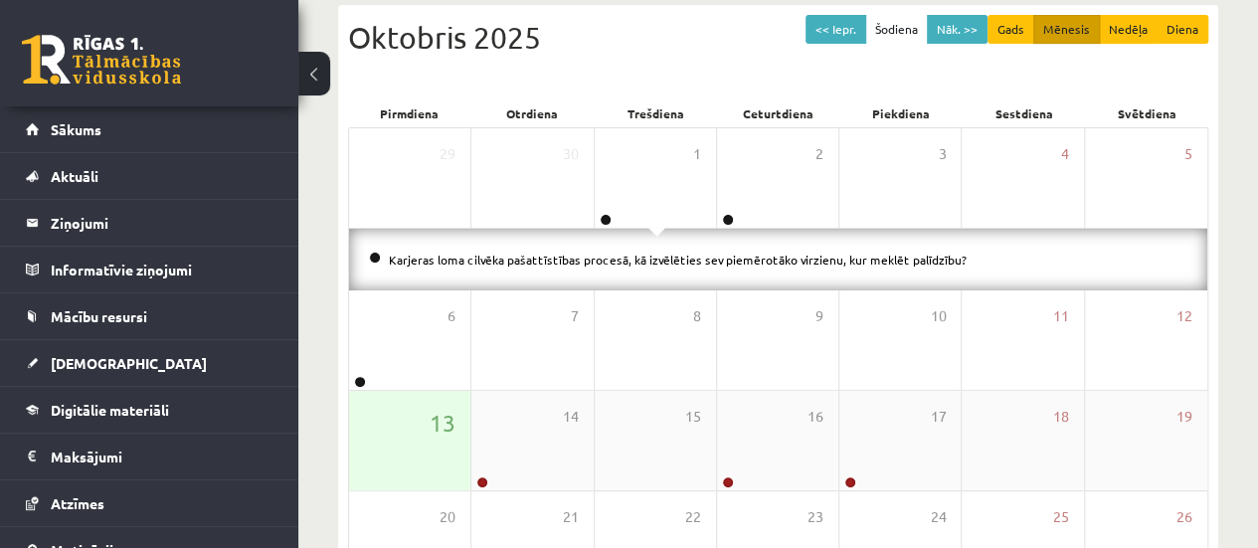
click at [411, 435] on div "13" at bounding box center [409, 440] width 121 height 99
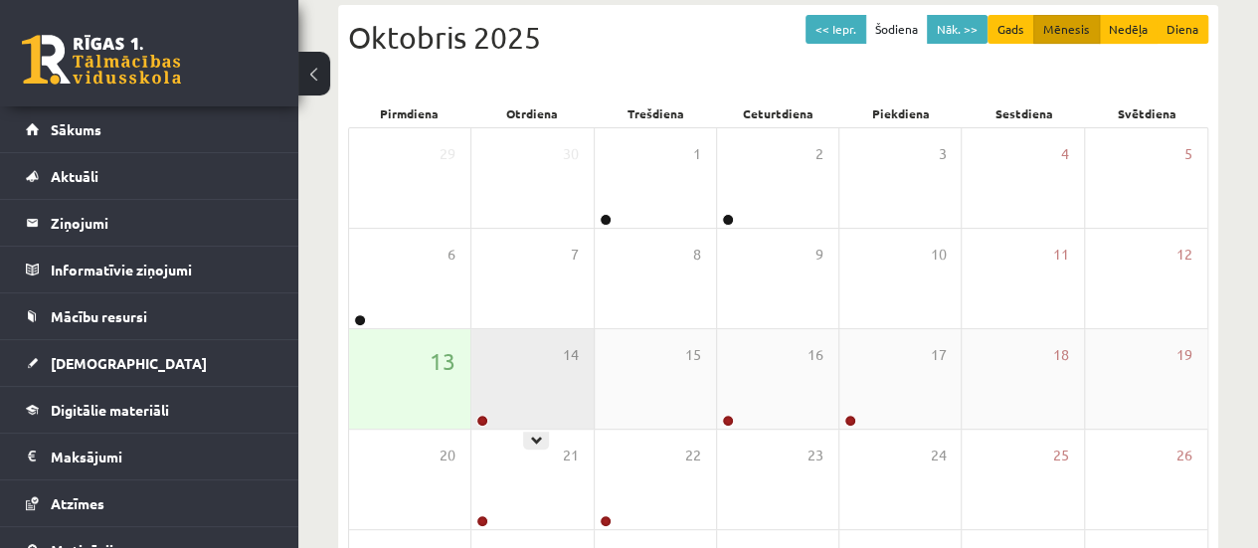
click at [570, 406] on div "14" at bounding box center [531, 378] width 121 height 99
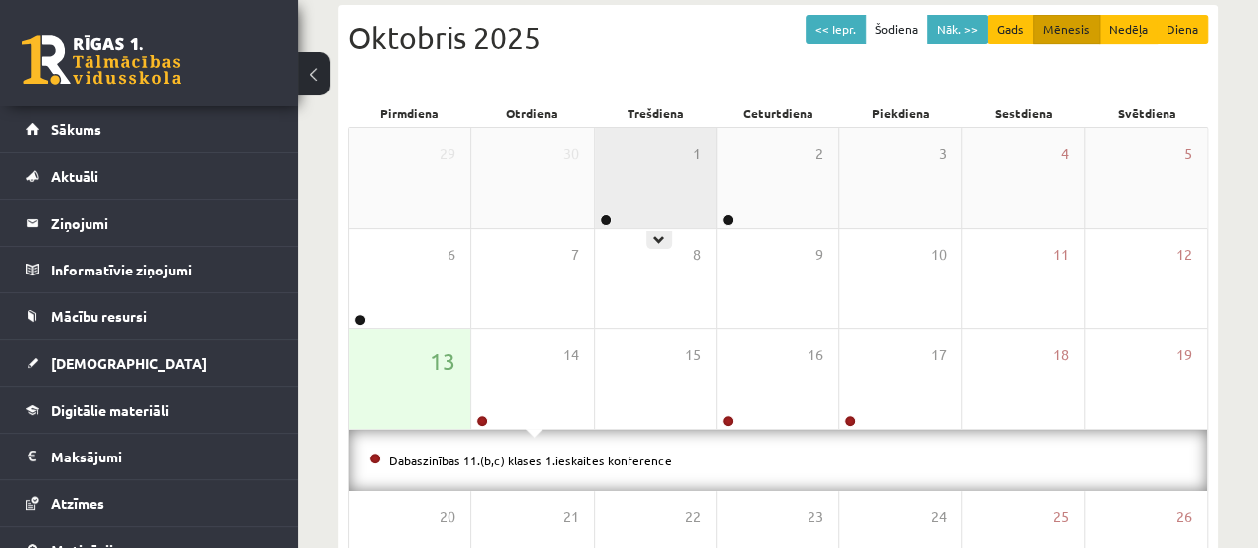
click at [708, 224] on div "1" at bounding box center [655, 177] width 121 height 99
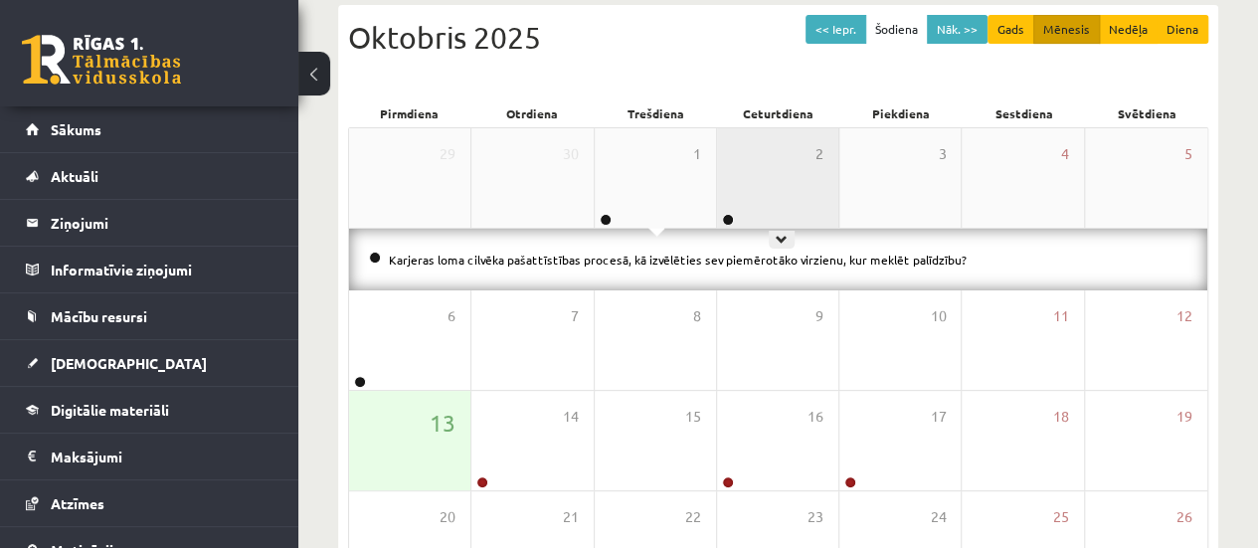
click at [795, 170] on div "2" at bounding box center [777, 177] width 121 height 99
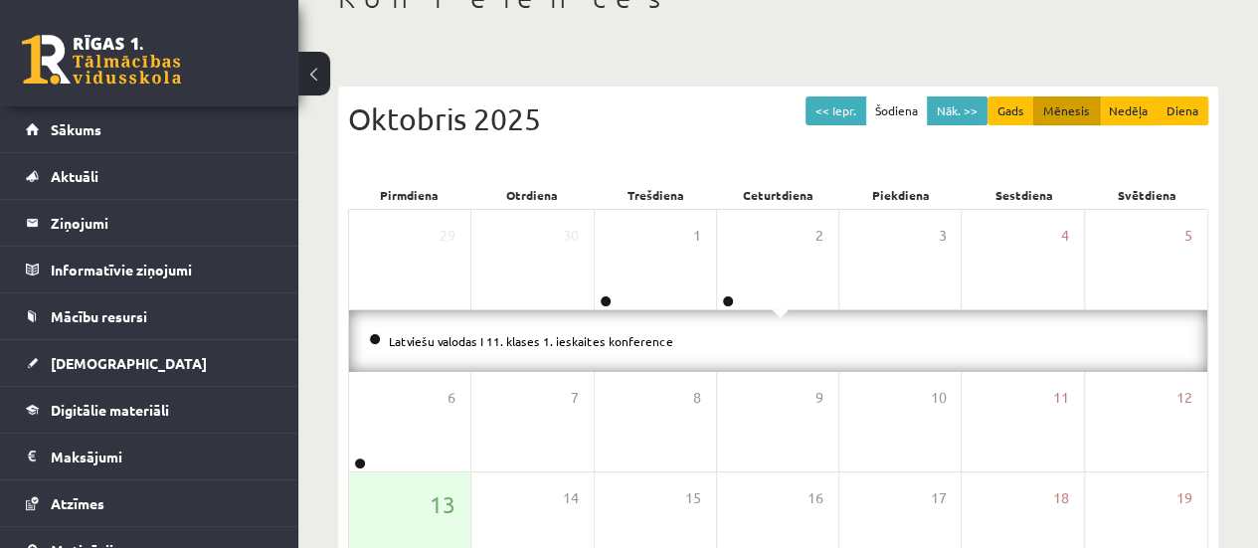
scroll to position [153, 0]
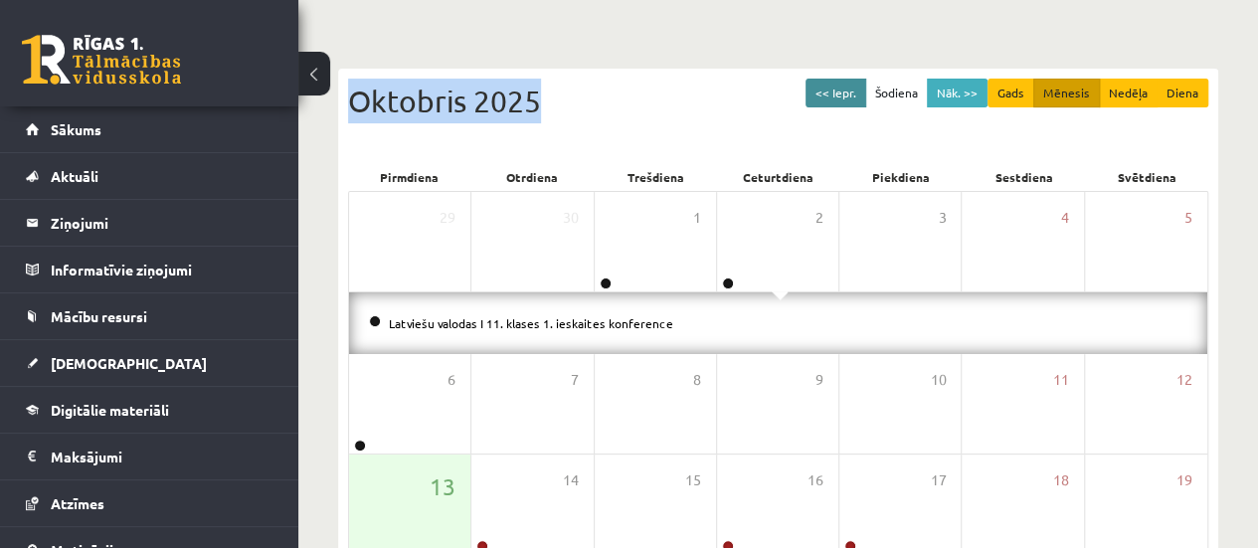
drag, startPoint x: 849, startPoint y: 107, endPoint x: 835, endPoint y: 88, distance: 24.3
click at [835, 88] on div "<< Iepr. Šodiena Nāk. >> Gads Mēnesis Nedēļa Diena Oktobris 2025" at bounding box center [778, 121] width 860 height 85
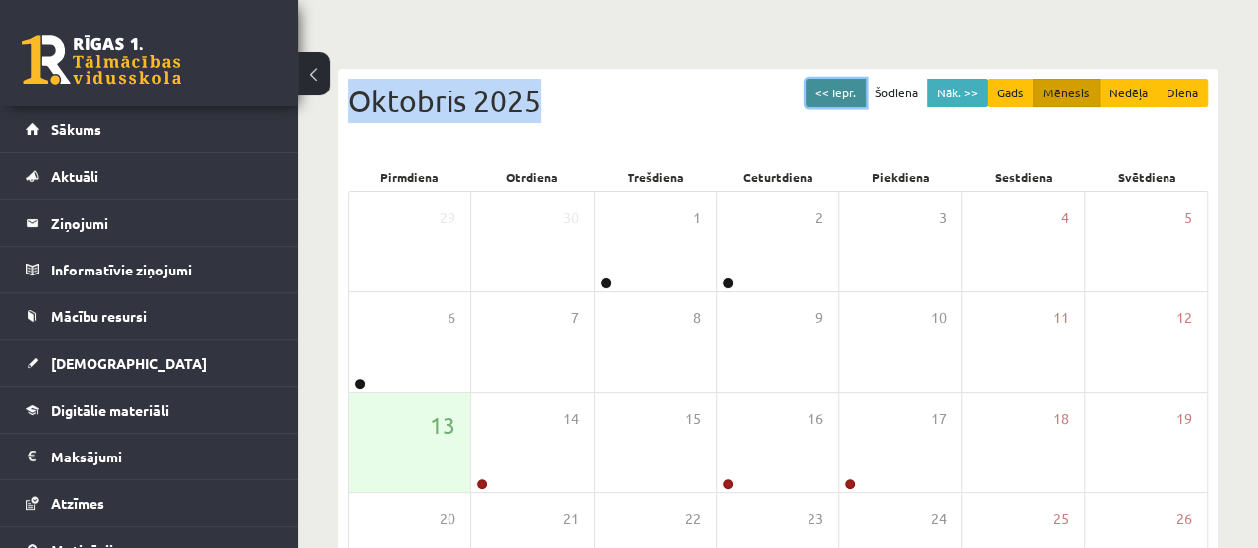
click at [835, 88] on button "<< Iepr." at bounding box center [835, 93] width 61 height 29
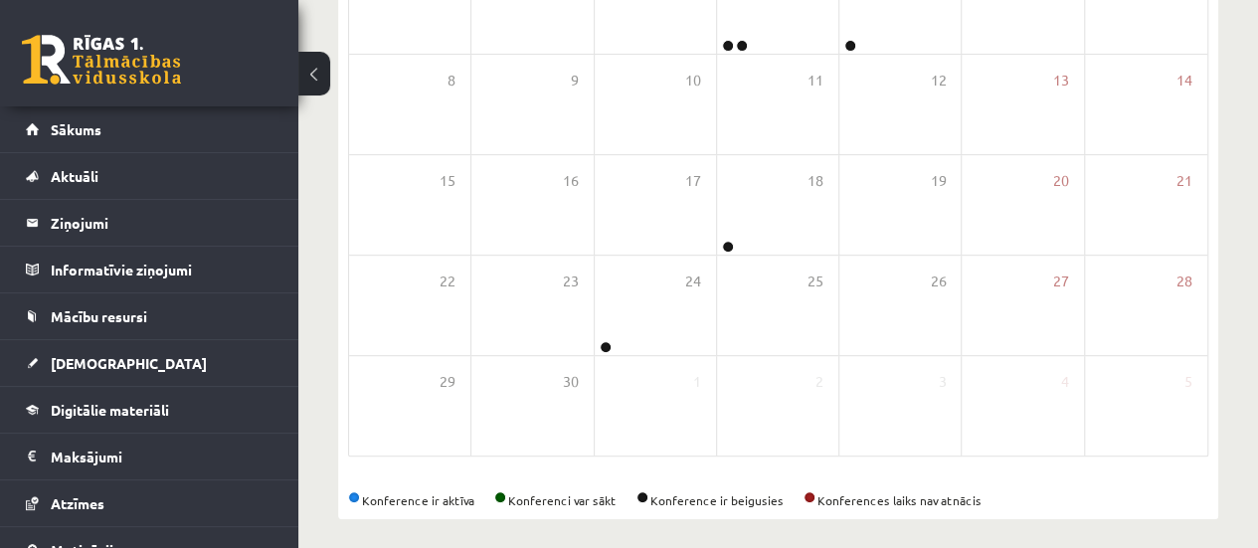
scroll to position [400, 0]
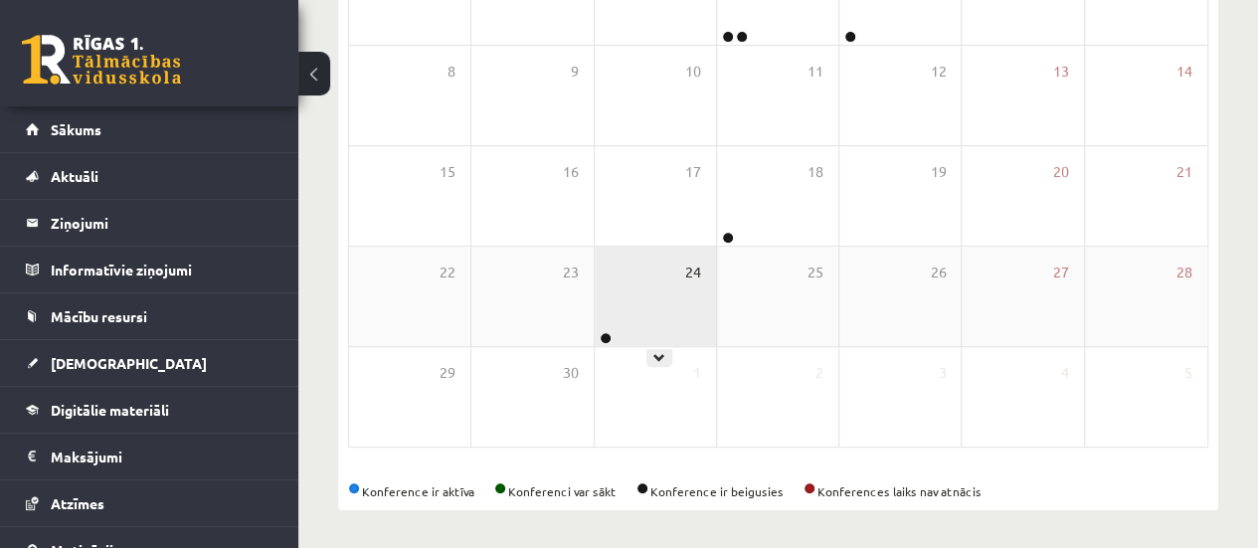
click at [696, 263] on span "24" at bounding box center [693, 273] width 16 height 22
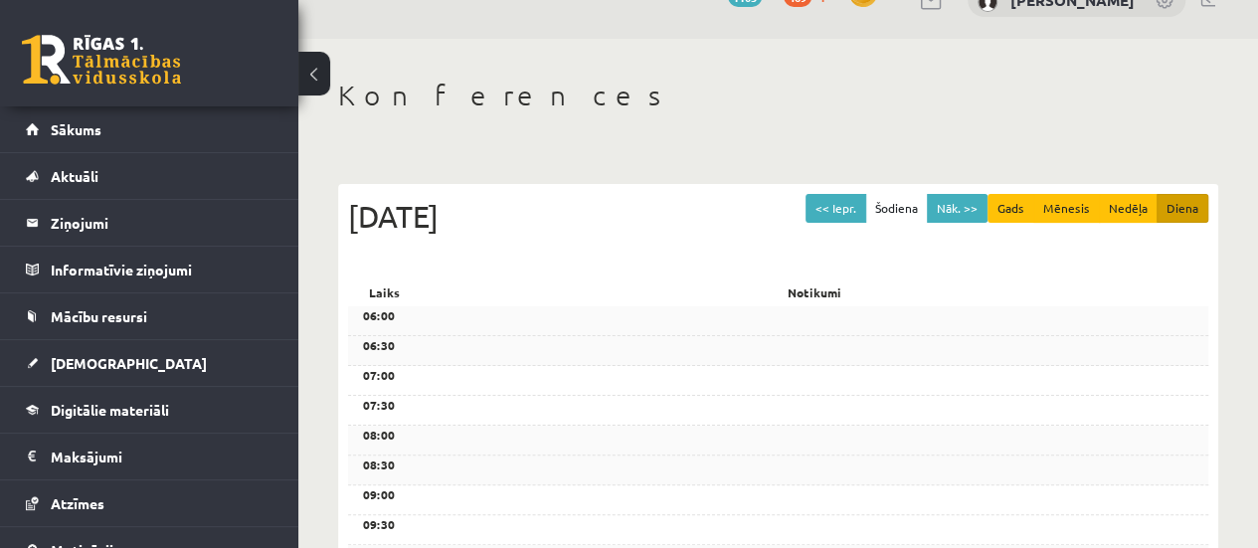
scroll to position [34, 0]
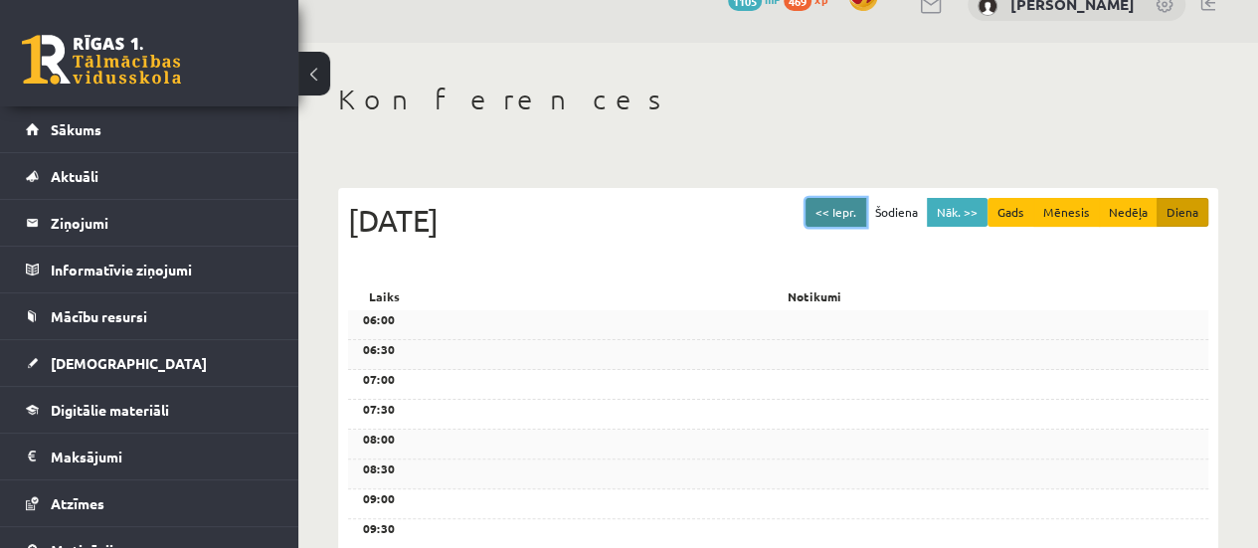
click at [853, 211] on button "<< Iepr." at bounding box center [835, 212] width 61 height 29
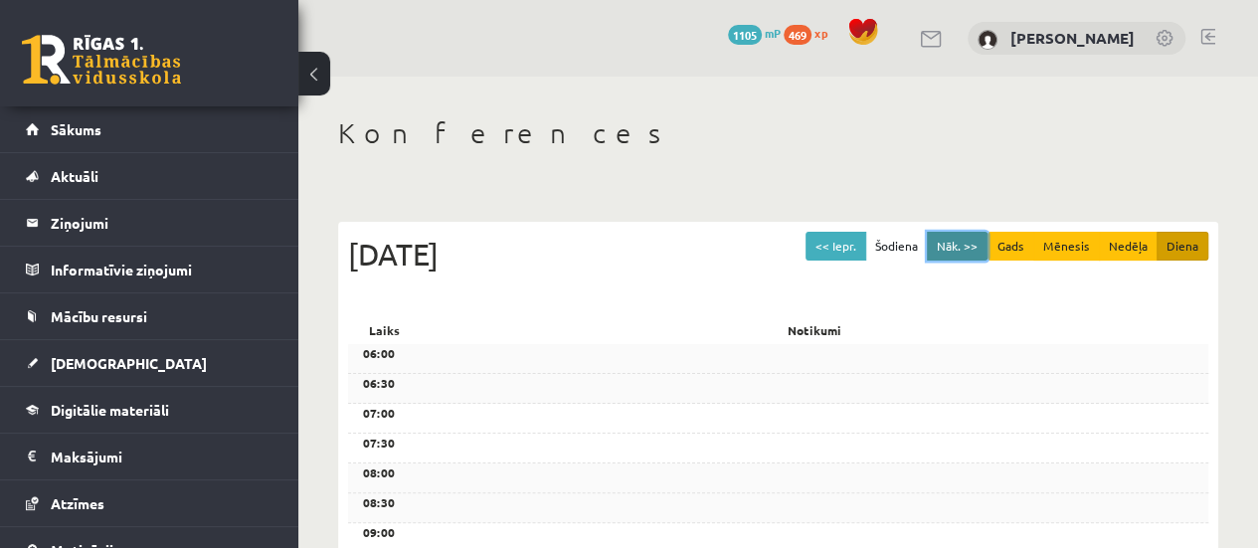
click at [957, 236] on button "Nāk. >>" at bounding box center [957, 246] width 61 height 29
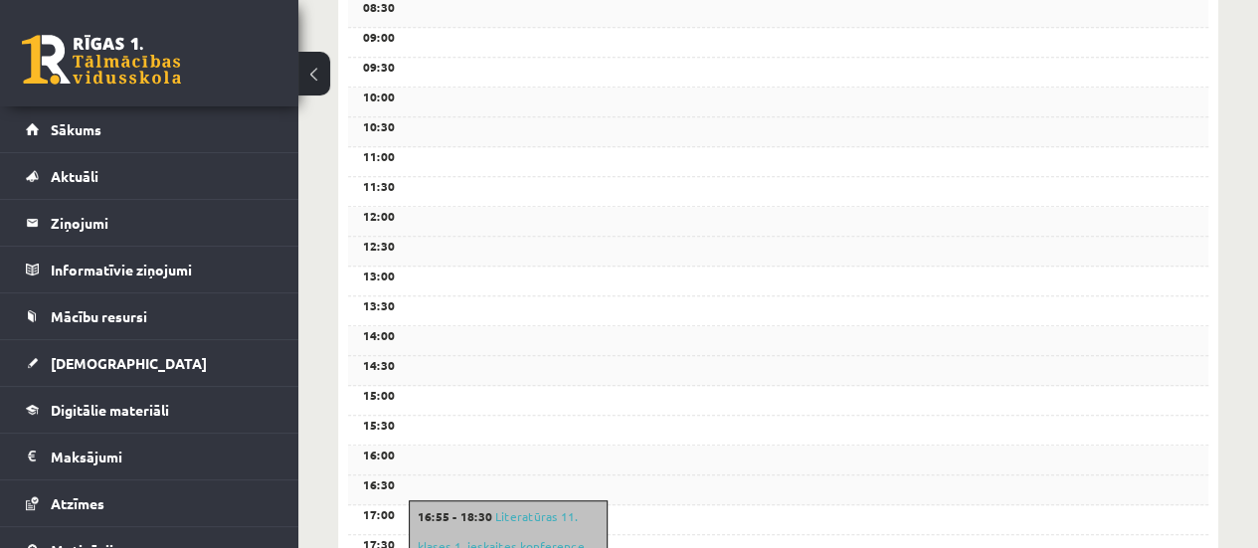
scroll to position [713, 0]
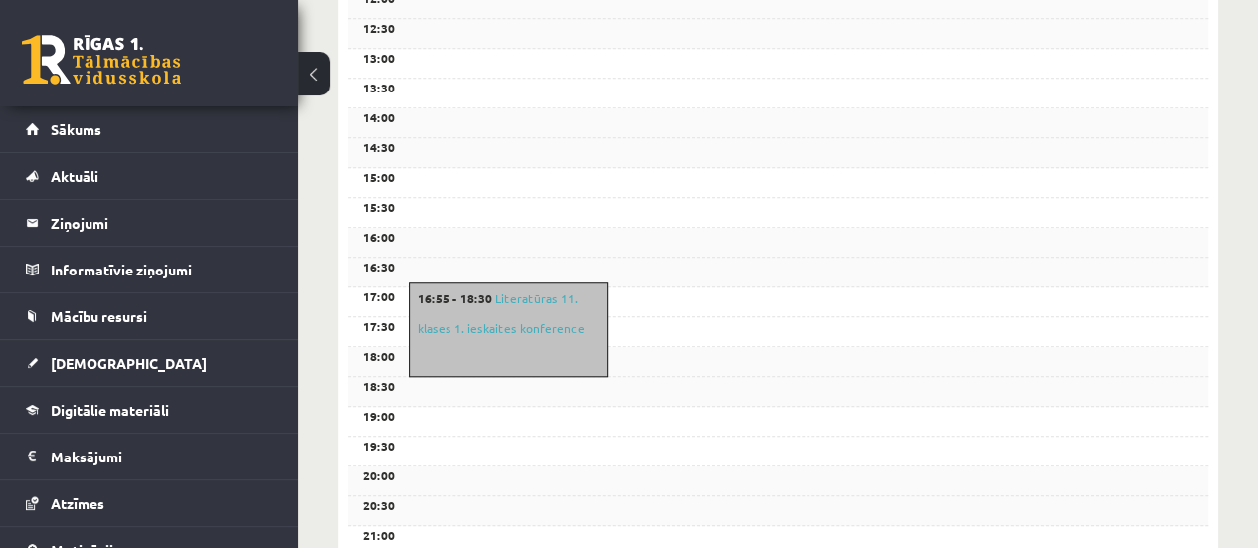
click at [511, 339] on div "16:55 - 18:30 Literatūras 11. klases 1. ieskaites konference" at bounding box center [508, 329] width 199 height 94
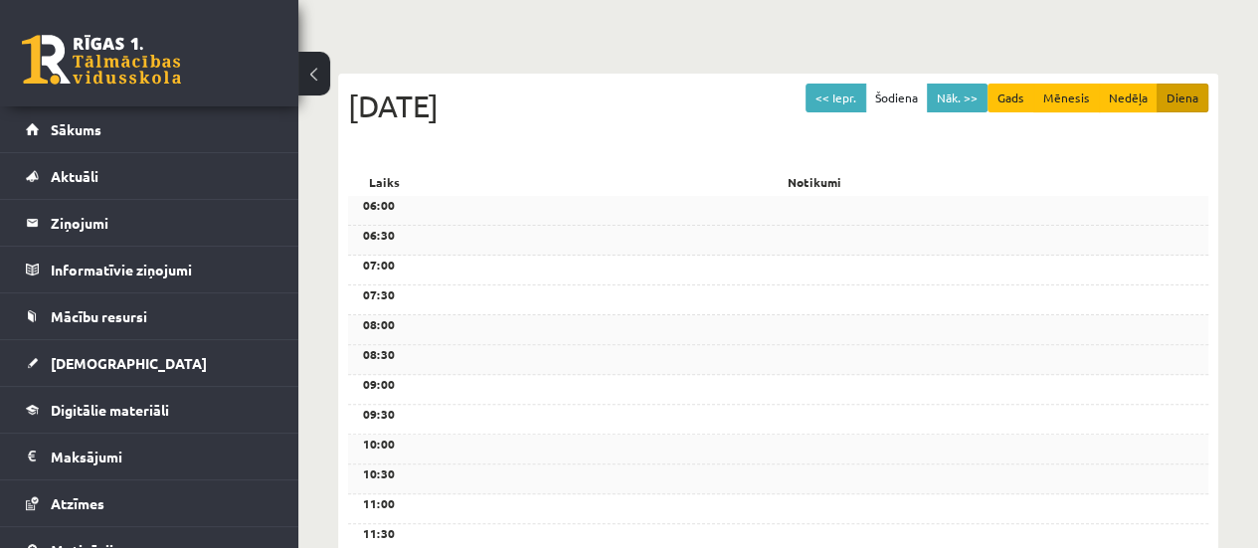
scroll to position [157, 0]
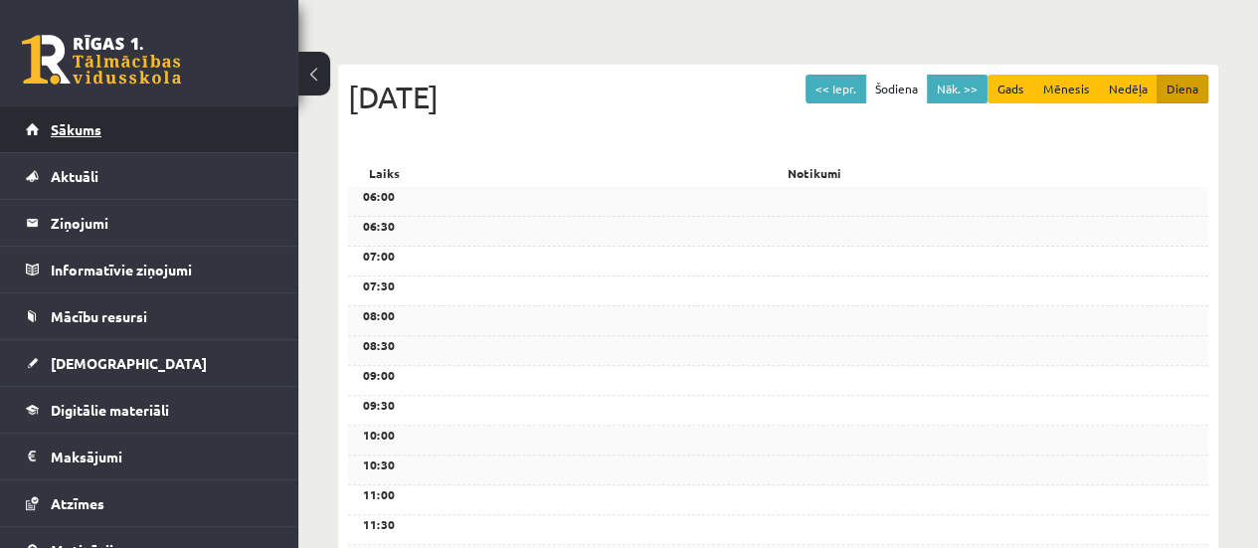
click at [149, 127] on link "Sākums" at bounding box center [150, 129] width 248 height 46
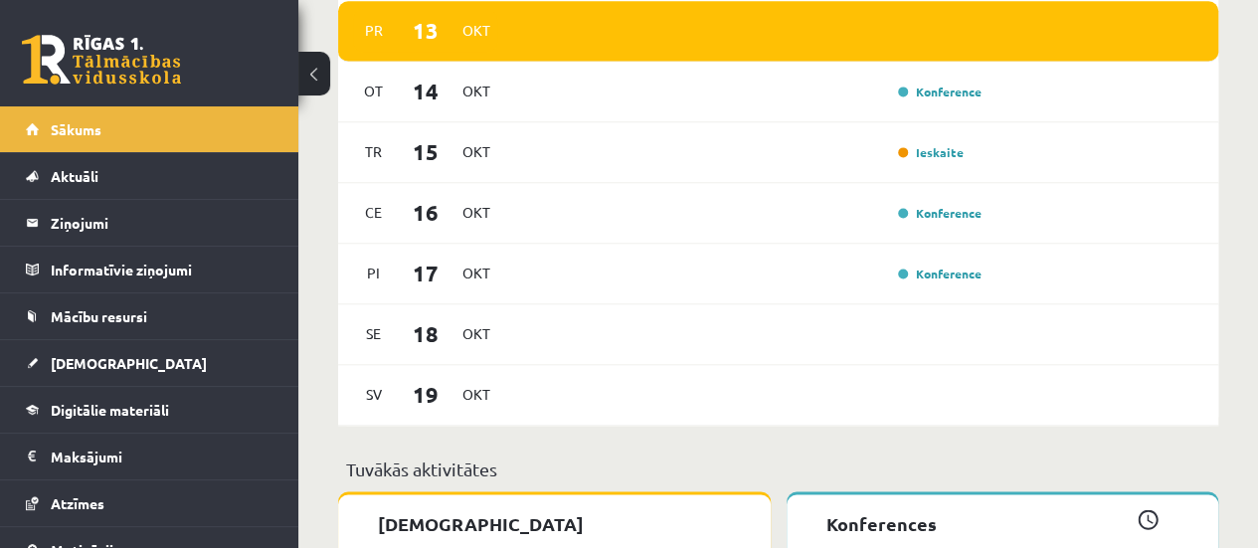
scroll to position [1502, 0]
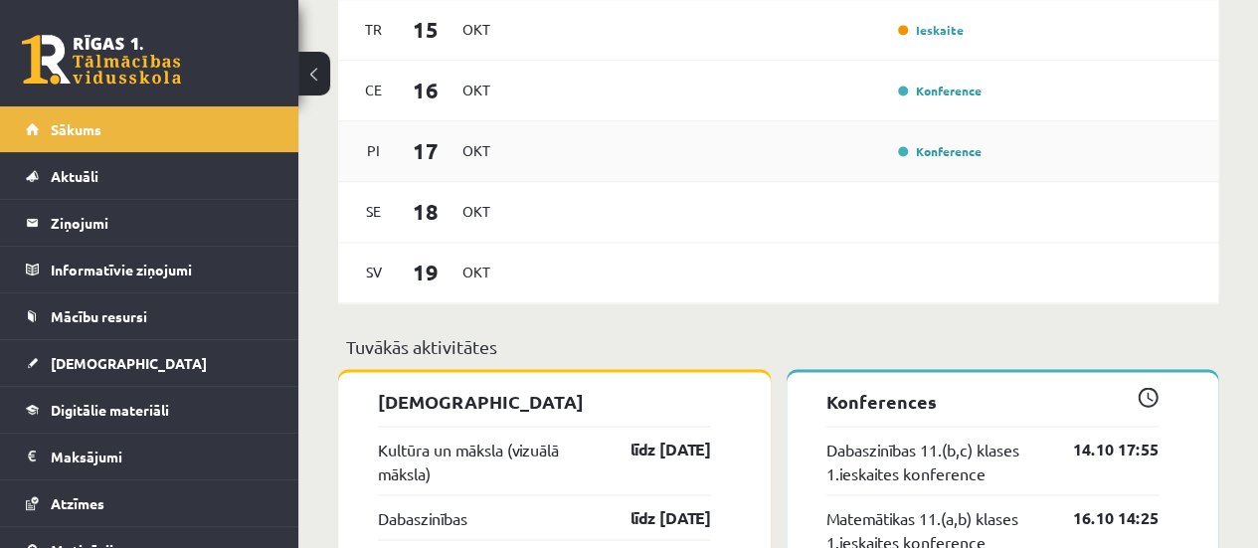
click at [913, 160] on div "Konference" at bounding box center [937, 151] width 99 height 20
click at [931, 158] on link "Konference" at bounding box center [940, 151] width 84 height 16
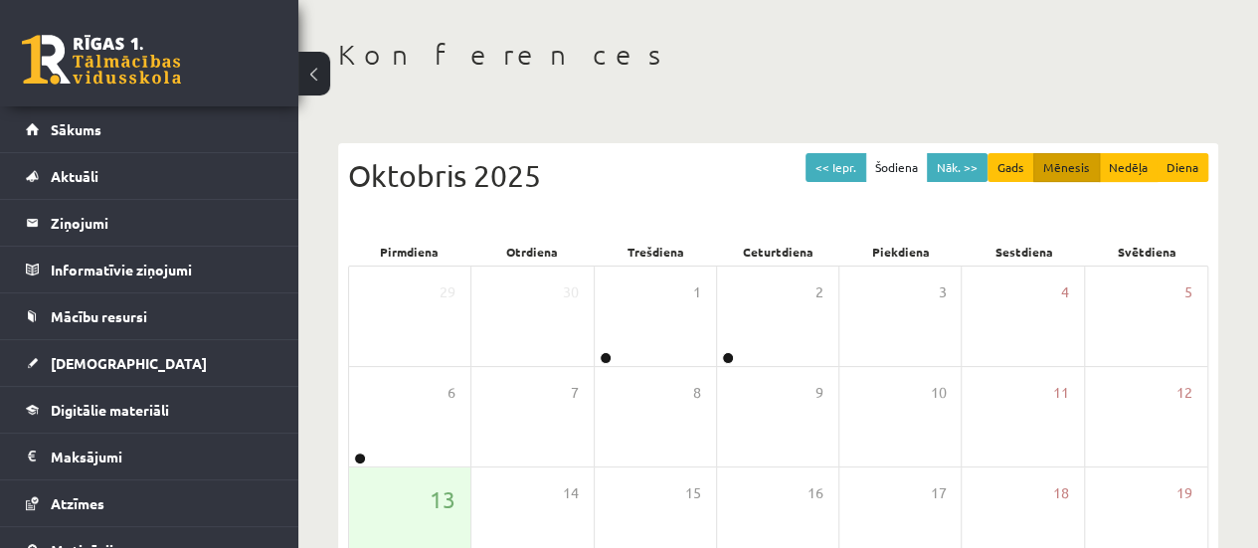
scroll to position [86, 0]
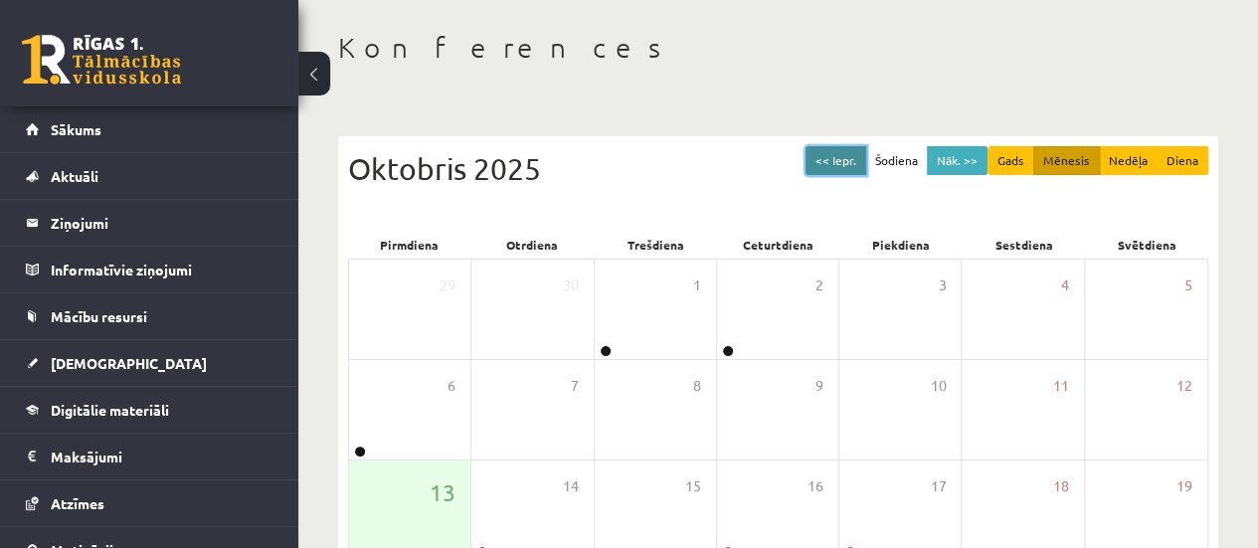
click at [843, 161] on button "<< Iepr." at bounding box center [835, 160] width 61 height 29
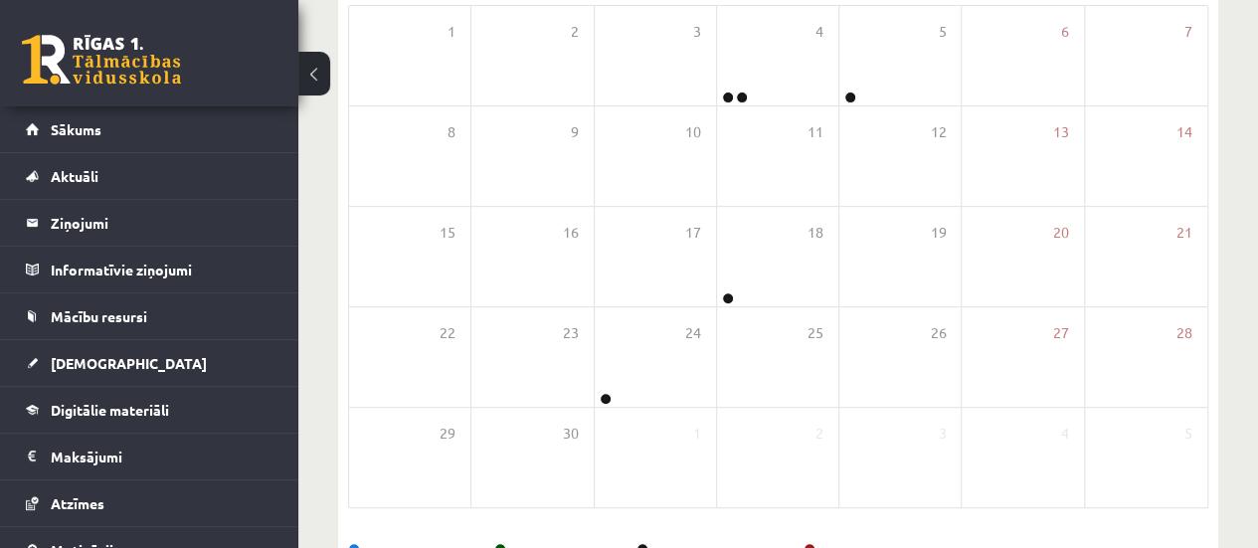
scroll to position [388, 0]
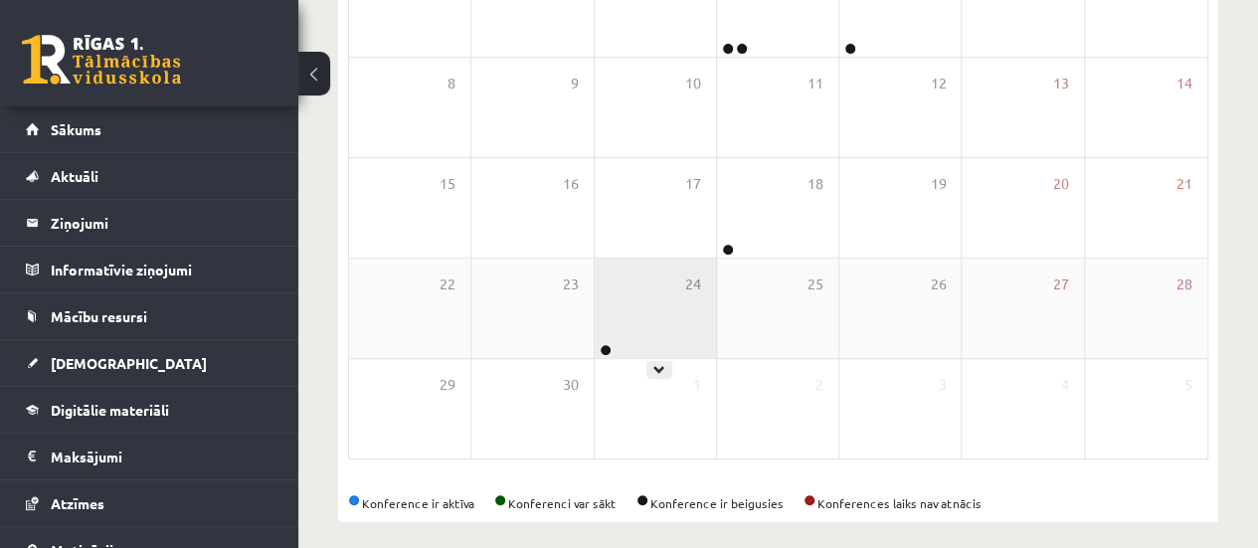
click at [644, 330] on div "24" at bounding box center [655, 308] width 121 height 99
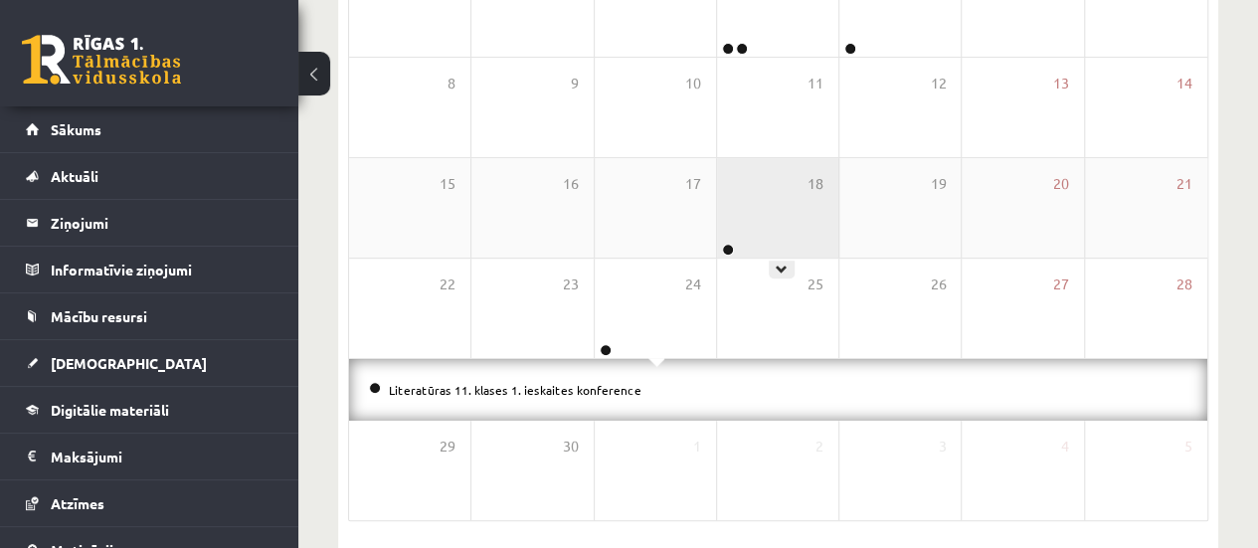
click at [822, 219] on div "18" at bounding box center [777, 207] width 121 height 99
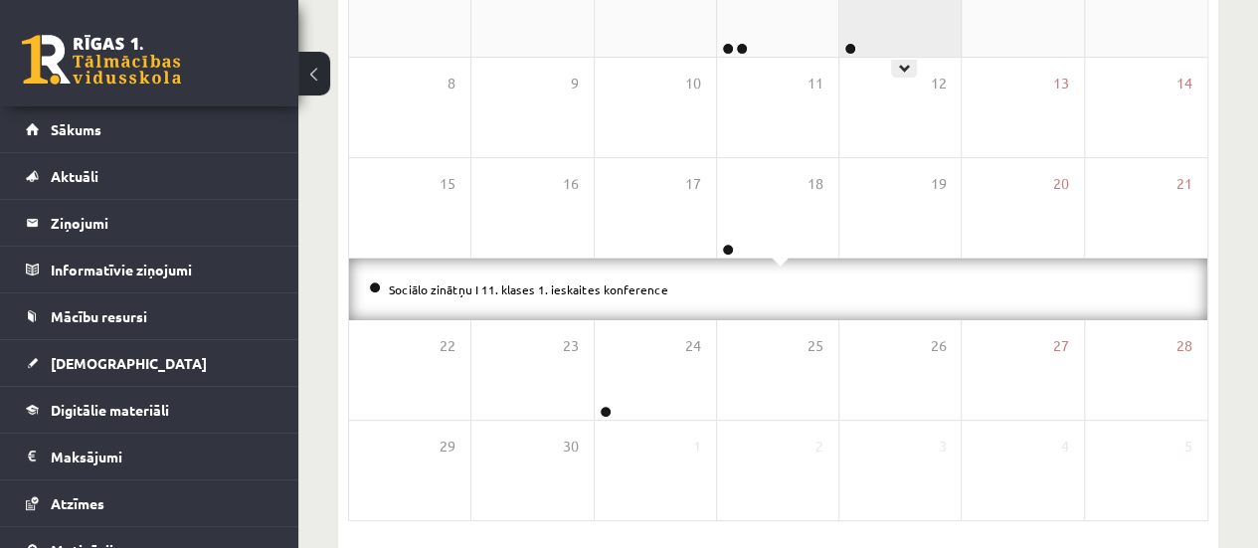
click at [887, 21] on div "5" at bounding box center [899, 6] width 121 height 99
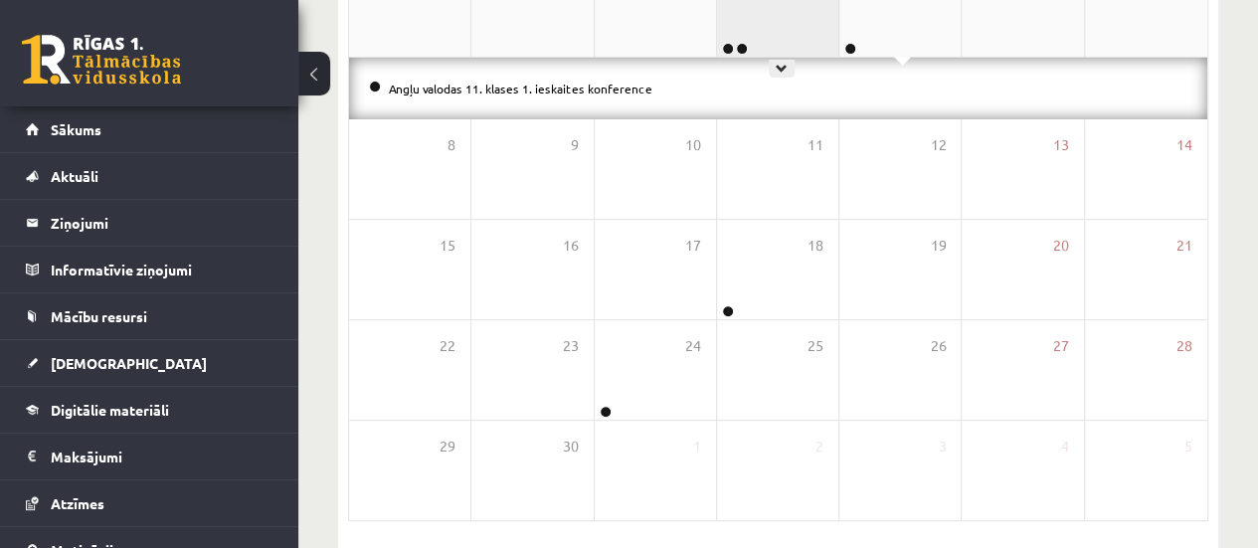
click at [771, 37] on div "4" at bounding box center [777, 6] width 121 height 99
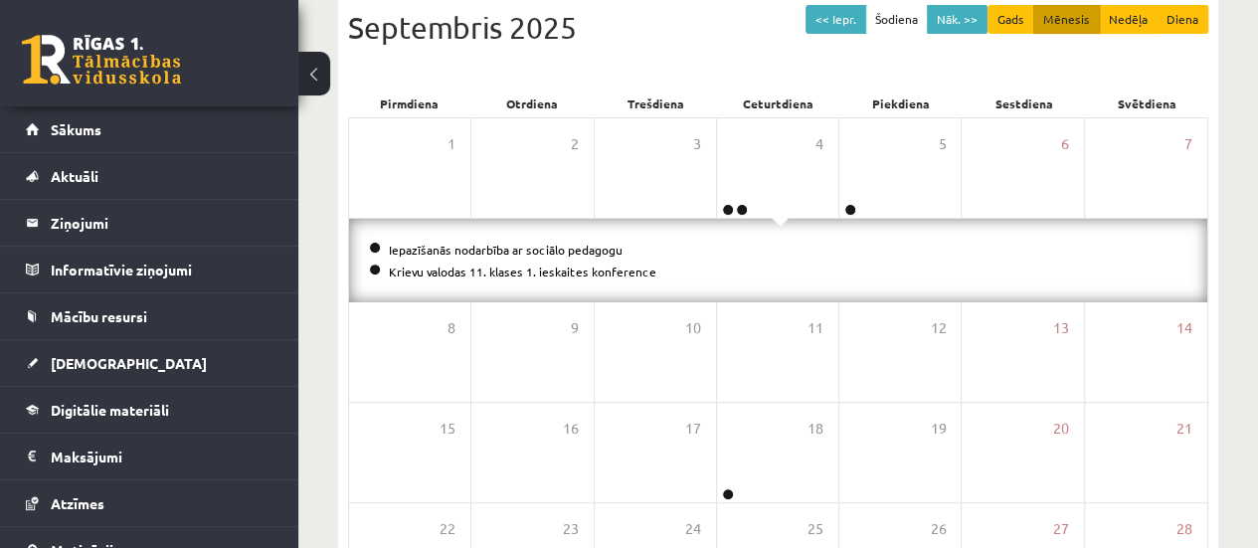
scroll to position [159, 0]
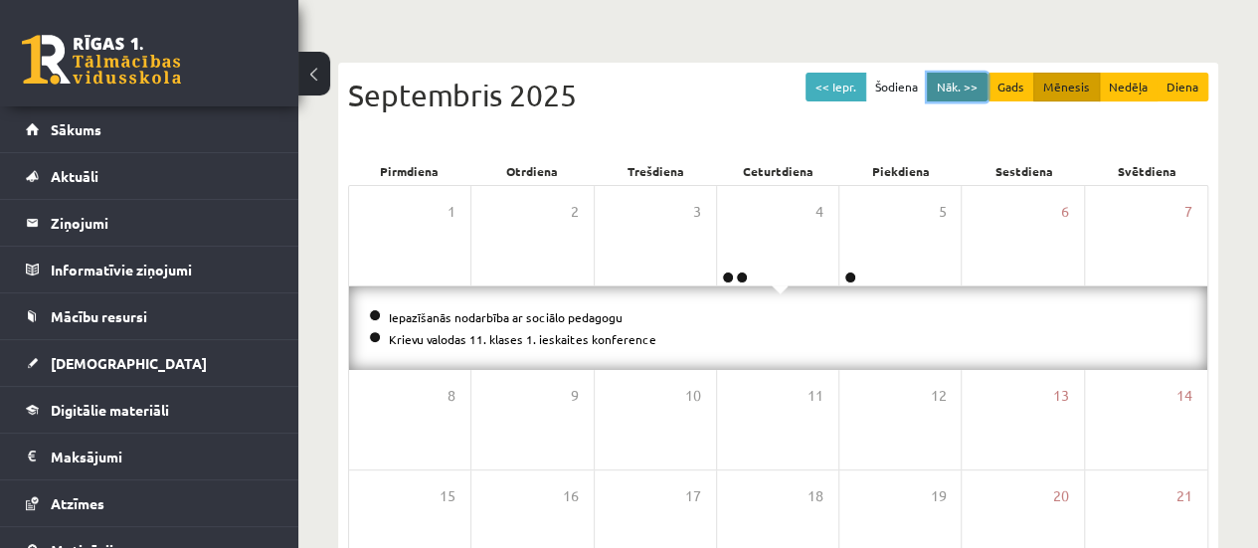
click at [949, 96] on button "Nāk. >>" at bounding box center [957, 87] width 61 height 29
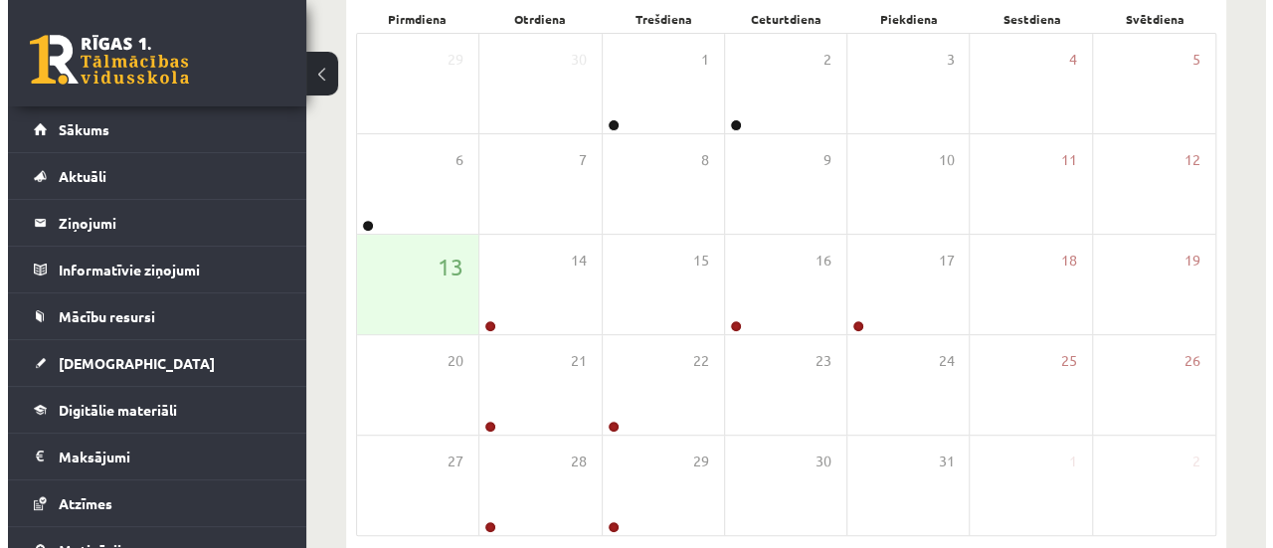
scroll to position [287, 0]
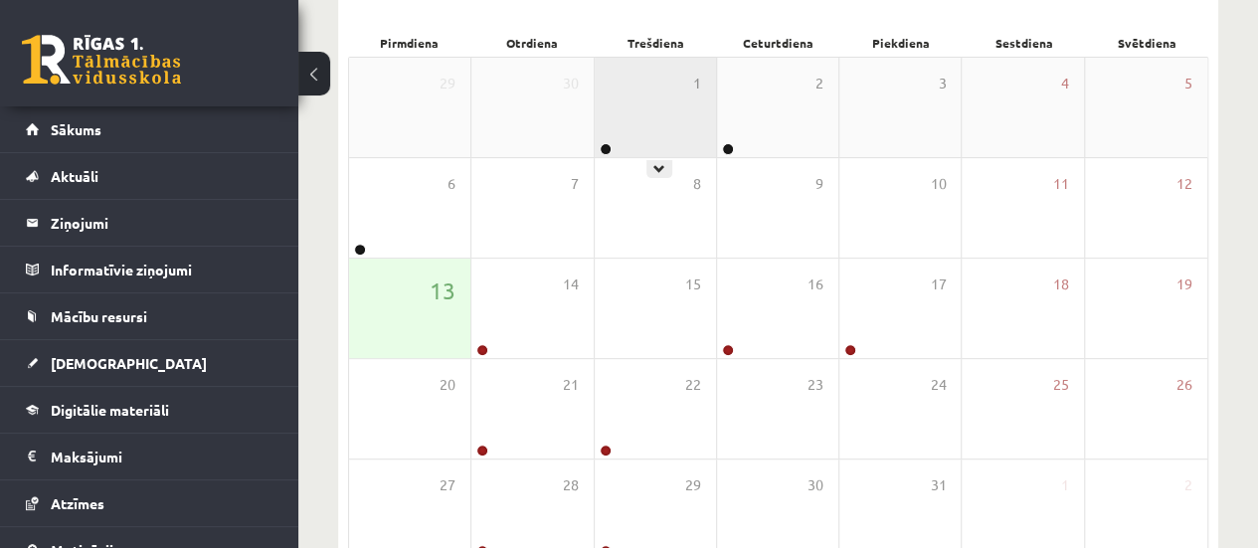
click at [662, 116] on div "1" at bounding box center [655, 107] width 121 height 99
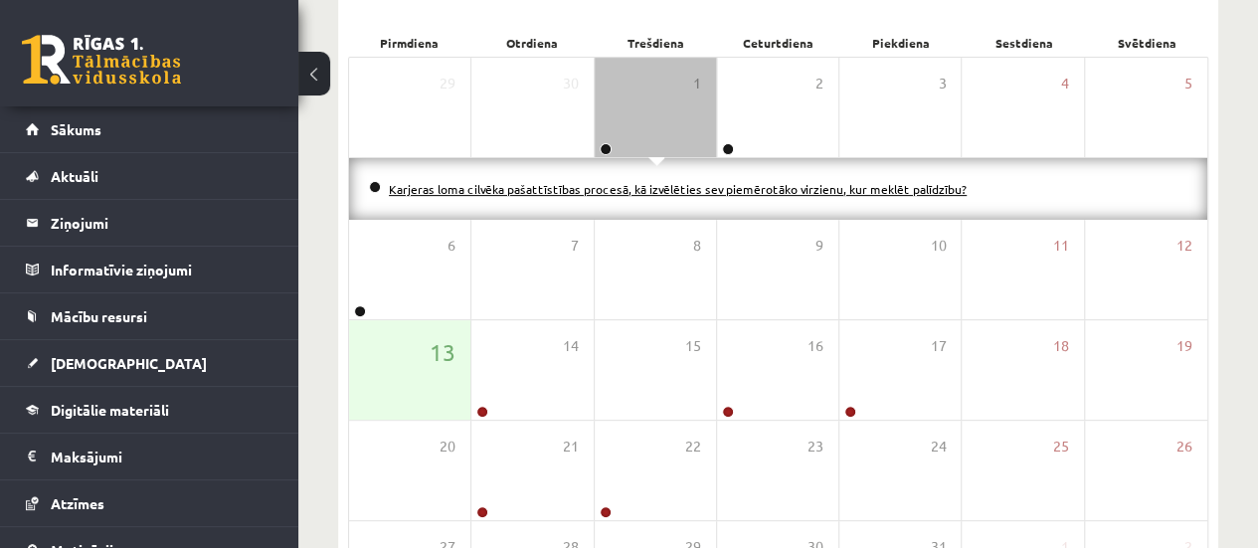
click at [462, 192] on link "Karjeras loma cilvēka pašattīstības procesā, kā izvēlēties sev piemērotāko virz…" at bounding box center [678, 189] width 578 height 16
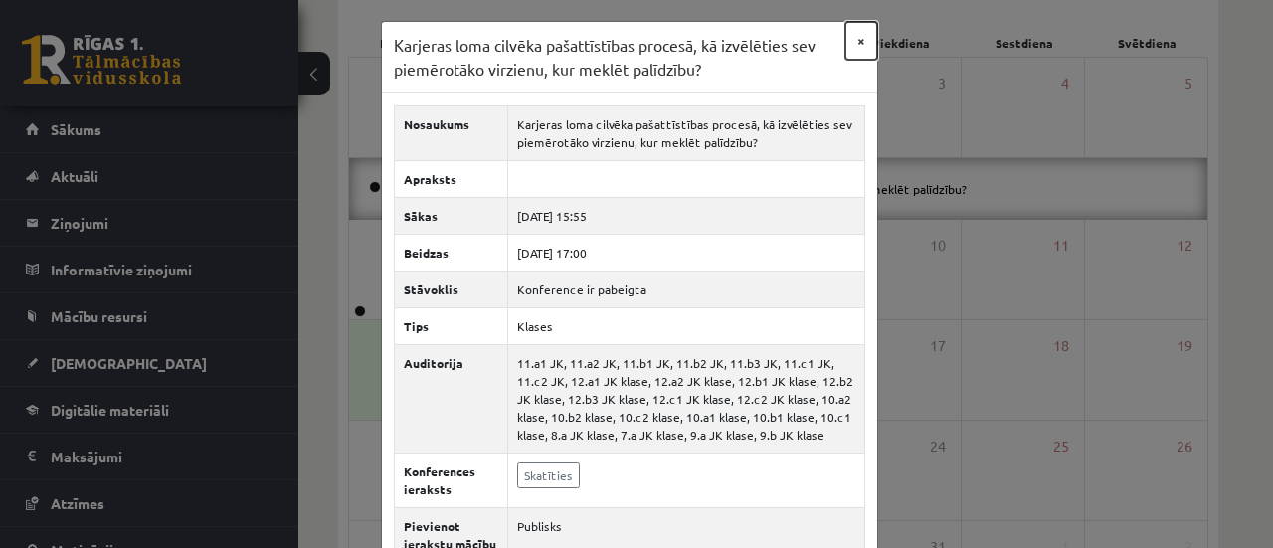
click at [852, 41] on button "×" at bounding box center [861, 41] width 32 height 38
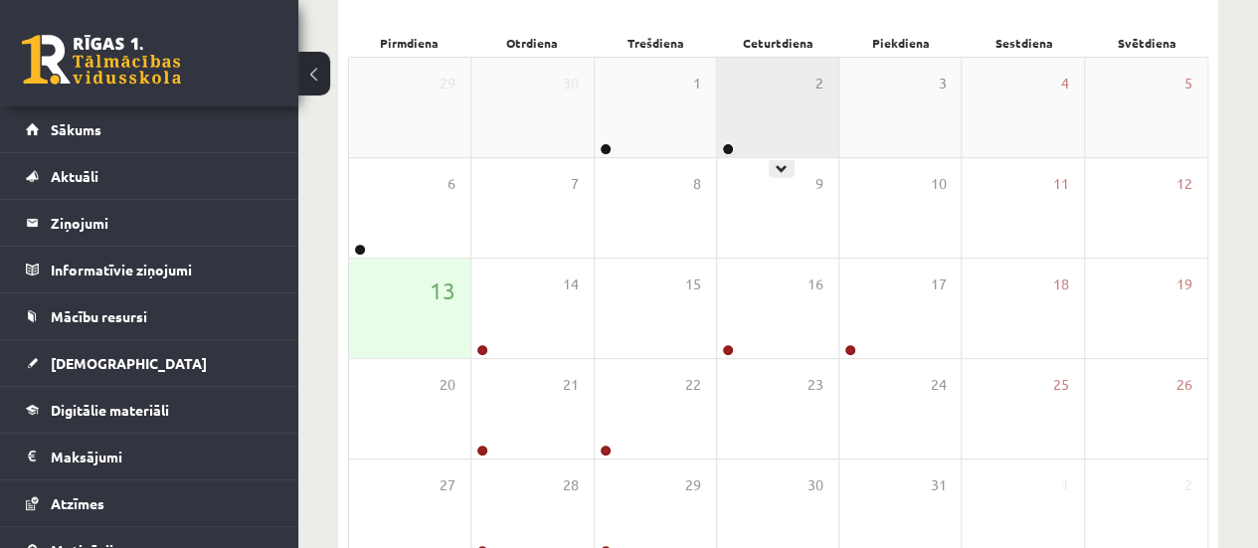
click at [815, 122] on div "2" at bounding box center [777, 107] width 121 height 99
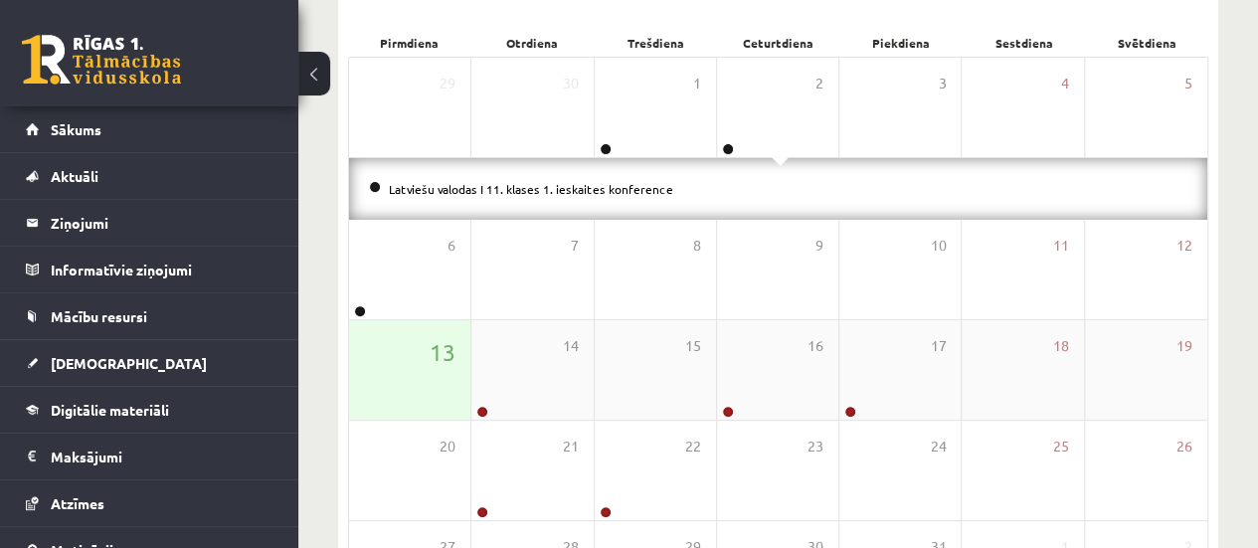
click at [422, 367] on div "13" at bounding box center [409, 369] width 121 height 99
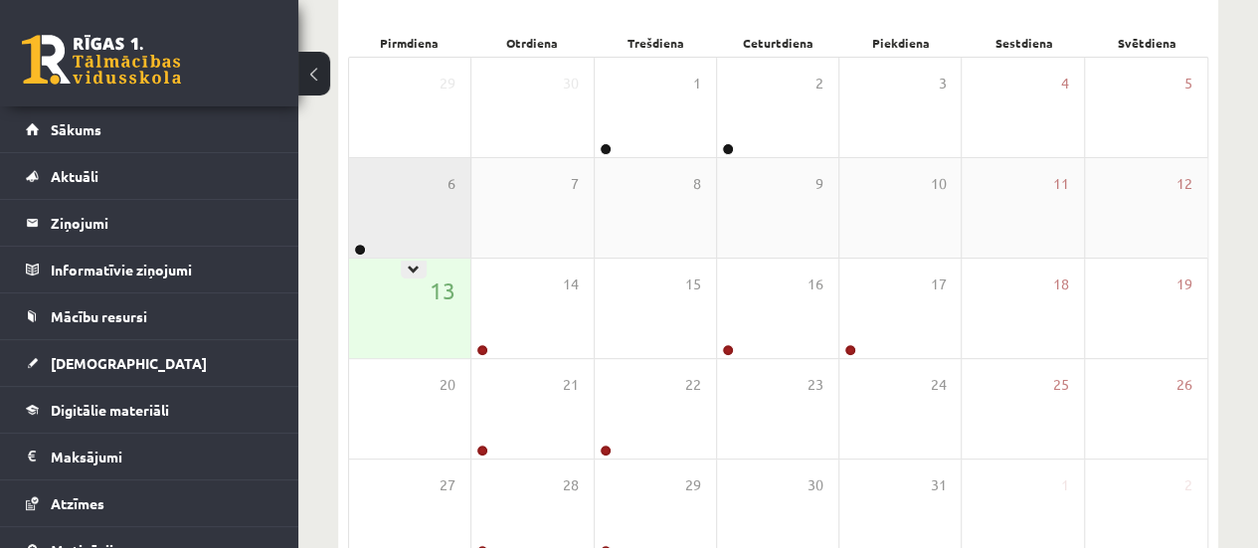
click at [424, 251] on div "6" at bounding box center [409, 207] width 121 height 99
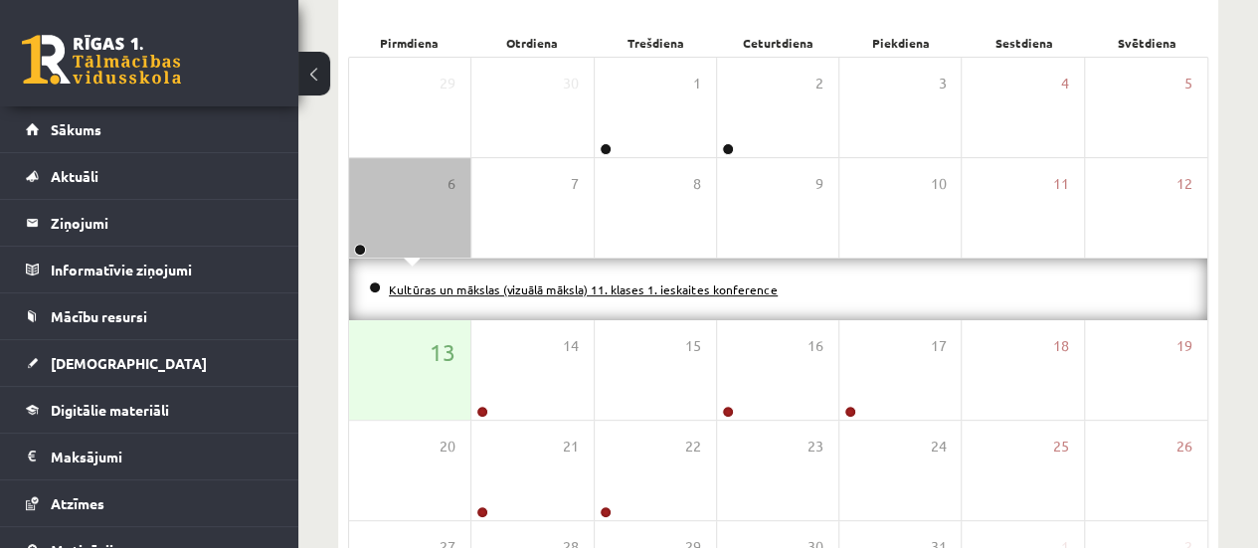
click at [473, 285] on link "Kultūras un mākslas (vizuālā māksla) 11. klases 1. ieskaites konference" at bounding box center [583, 289] width 389 height 16
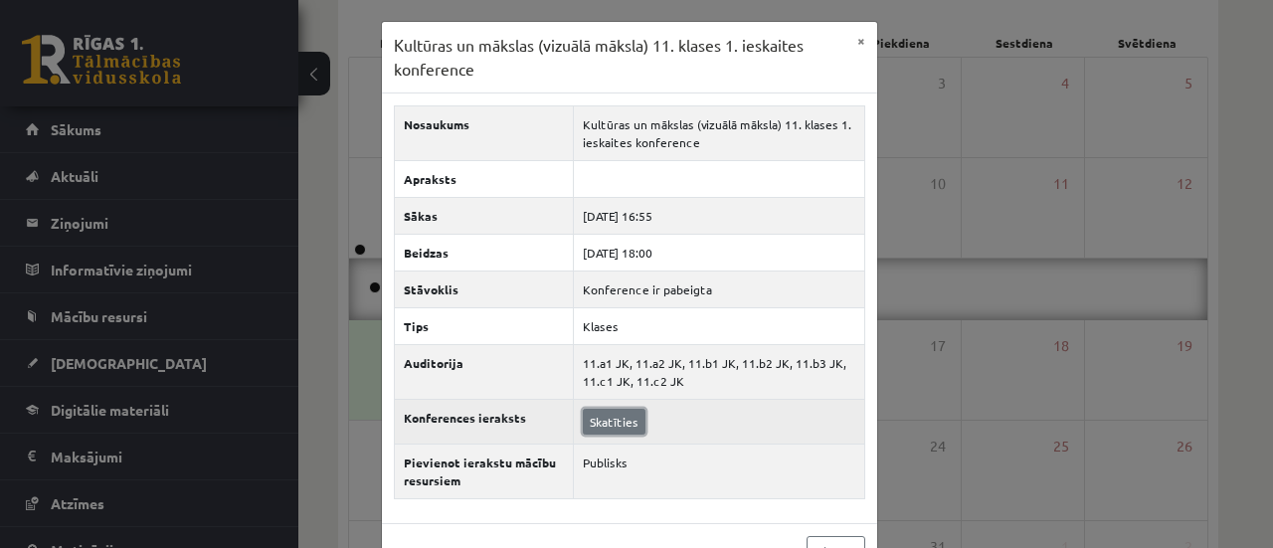
click at [624, 418] on link "Skatīties" at bounding box center [614, 422] width 63 height 26
